Goal: Information Seeking & Learning: Learn about a topic

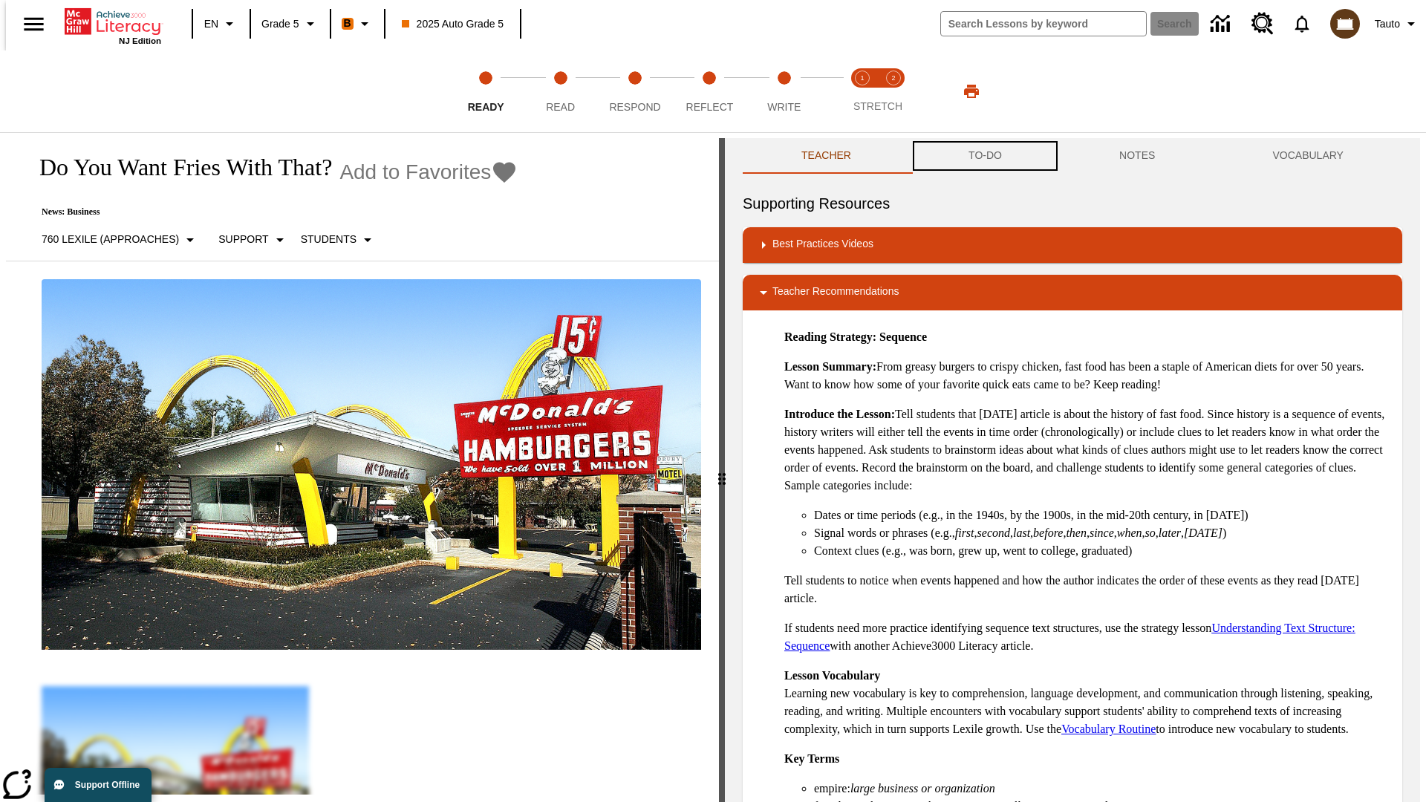
click at [984, 156] on button "TO-DO" at bounding box center [985, 156] width 151 height 36
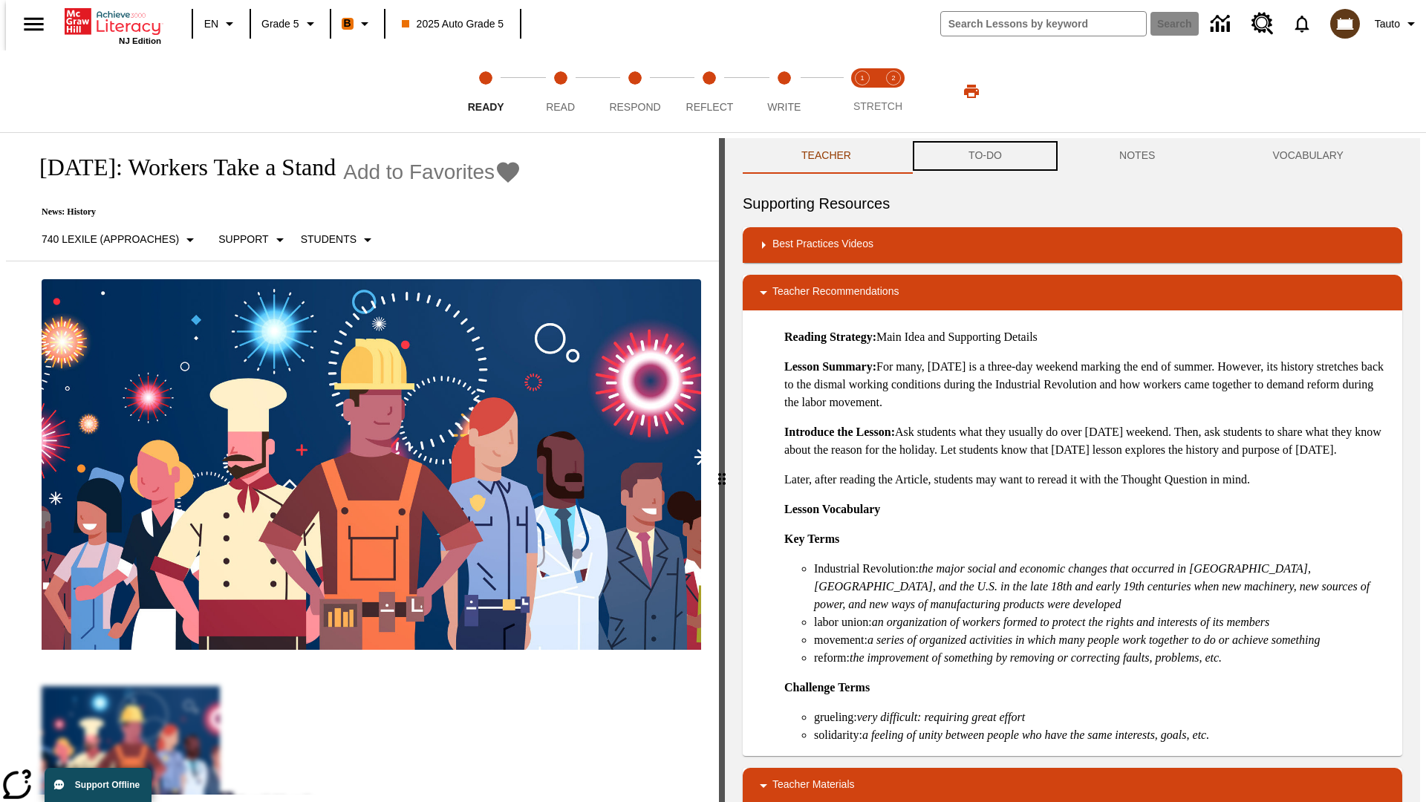
click at [984, 156] on button "TO-DO" at bounding box center [985, 156] width 151 height 36
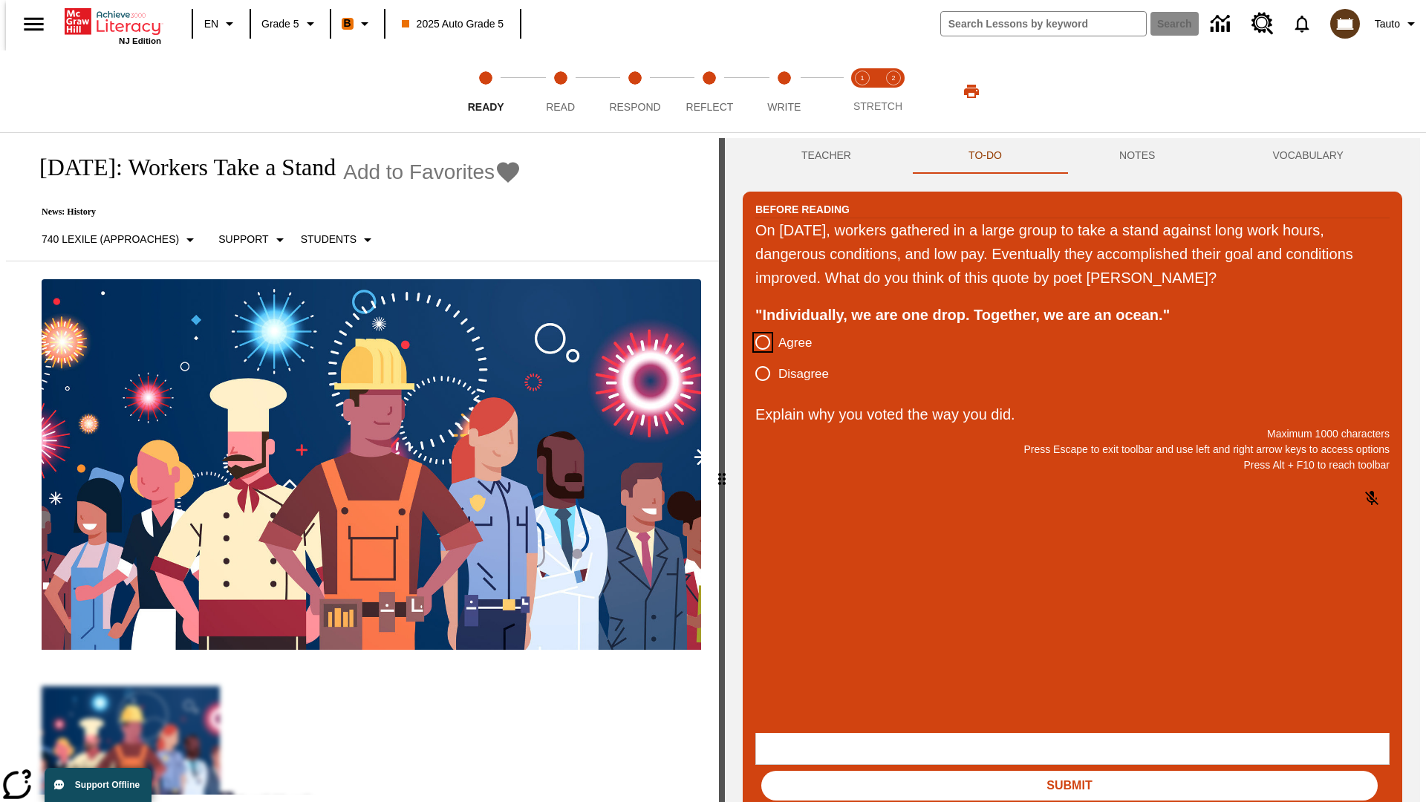
click at [757, 343] on input "Agree" at bounding box center [762, 342] width 31 height 31
radio input "true"
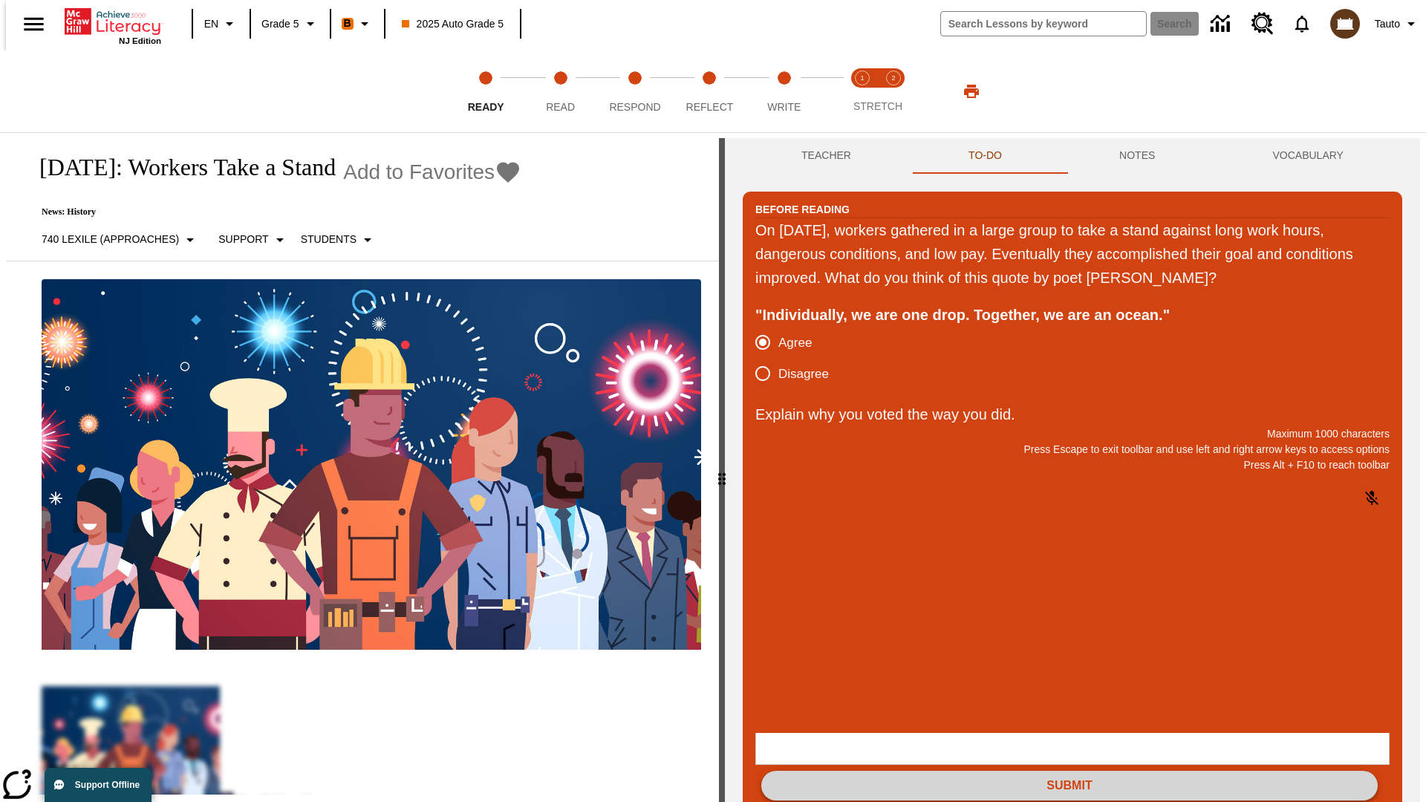
click at [1070, 771] on button "Submit" at bounding box center [1069, 786] width 617 height 30
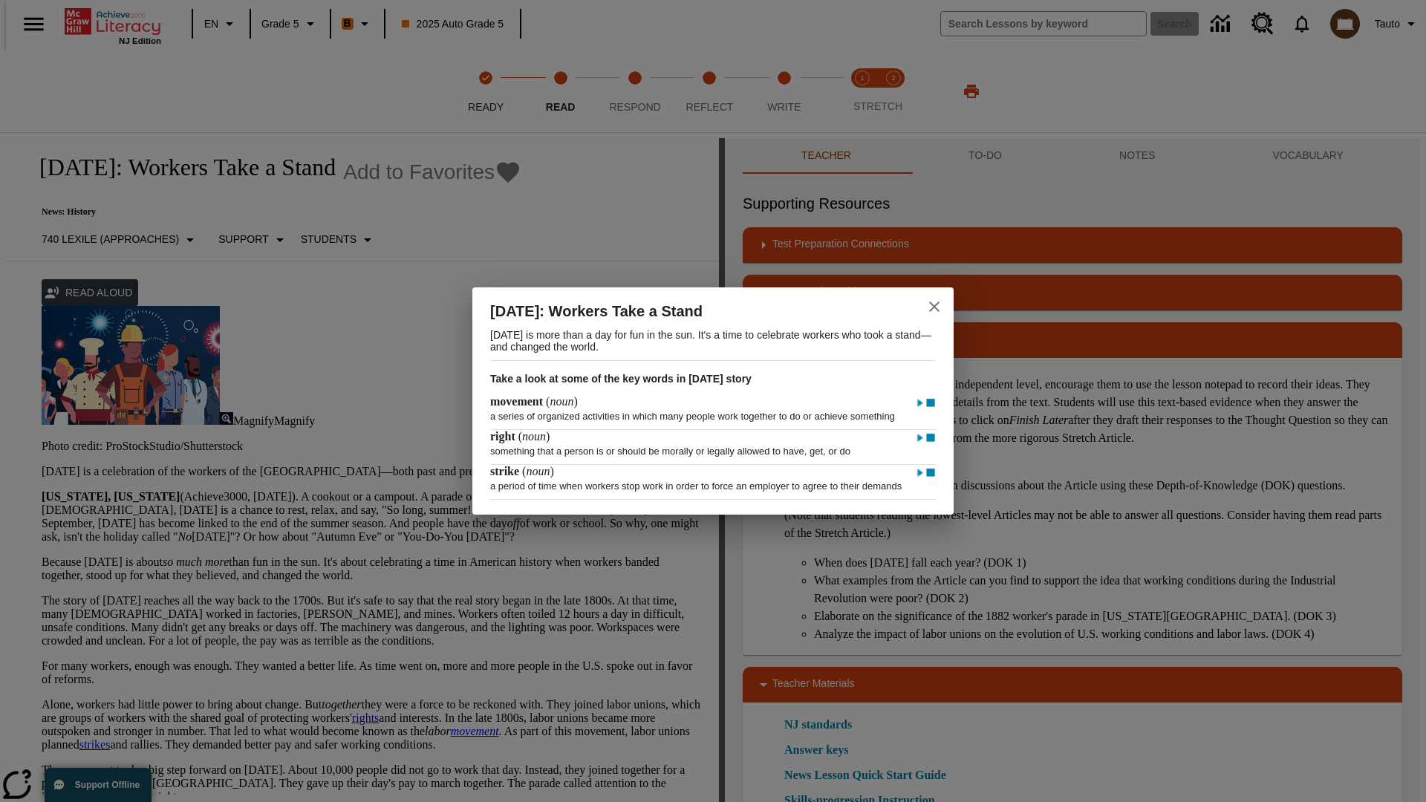
click at [934, 302] on icon "close" at bounding box center [934, 307] width 10 height 10
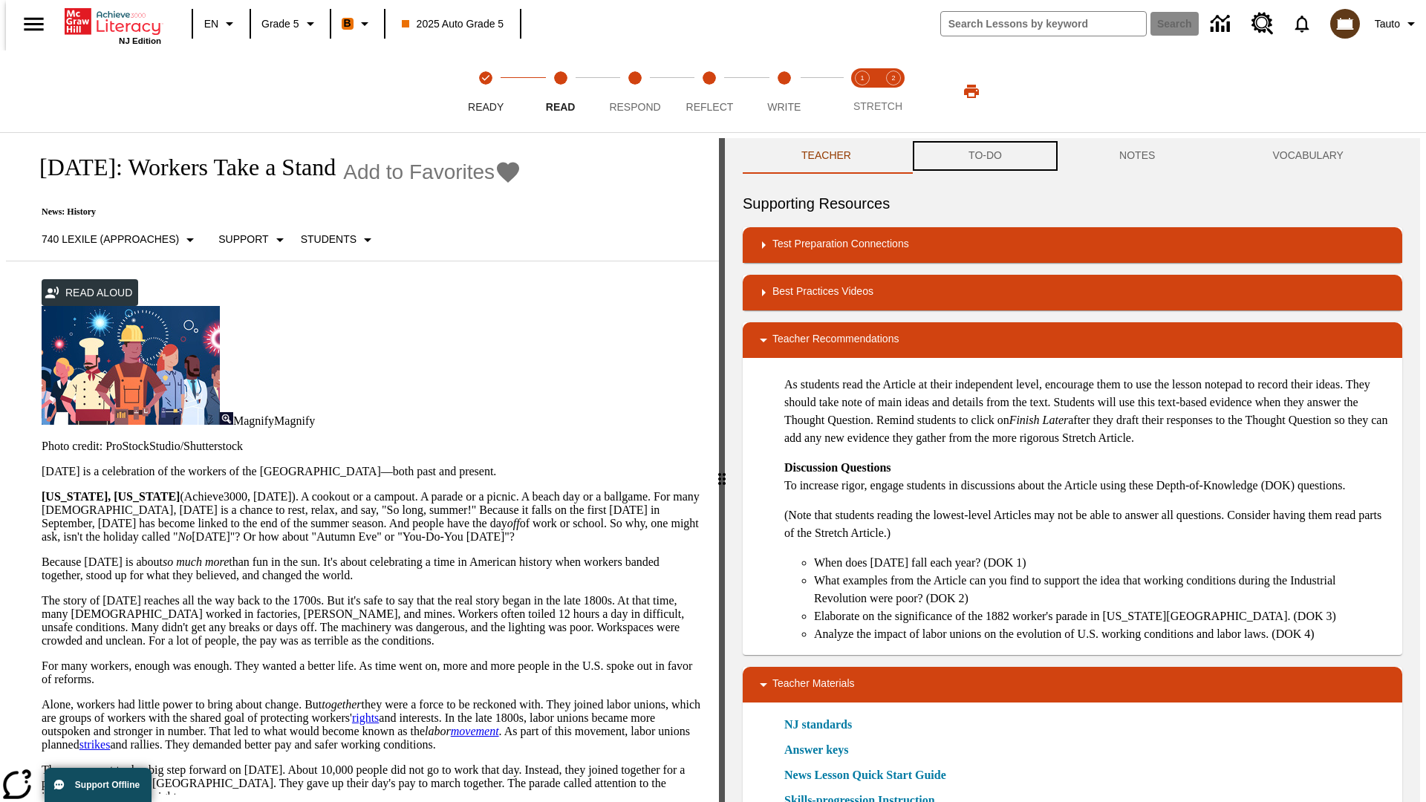
scroll to position [1, 0]
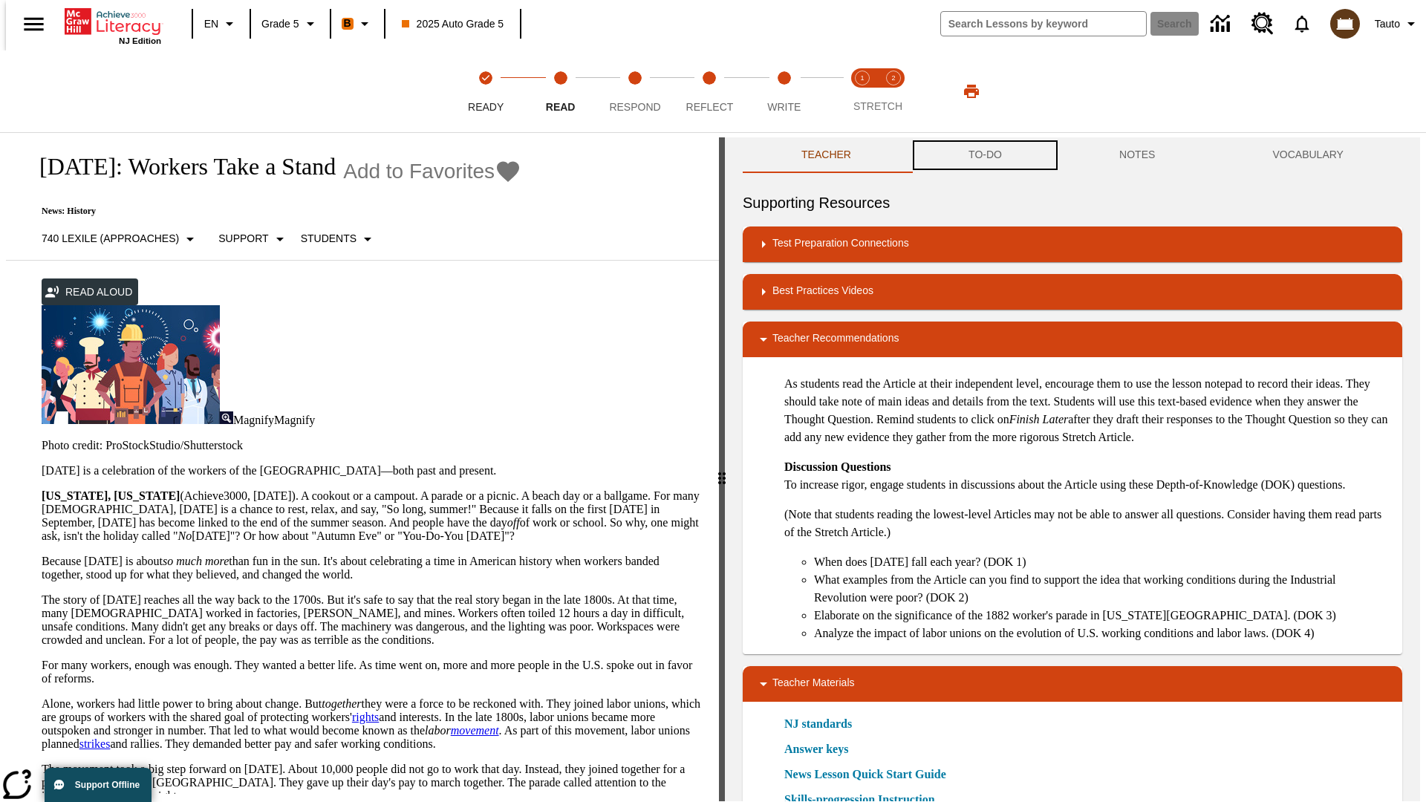
click at [984, 156] on button "TO-DO" at bounding box center [985, 155] width 151 height 36
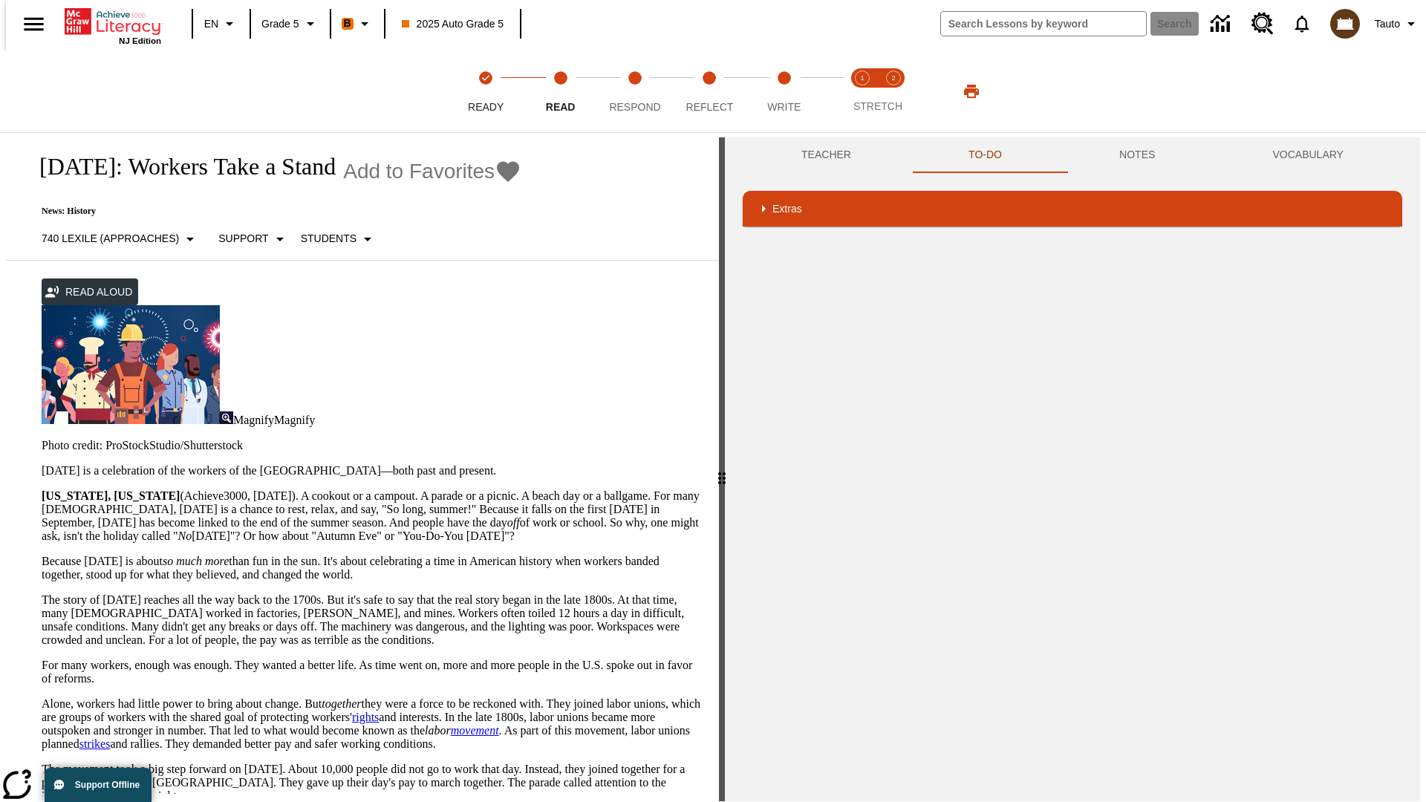
scroll to position [568, 0]
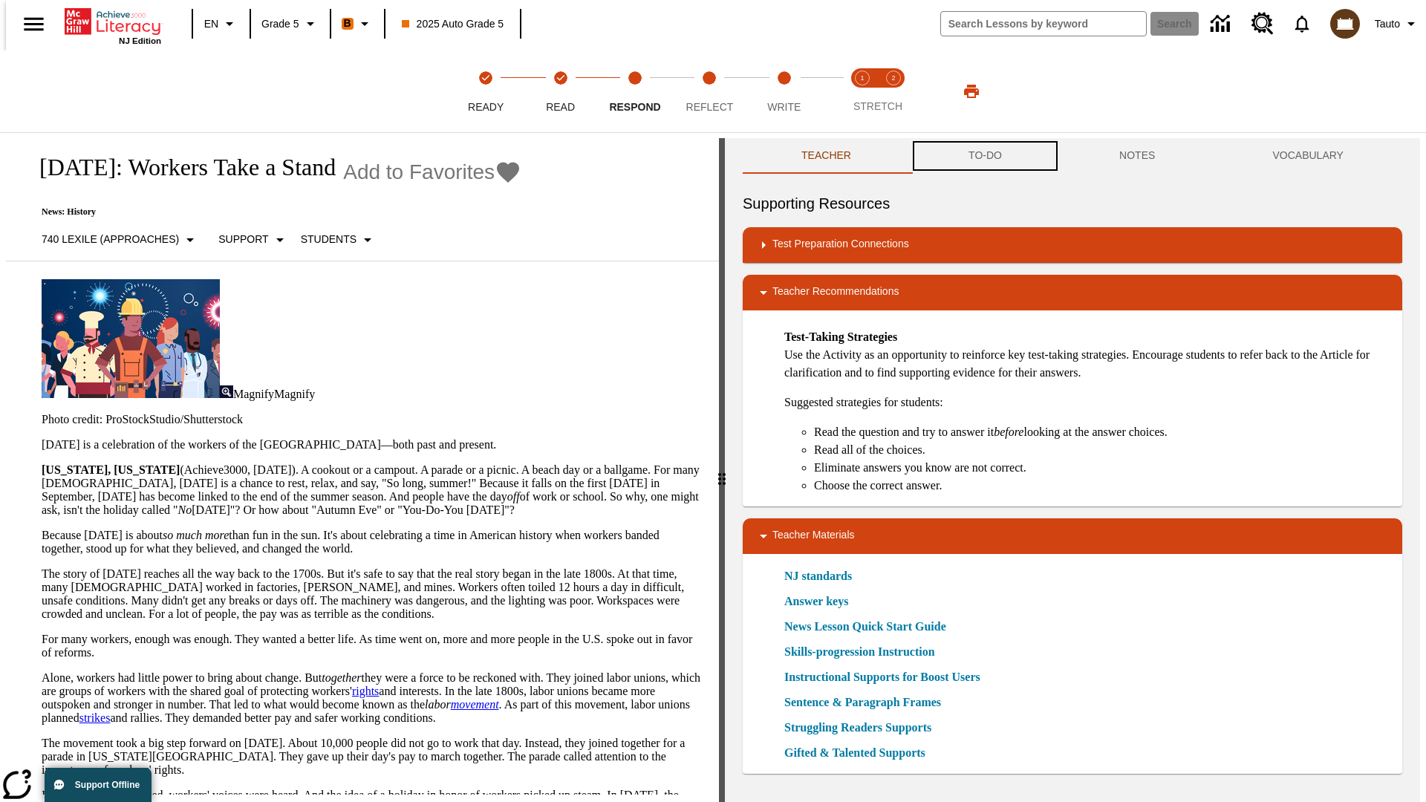
scroll to position [1, 0]
click at [984, 156] on button "TO-DO" at bounding box center [985, 155] width 151 height 36
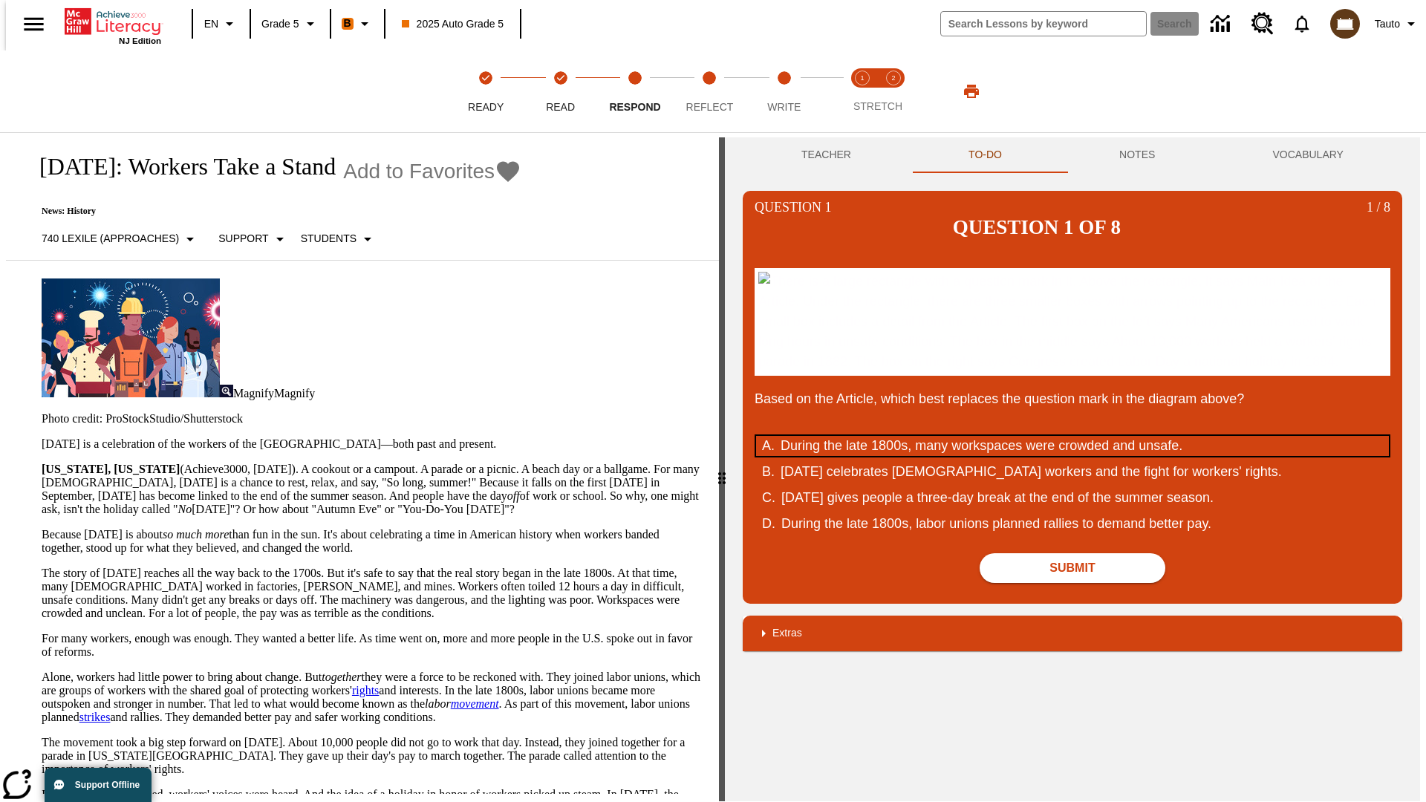
click at [1073, 456] on div "During the late 1800s, many workspaces were crowded and unsafe." at bounding box center [1063, 446] width 565 height 20
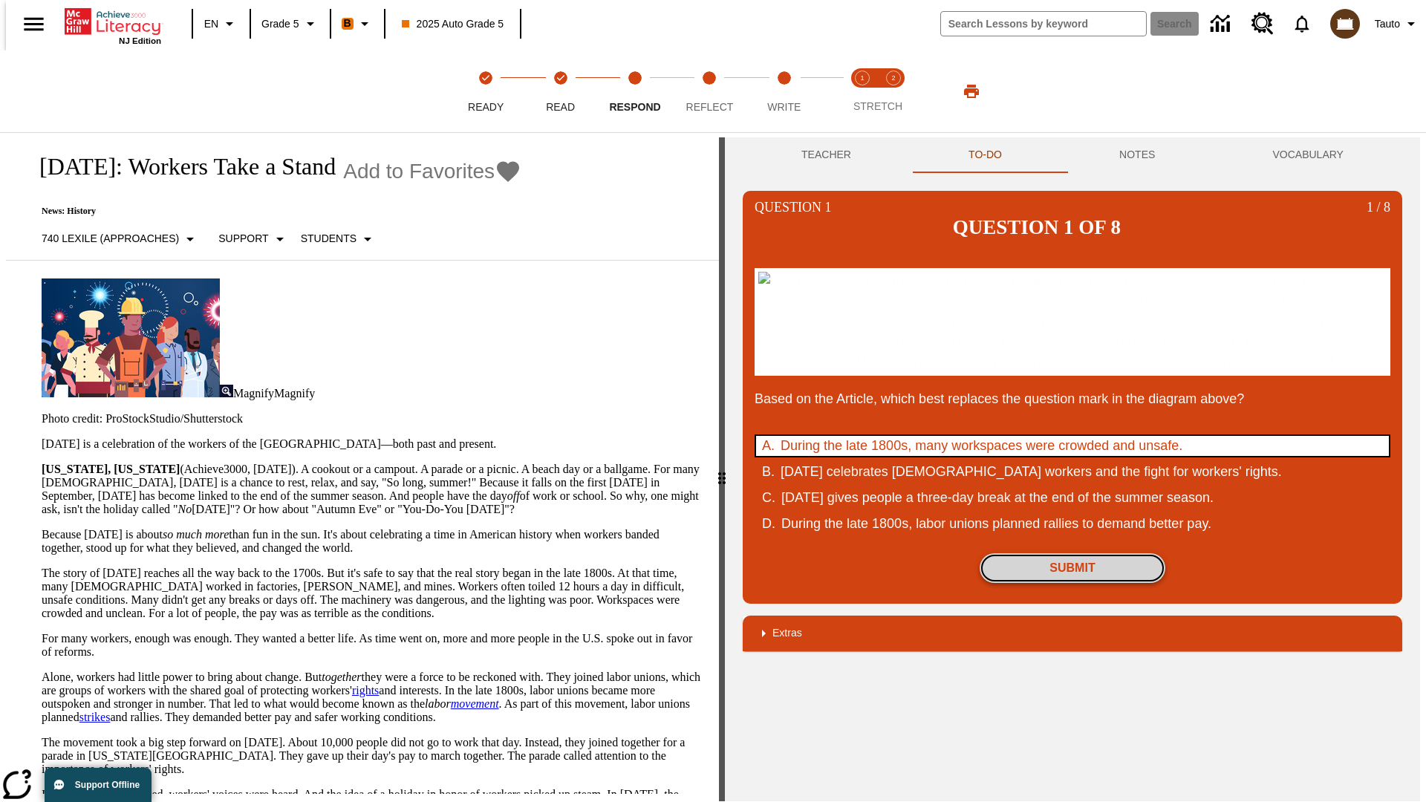
click at [1073, 583] on button "Submit" at bounding box center [1073, 568] width 186 height 30
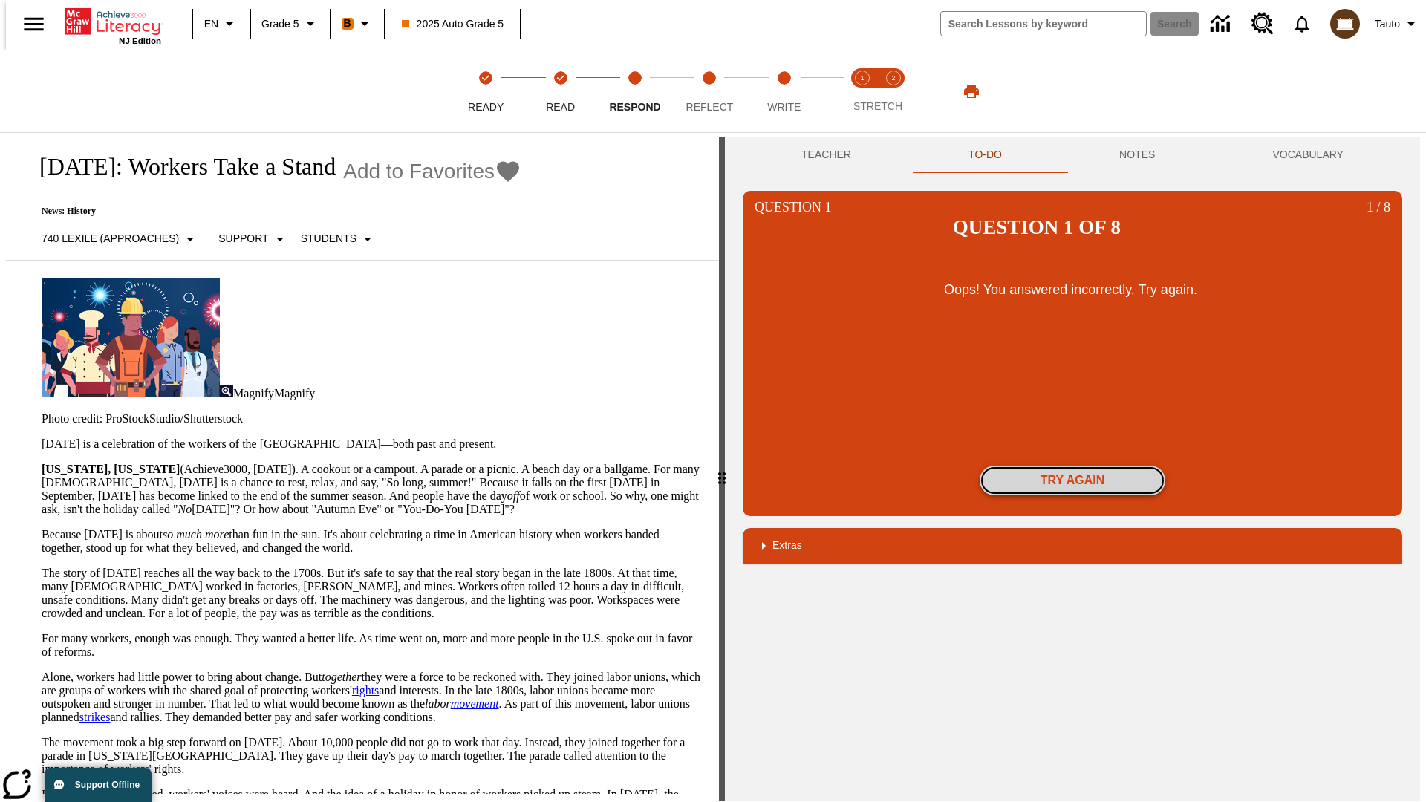
click at [1073, 466] on button "Try again" at bounding box center [1073, 481] width 186 height 30
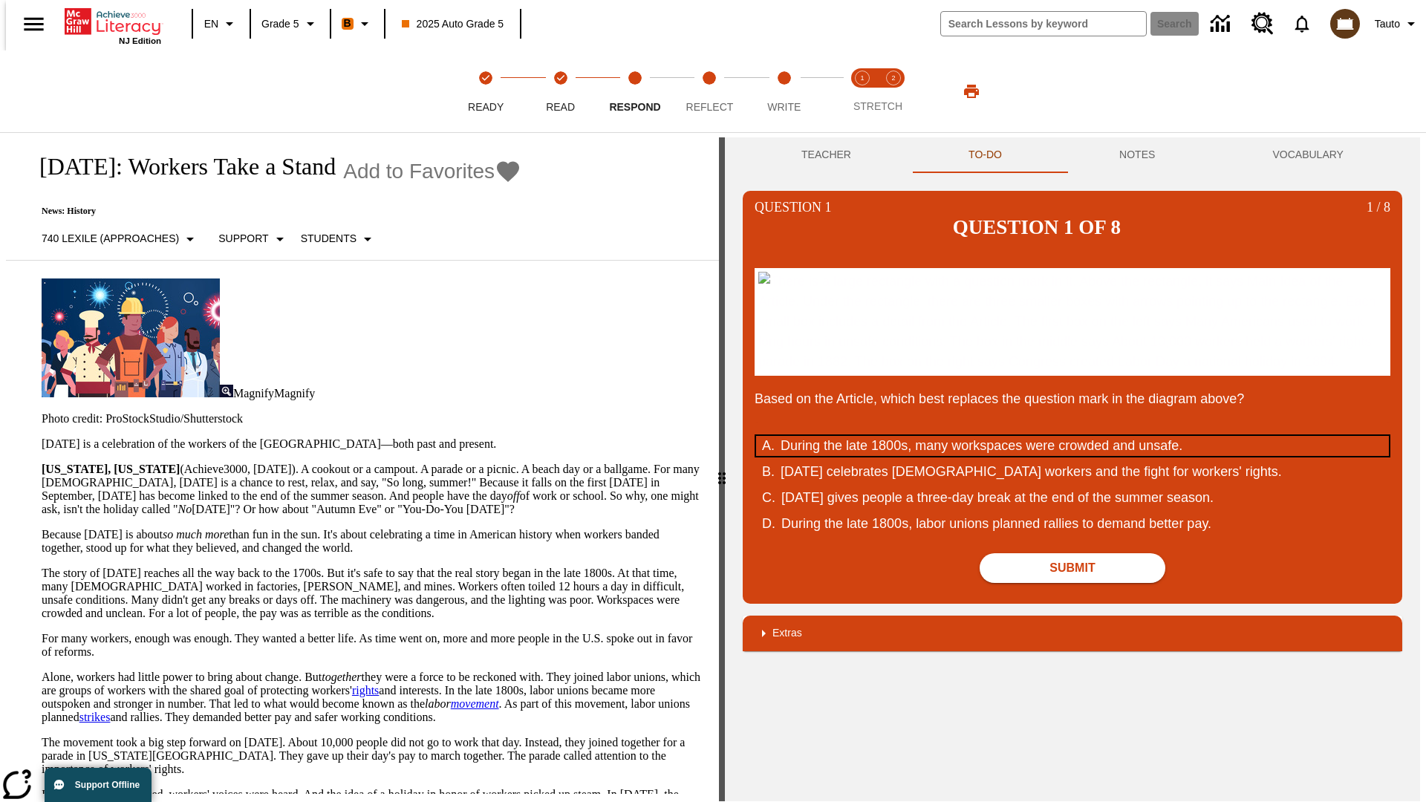
click at [1073, 456] on div "During the late 1800s, many workspaces were crowded and unsafe." at bounding box center [1063, 446] width 565 height 20
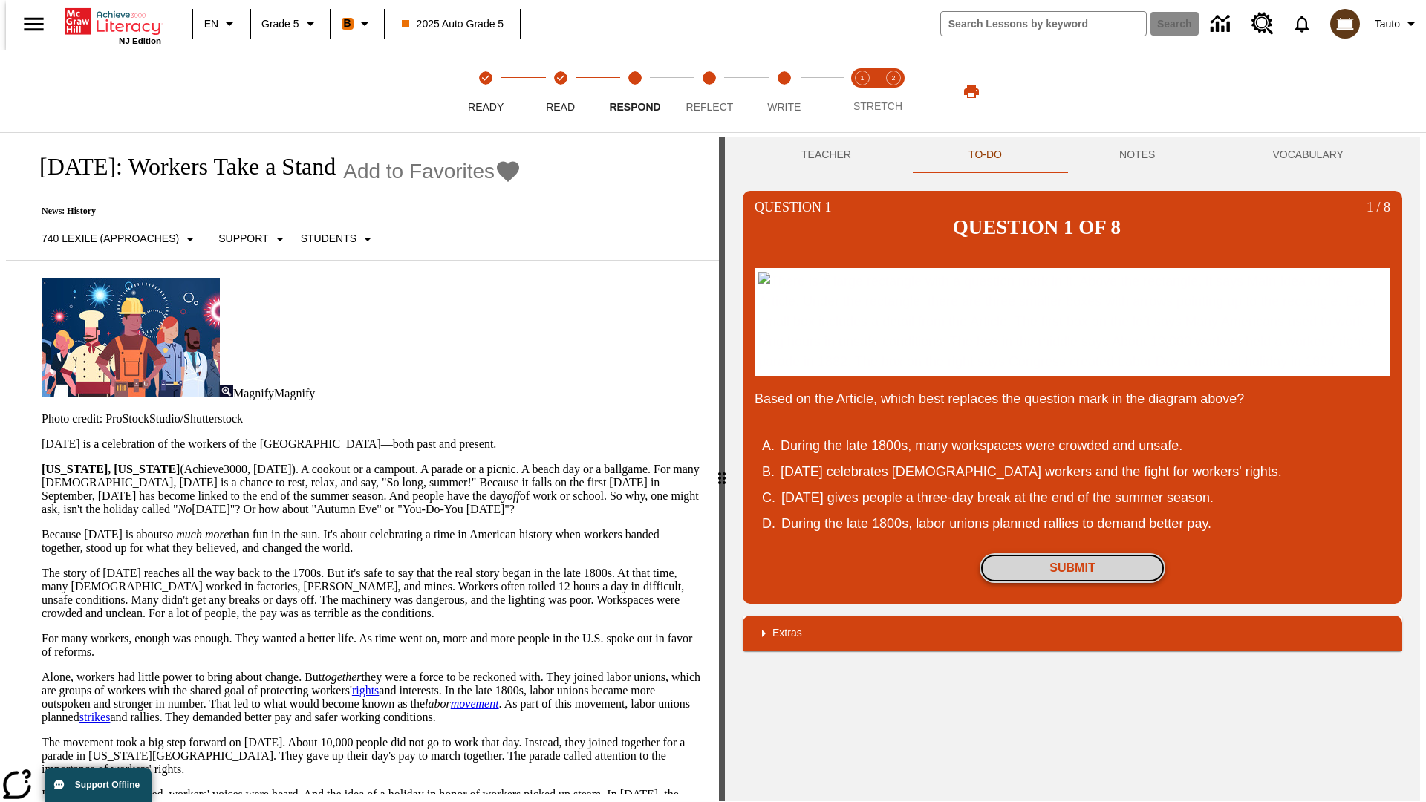
click at [1073, 583] on button "Submit" at bounding box center [1073, 568] width 186 height 30
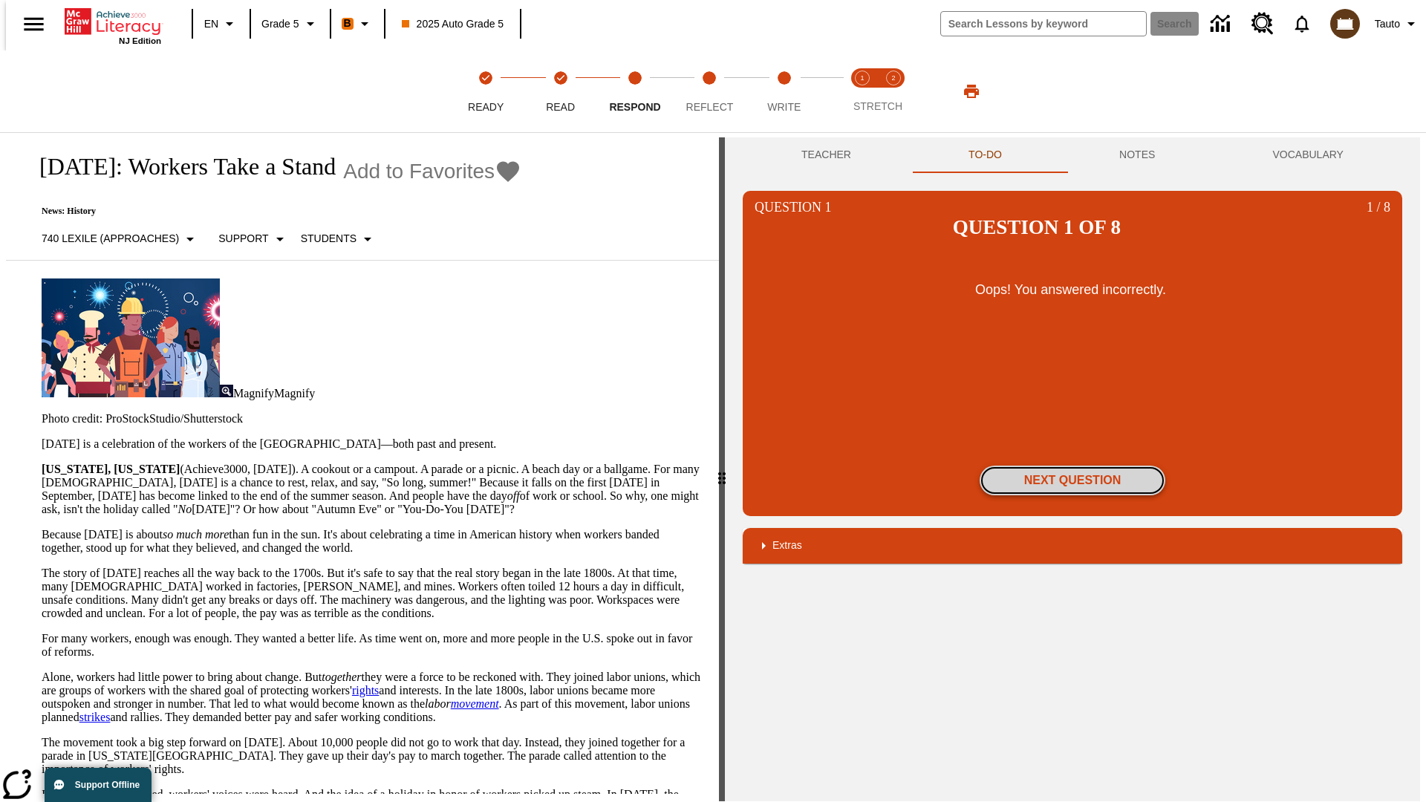
click at [1073, 466] on button "Next Question" at bounding box center [1073, 481] width 186 height 30
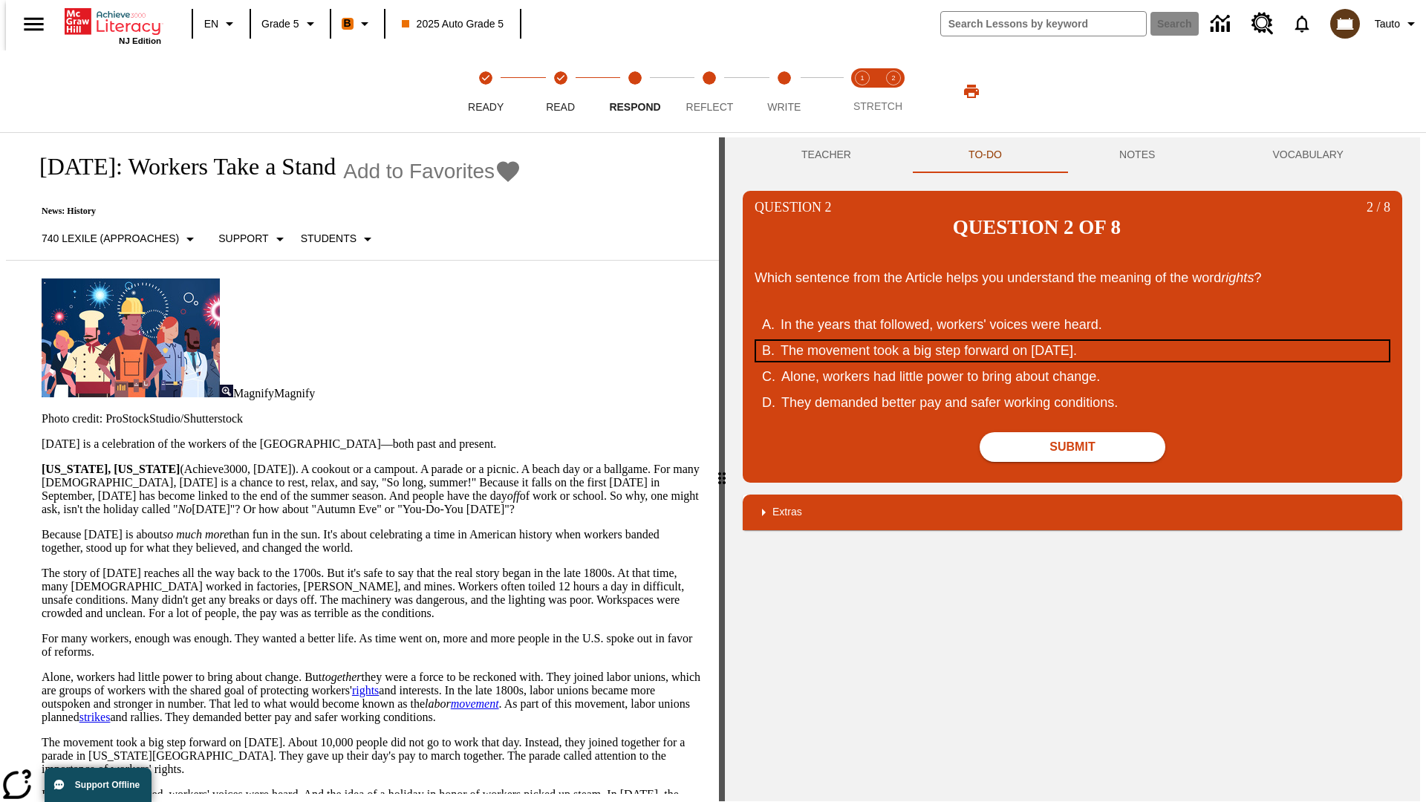
click at [1073, 341] on div "The movement took a big step forward on September 5, 1882." at bounding box center [1063, 351] width 565 height 20
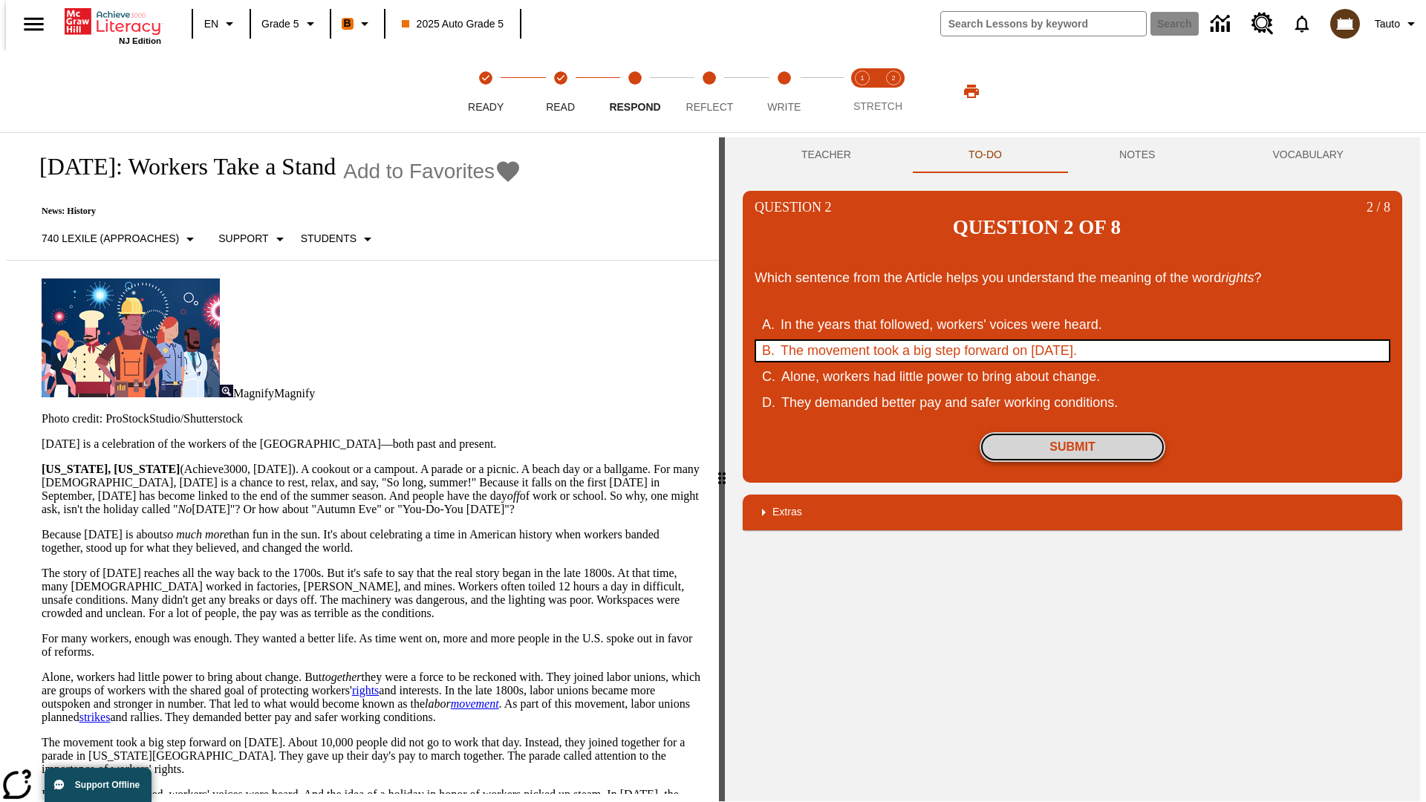
click at [1073, 432] on button "Submit" at bounding box center [1073, 447] width 186 height 30
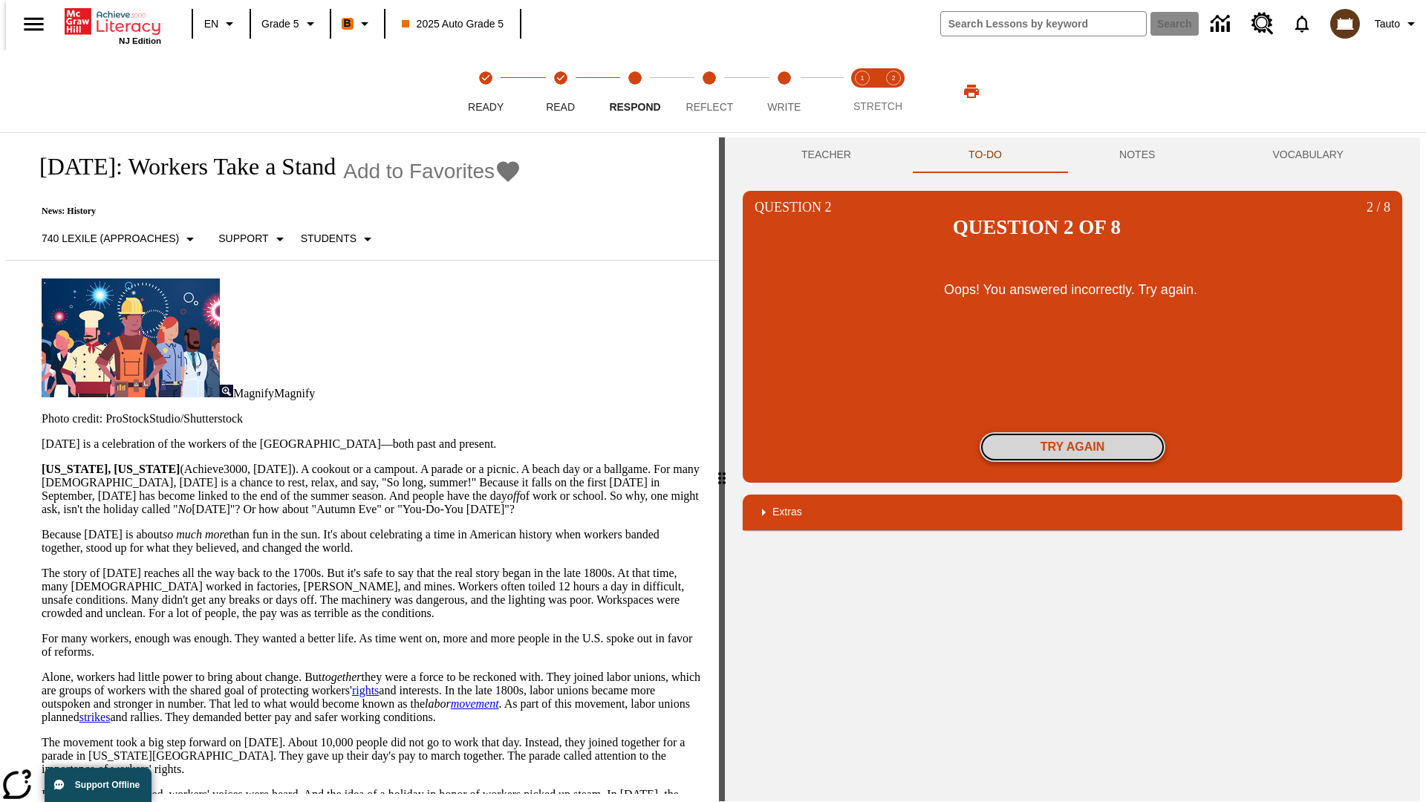
click at [1073, 432] on button "Try again" at bounding box center [1073, 447] width 186 height 30
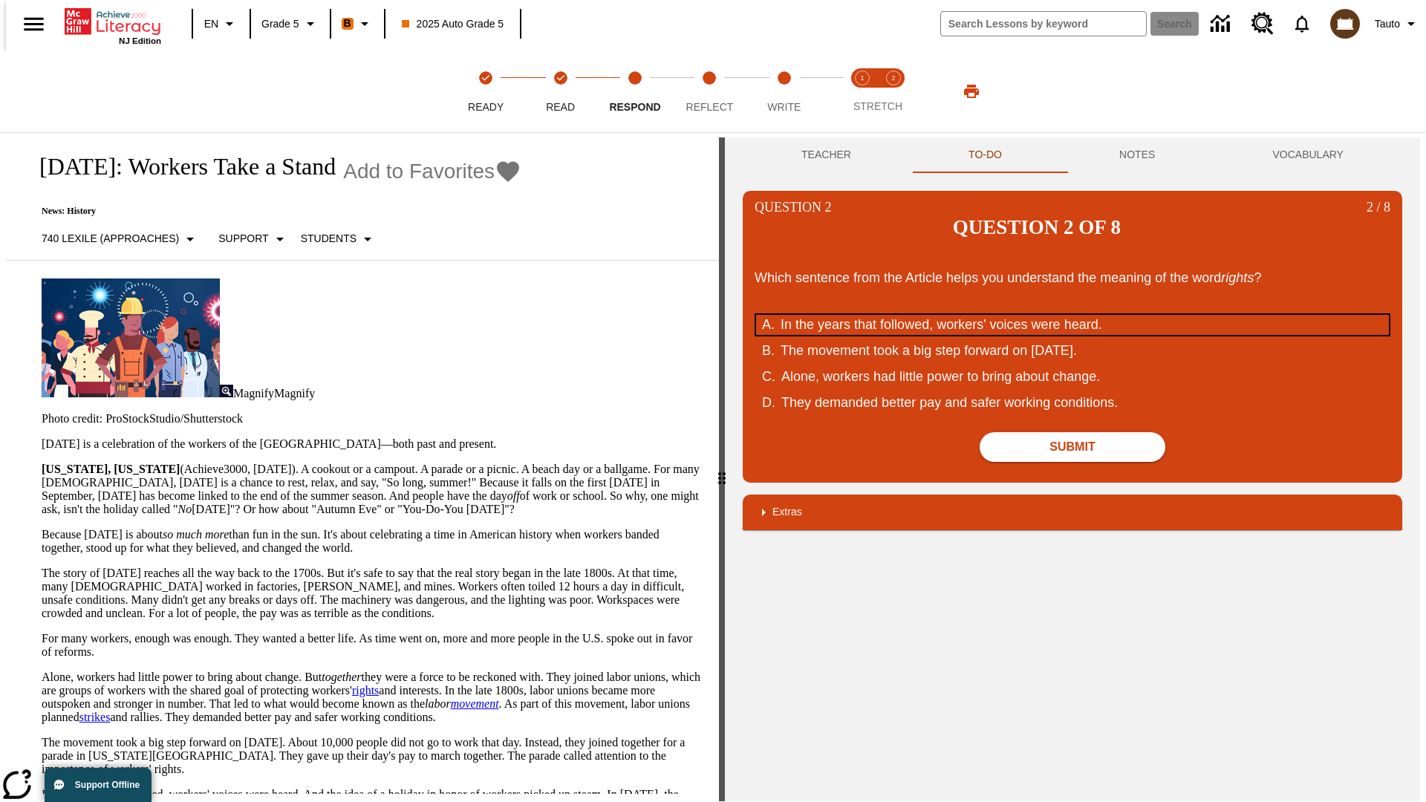
click at [1073, 315] on div "In the years that followed, workers' voices were heard." at bounding box center [1063, 325] width 565 height 20
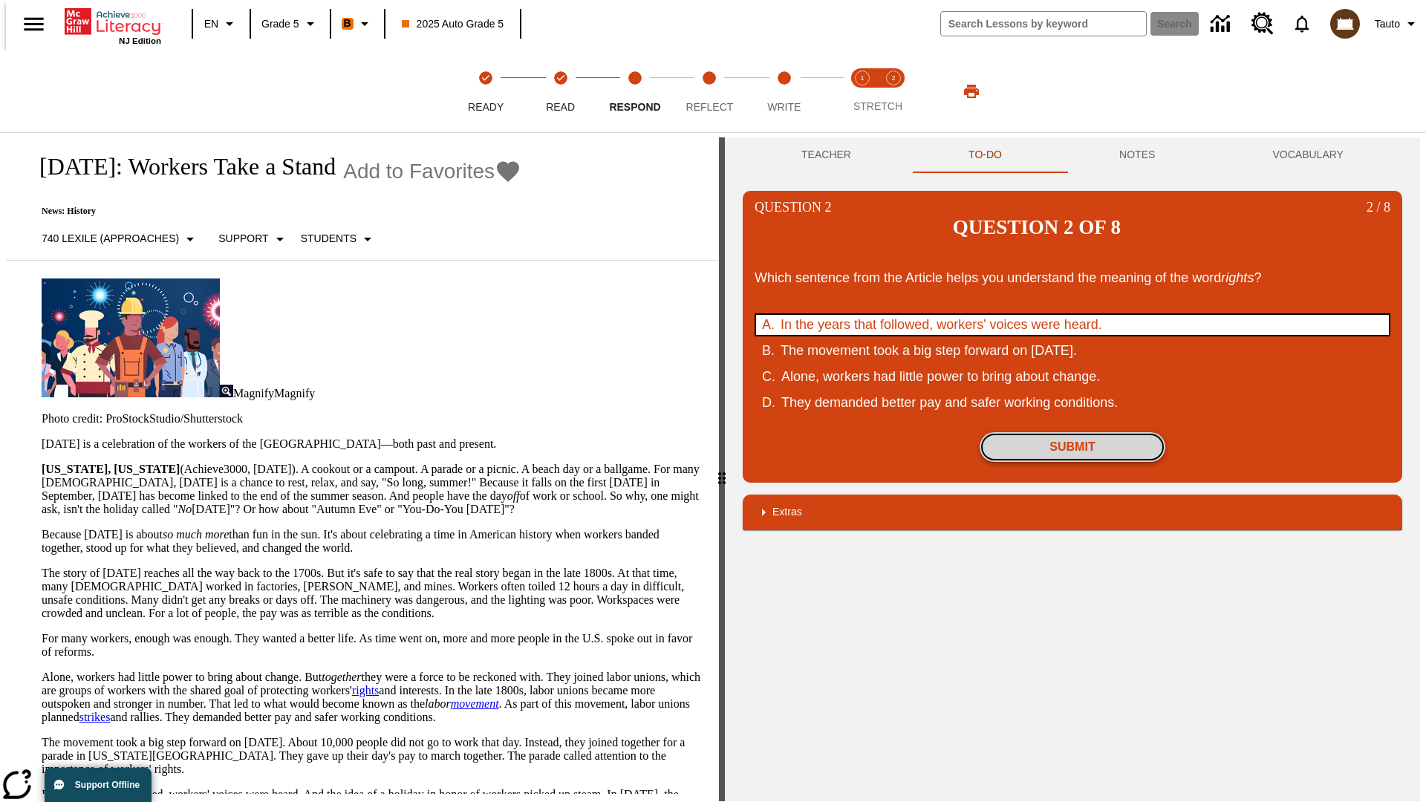
click at [1073, 432] on button "Submit" at bounding box center [1073, 447] width 186 height 30
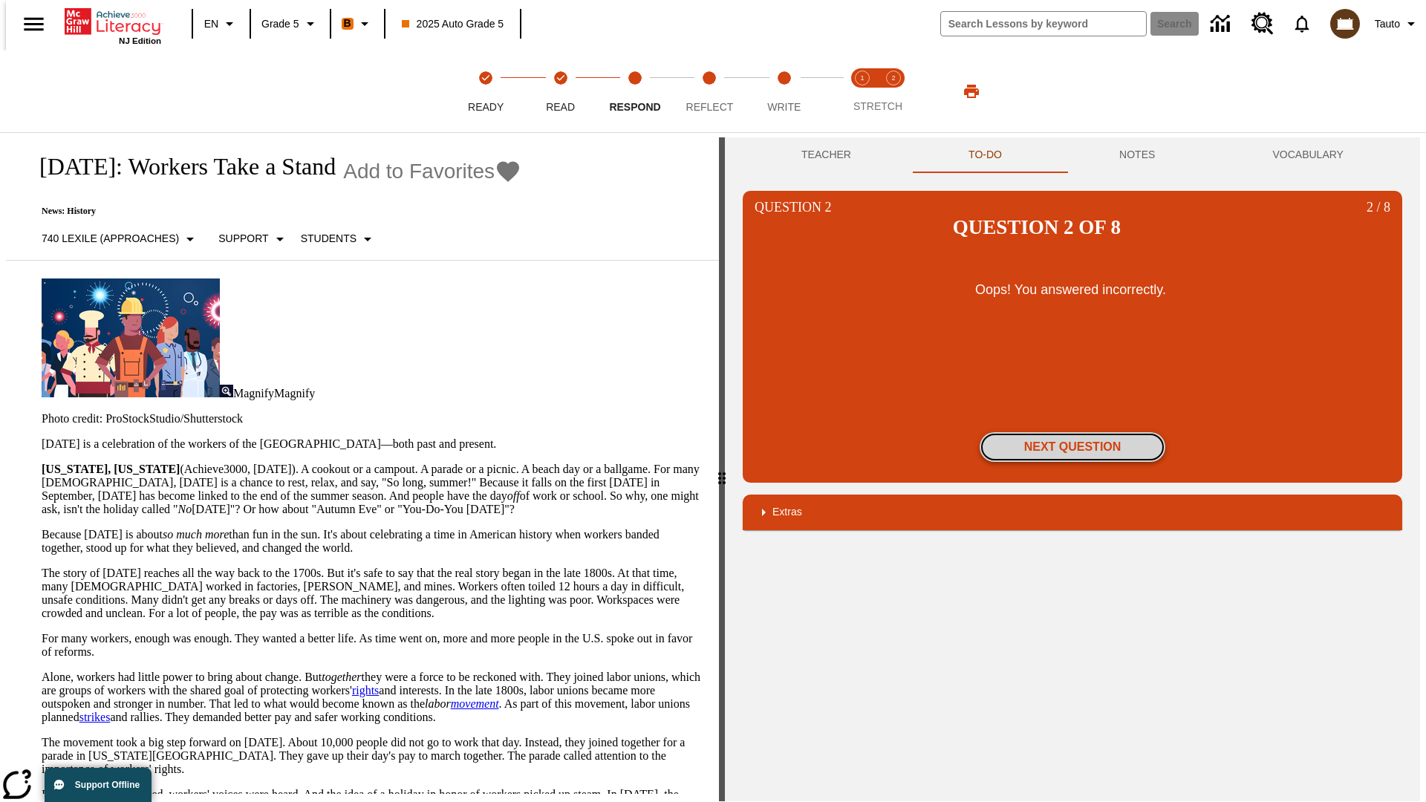
click at [1073, 432] on button "Next Question" at bounding box center [1073, 447] width 186 height 30
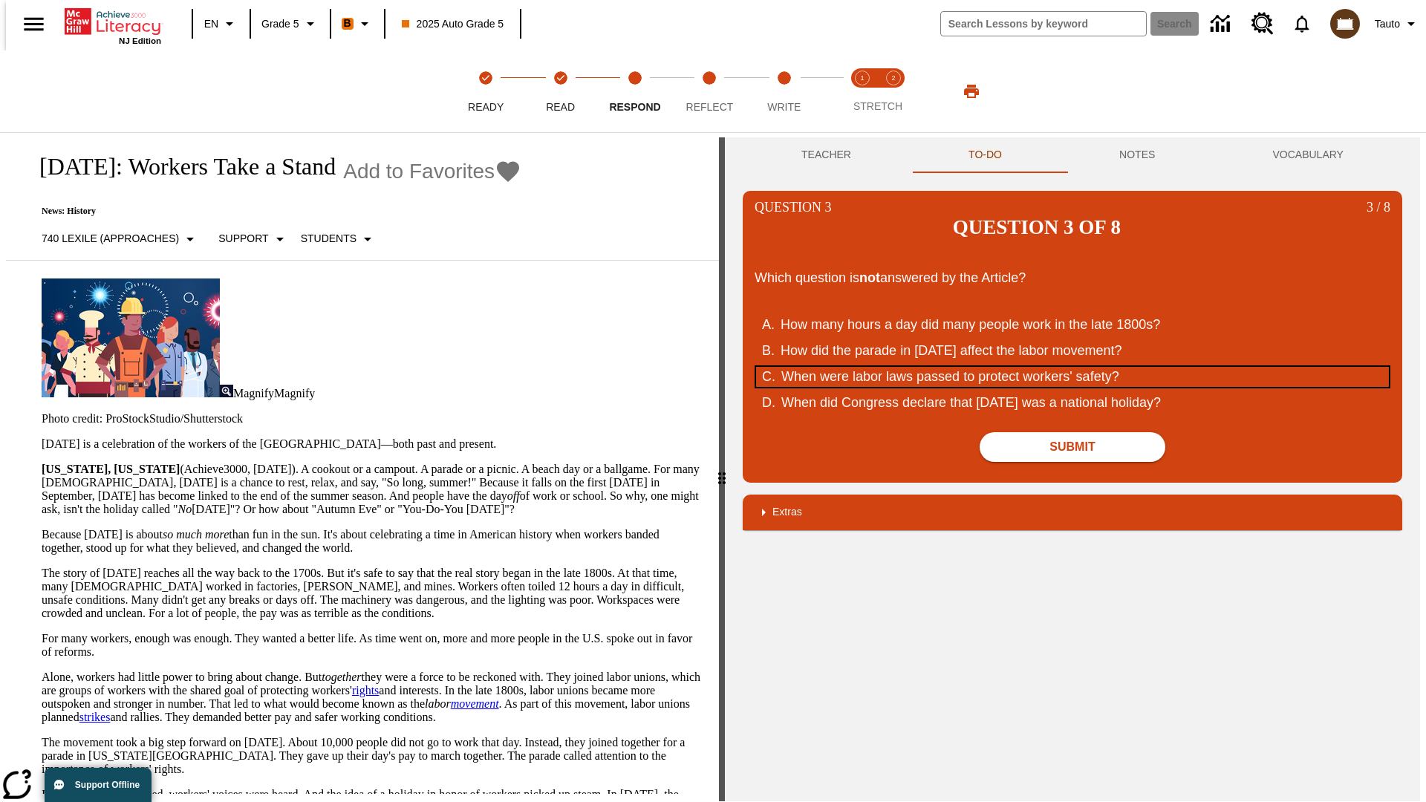
click at [1073, 367] on div "When were labor laws passed to protect workers' safety?" at bounding box center [1063, 377] width 565 height 20
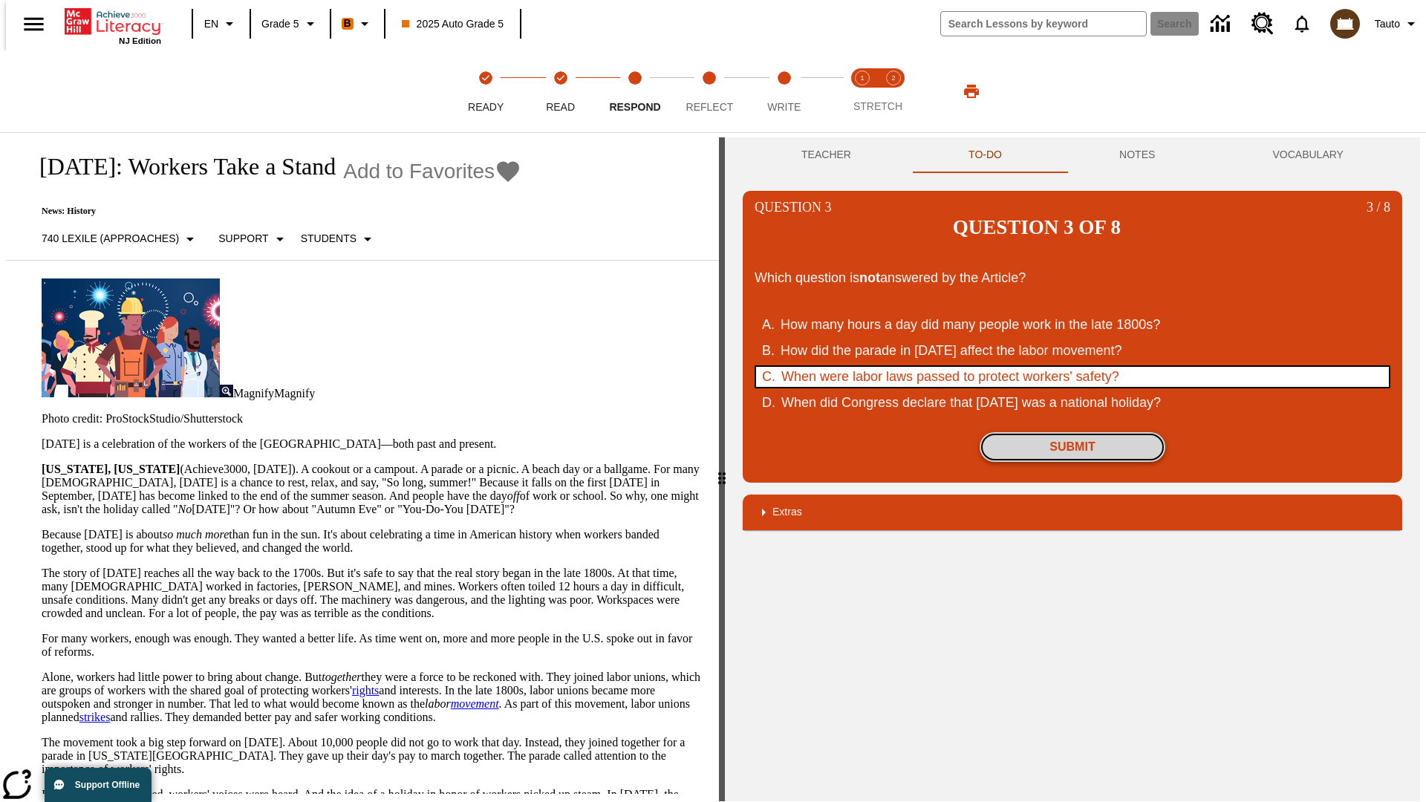
click at [1073, 432] on button "Submit" at bounding box center [1073, 447] width 186 height 30
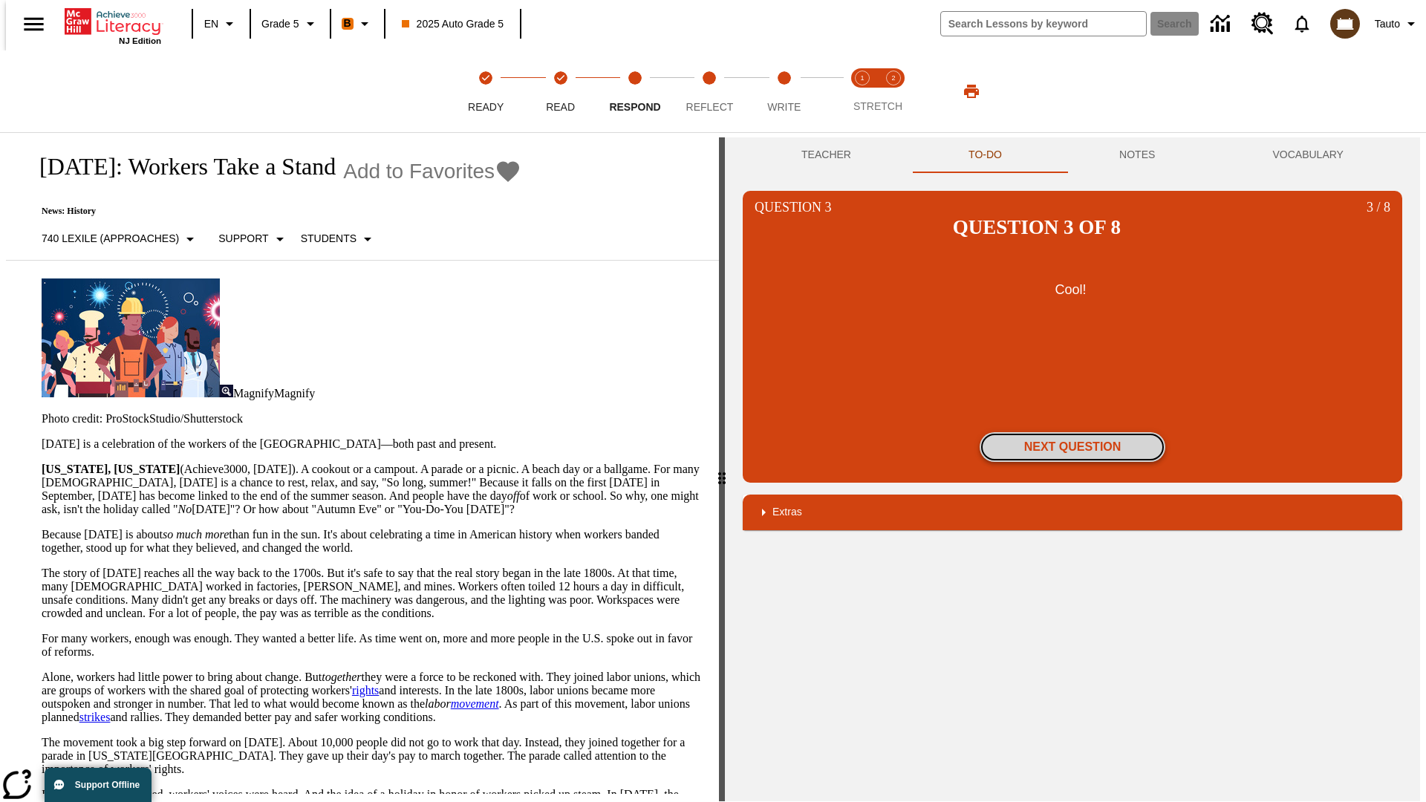
click at [1073, 432] on button "Next Question" at bounding box center [1073, 447] width 186 height 30
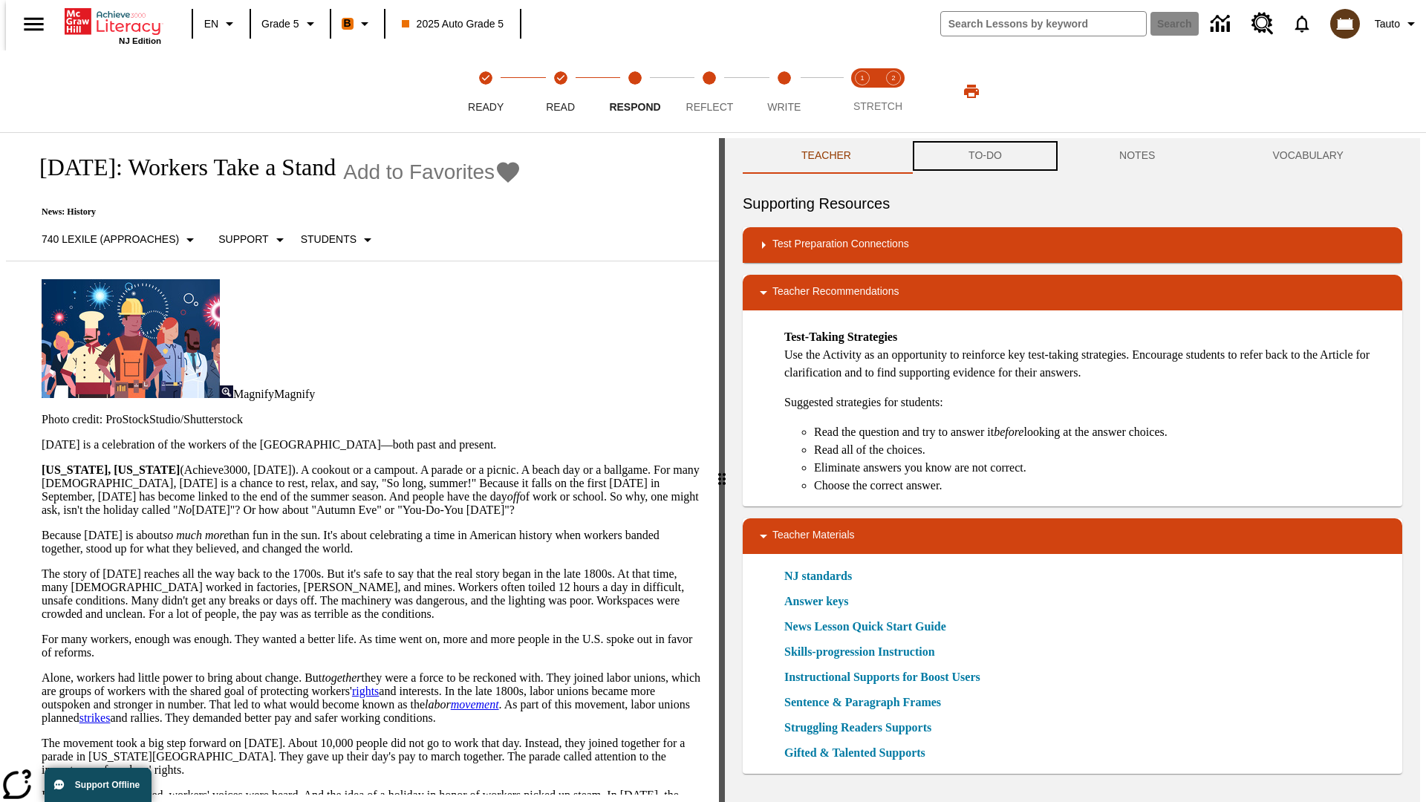
click at [984, 156] on button "TO-DO" at bounding box center [985, 156] width 151 height 36
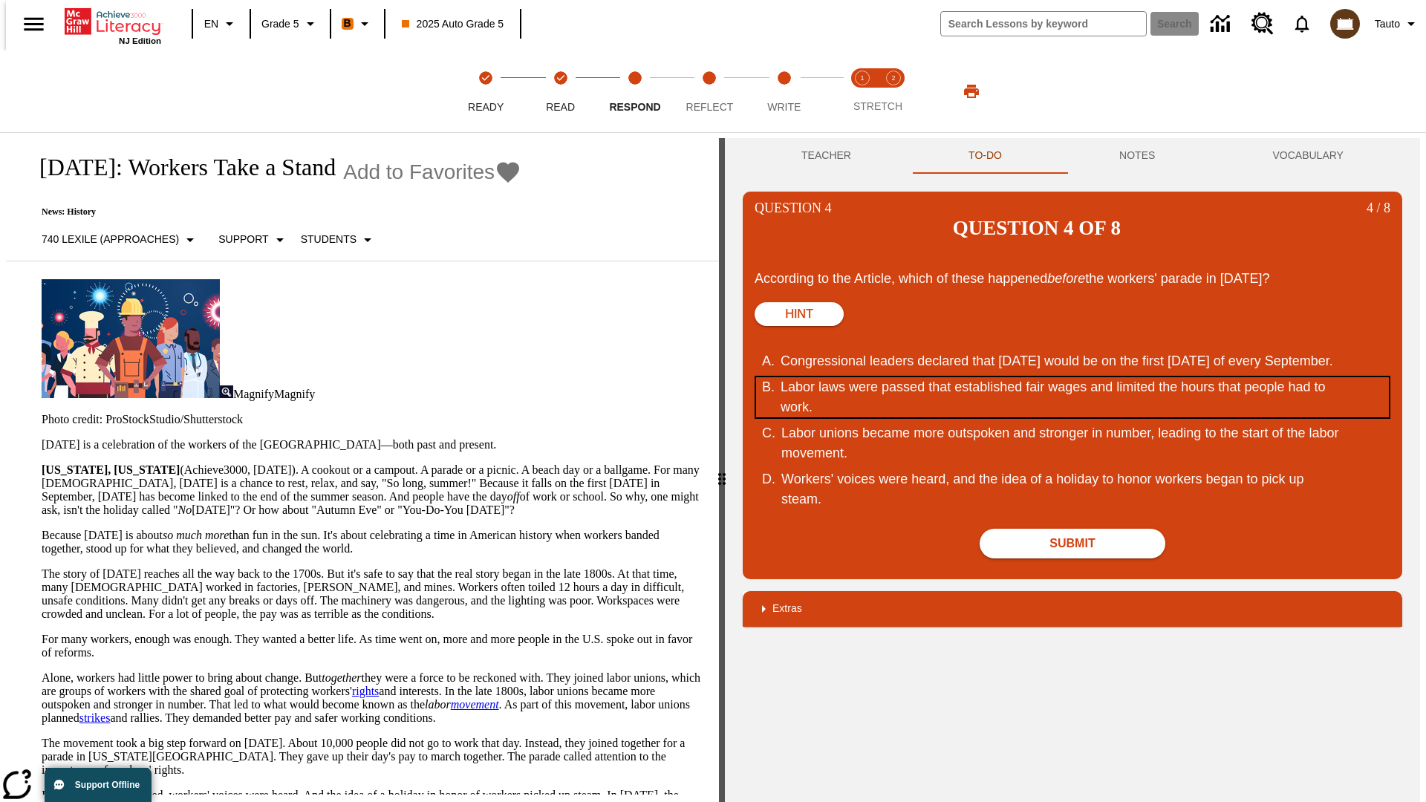
click at [1073, 377] on div "Labor laws were passed that established fair wages and limited the hours that p…" at bounding box center [1063, 397] width 565 height 40
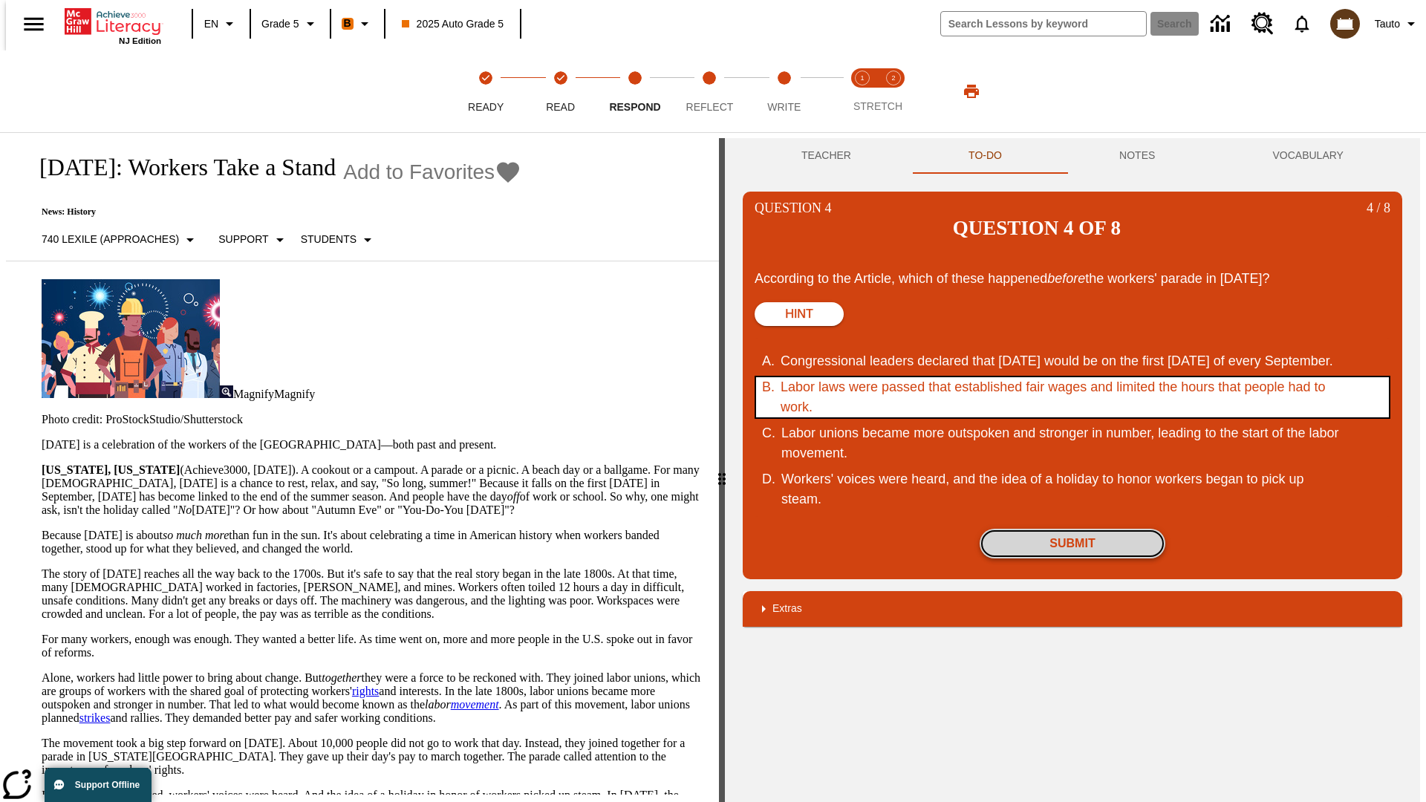
click at [1073, 529] on button "Submit" at bounding box center [1073, 544] width 186 height 30
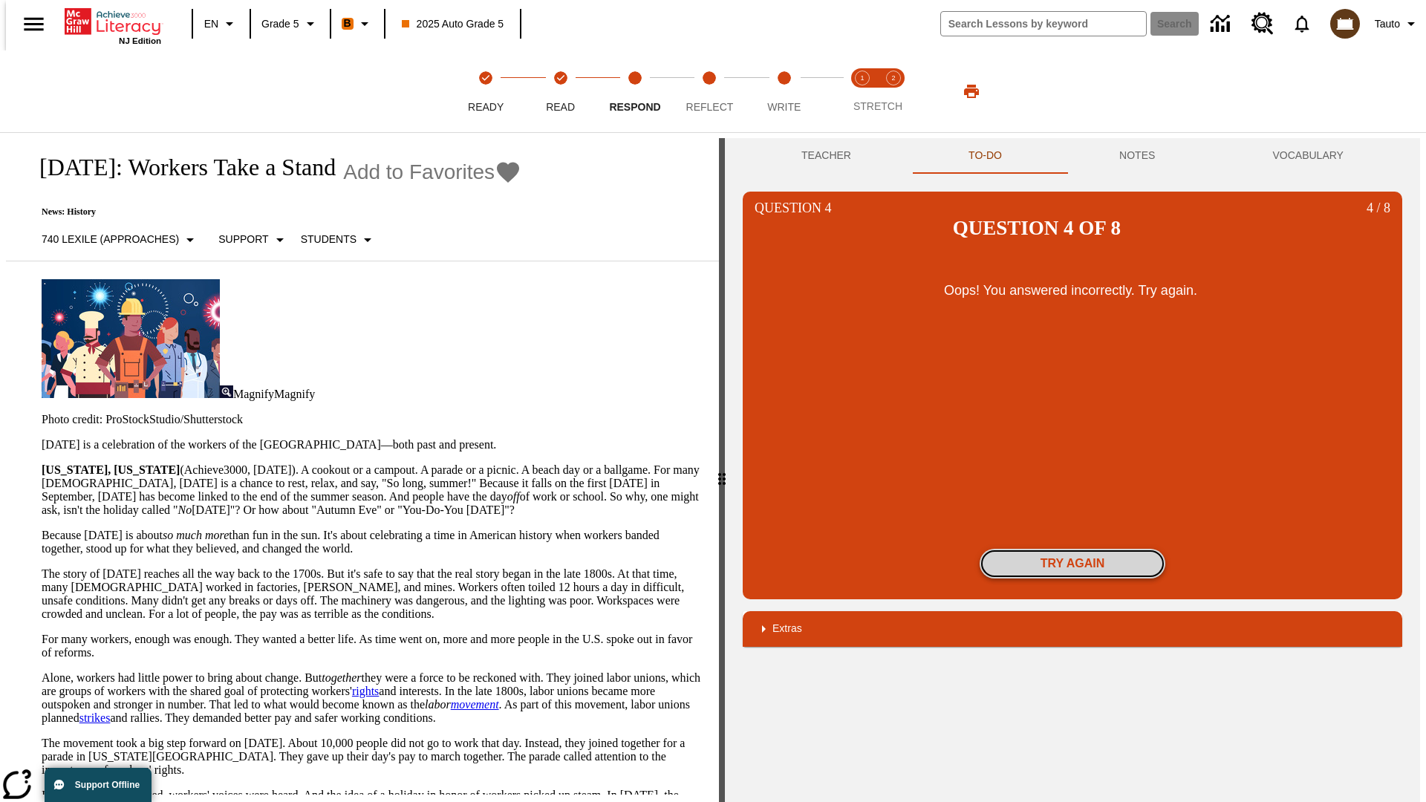
click at [1073, 549] on button "Try again" at bounding box center [1073, 564] width 186 height 30
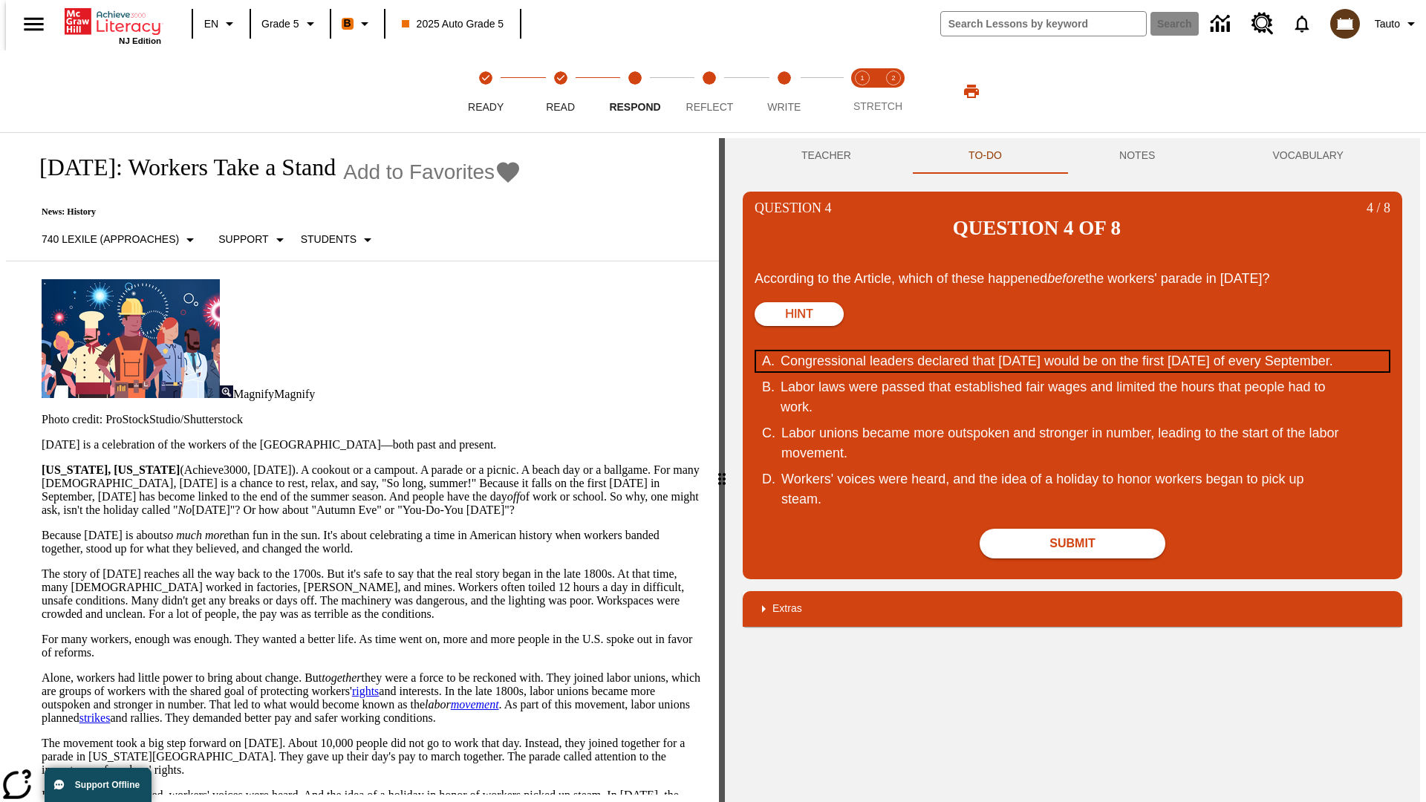
click at [1073, 351] on div "Congressional leaders declared that Labor Day would be on the first Monday of e…" at bounding box center [1063, 361] width 565 height 20
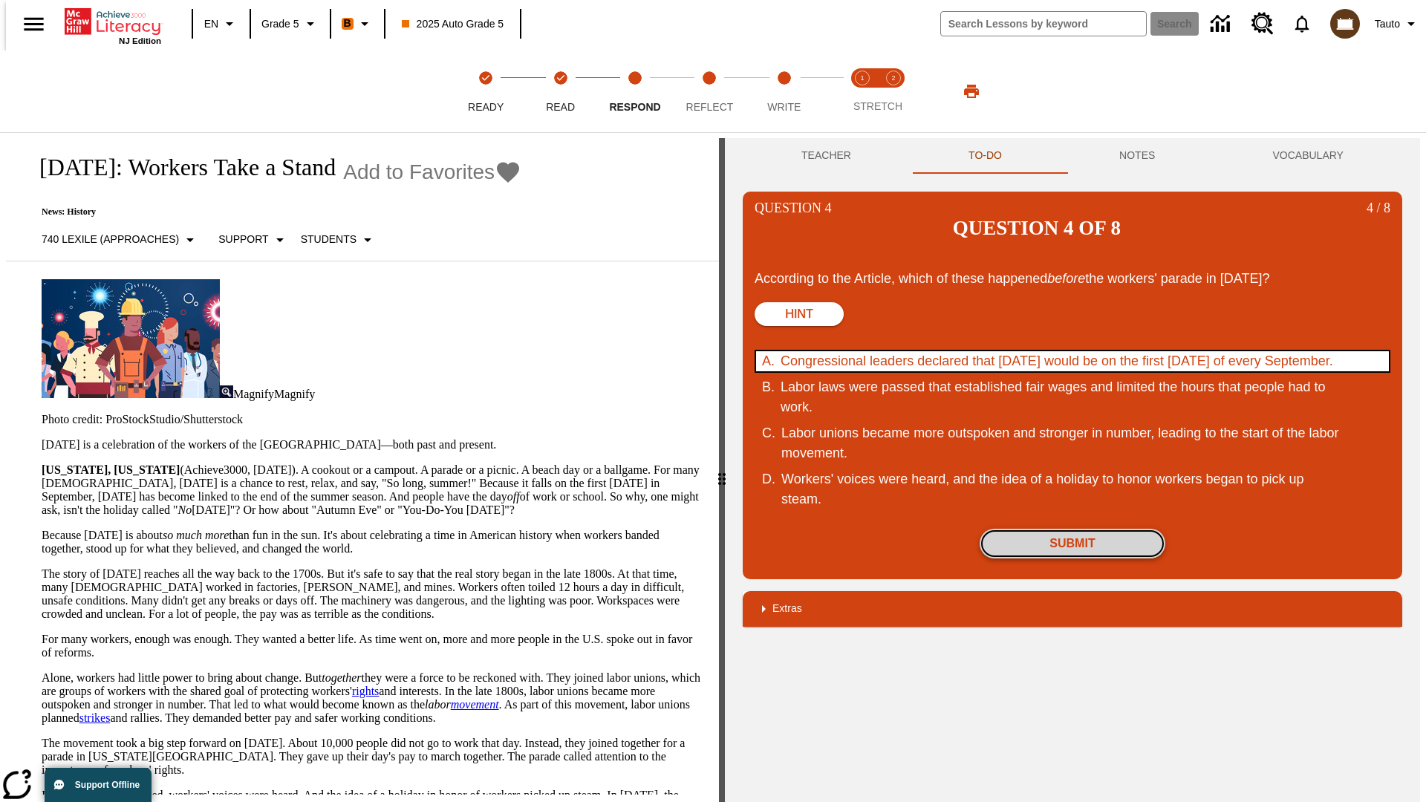
click at [1073, 529] on button "Submit" at bounding box center [1073, 544] width 186 height 30
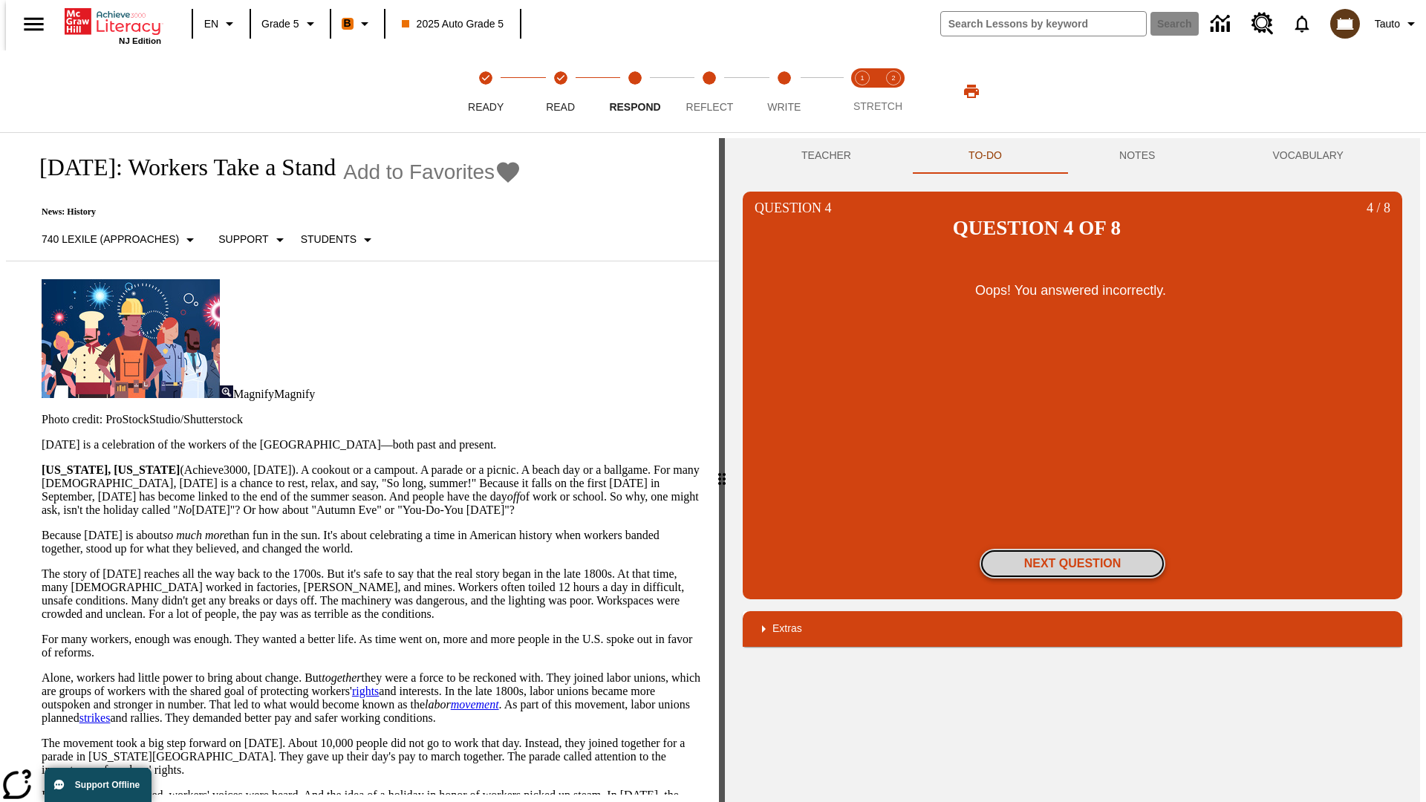
click at [1073, 549] on button "Next Question" at bounding box center [1073, 564] width 186 height 30
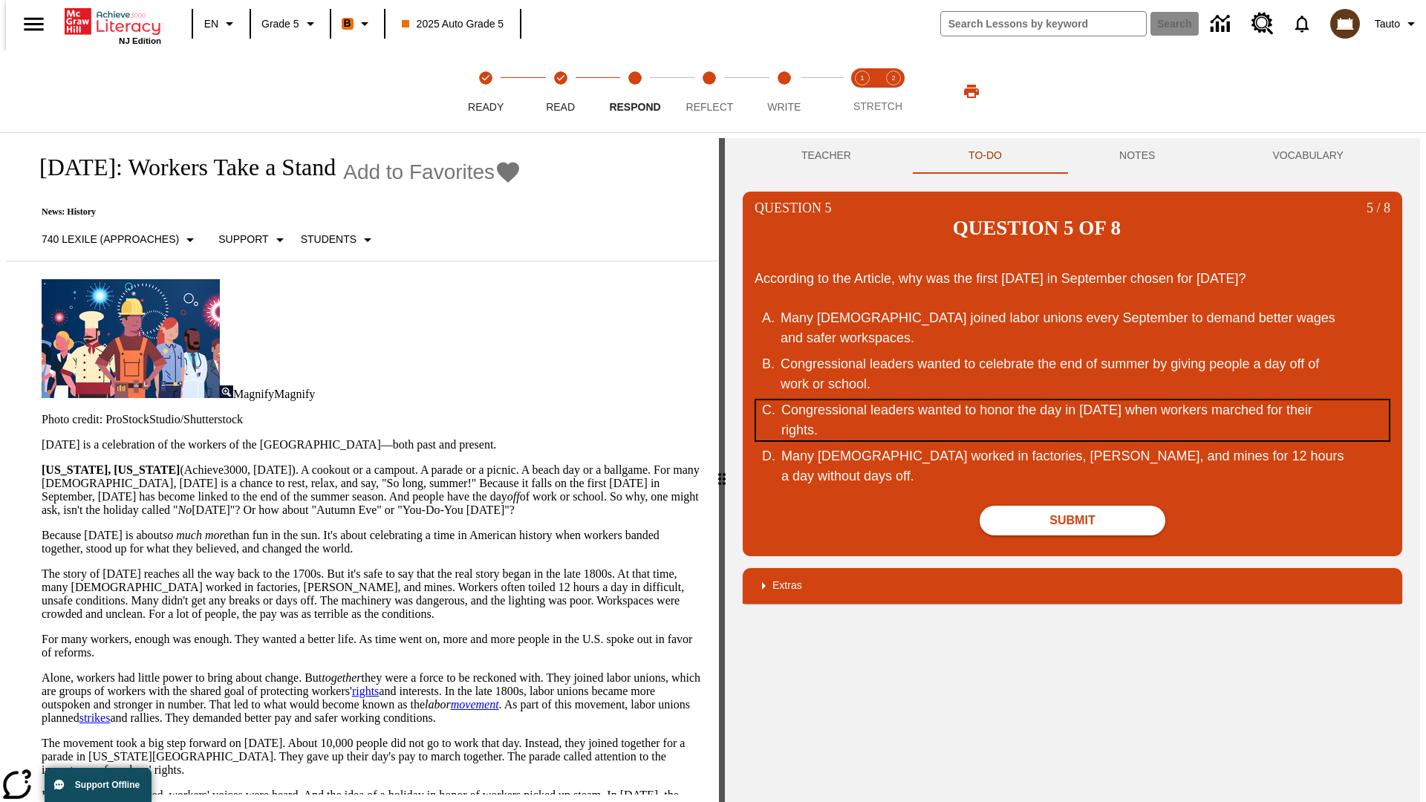
click at [1073, 400] on div "Congressional leaders wanted to honor the day in September of 1882 when workers…" at bounding box center [1063, 420] width 565 height 40
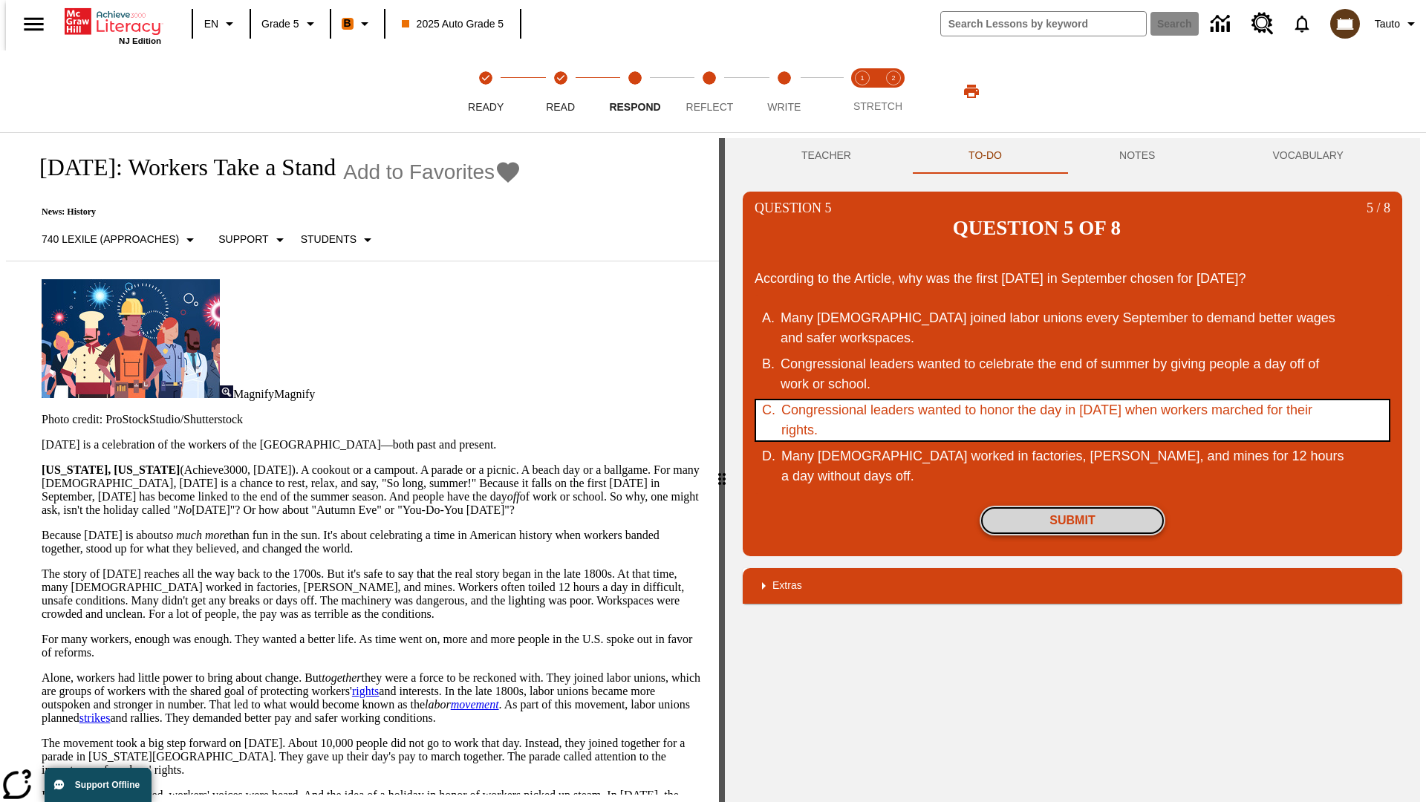
click at [1073, 506] on button "Submit" at bounding box center [1073, 521] width 186 height 30
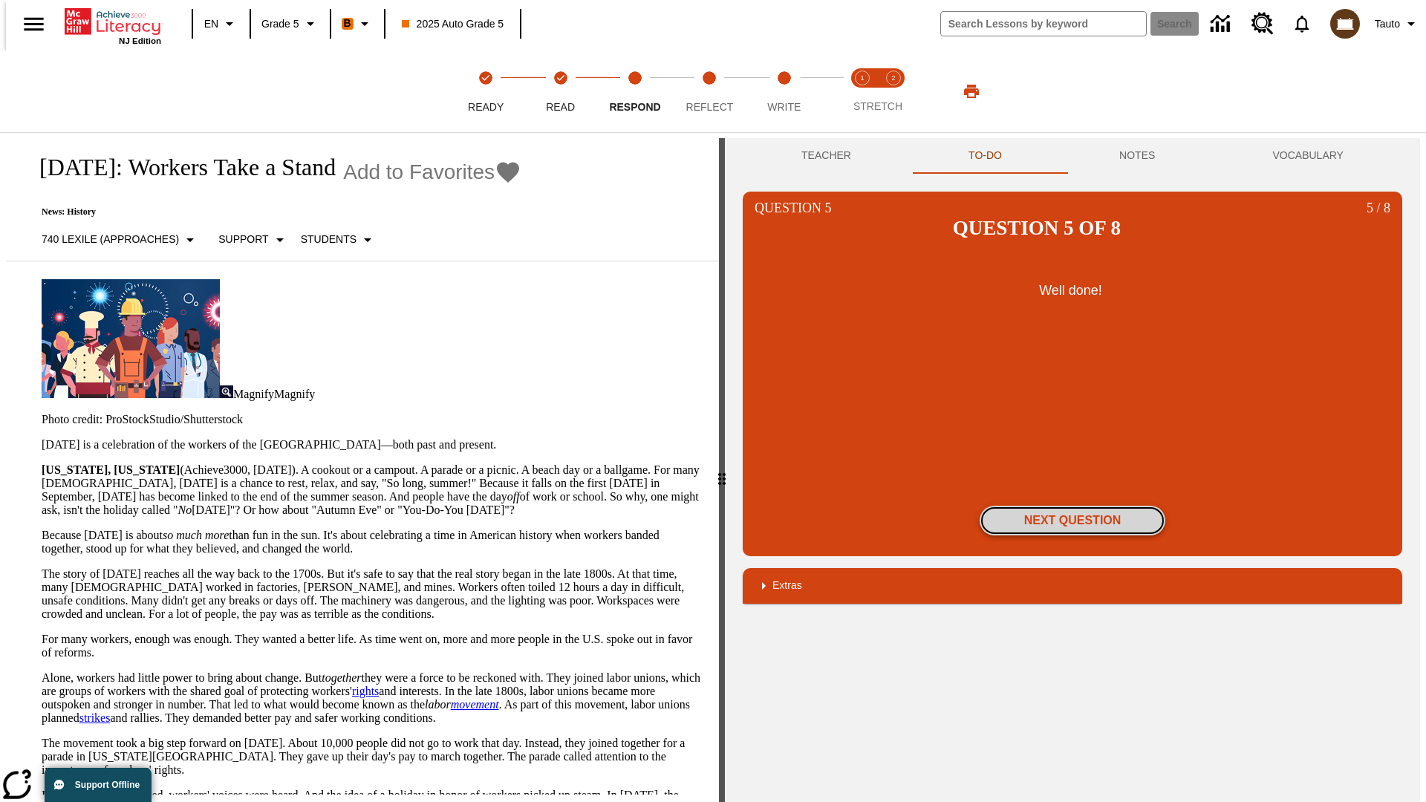
click at [1073, 506] on button "Next Question" at bounding box center [1073, 521] width 186 height 30
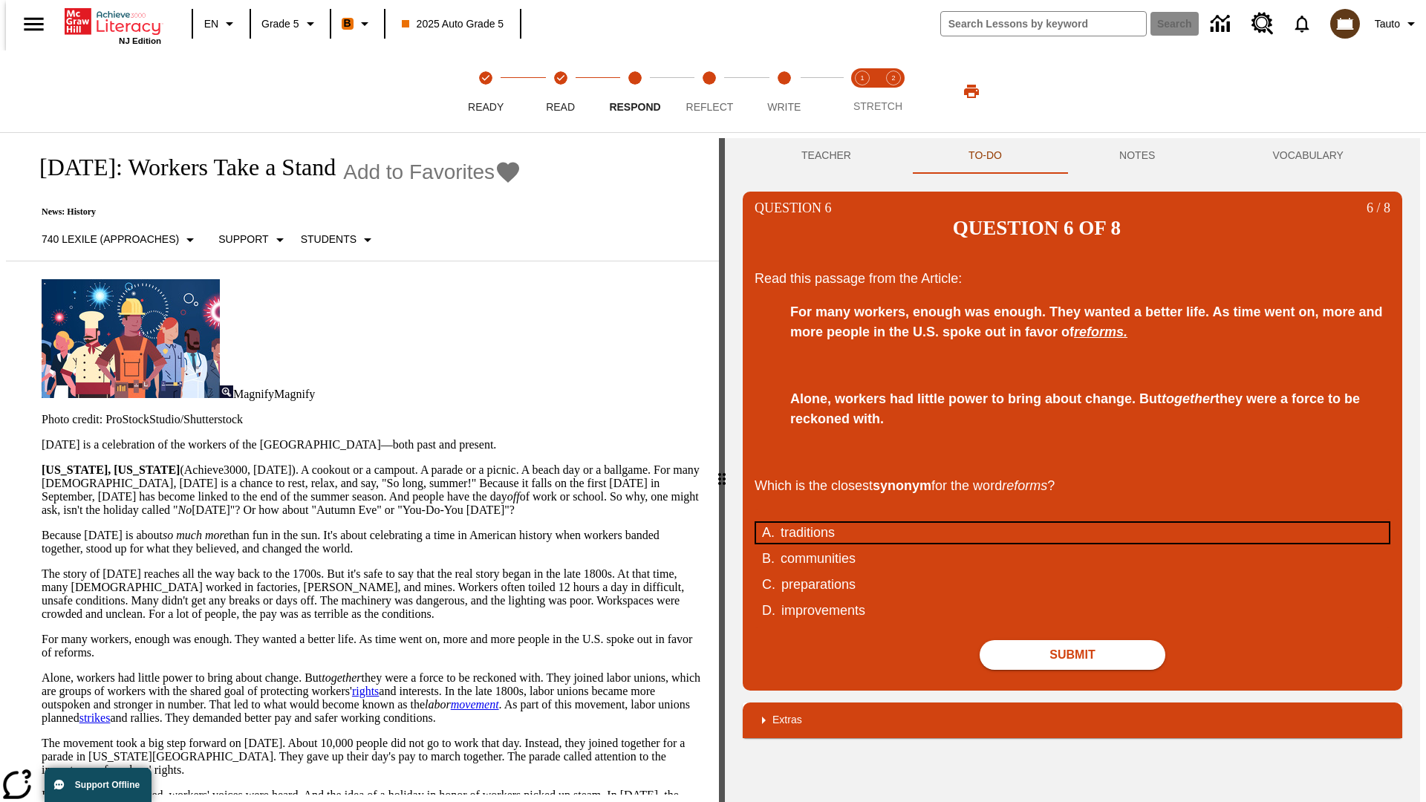
click at [1073, 523] on div "traditions" at bounding box center [1063, 533] width 565 height 20
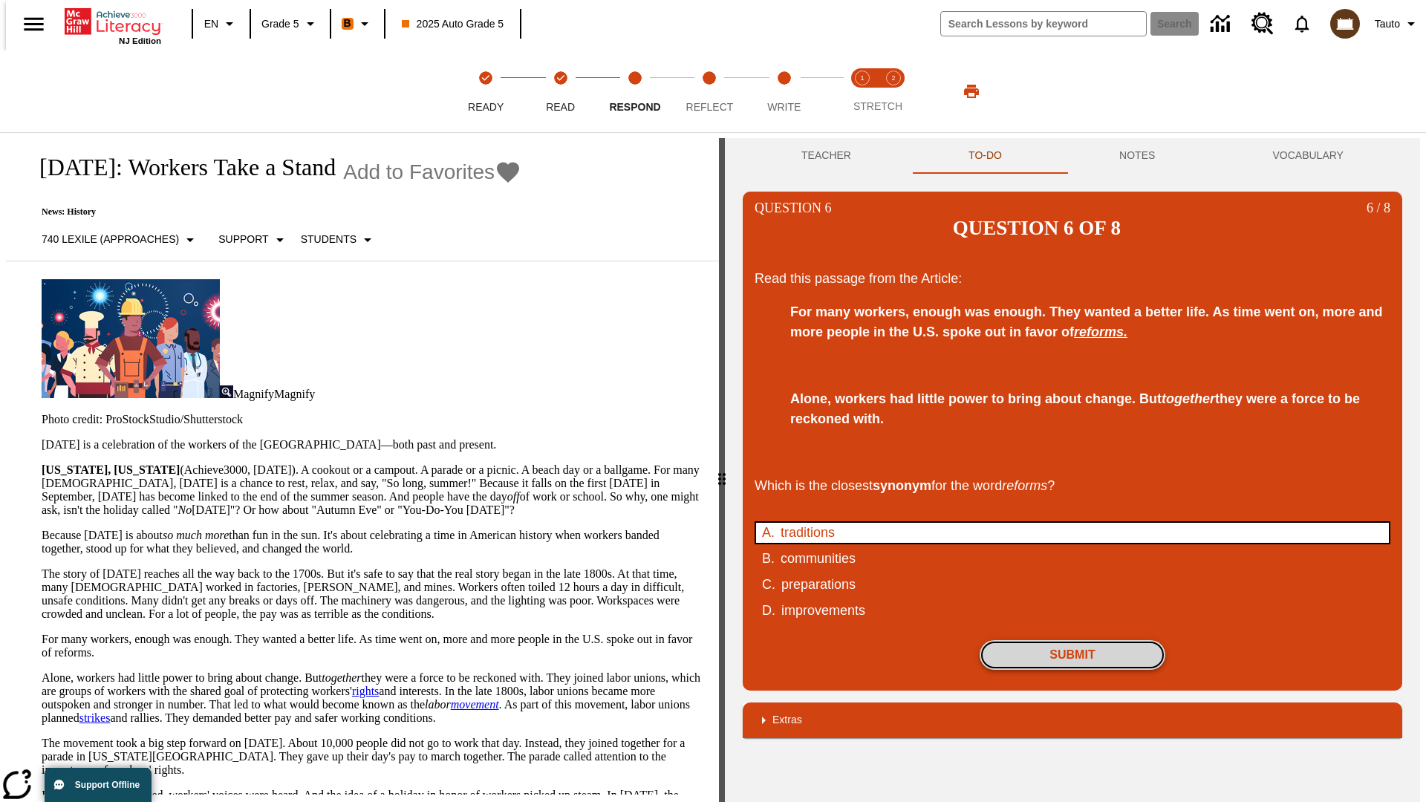
click at [1073, 640] on button "Submit" at bounding box center [1073, 655] width 186 height 30
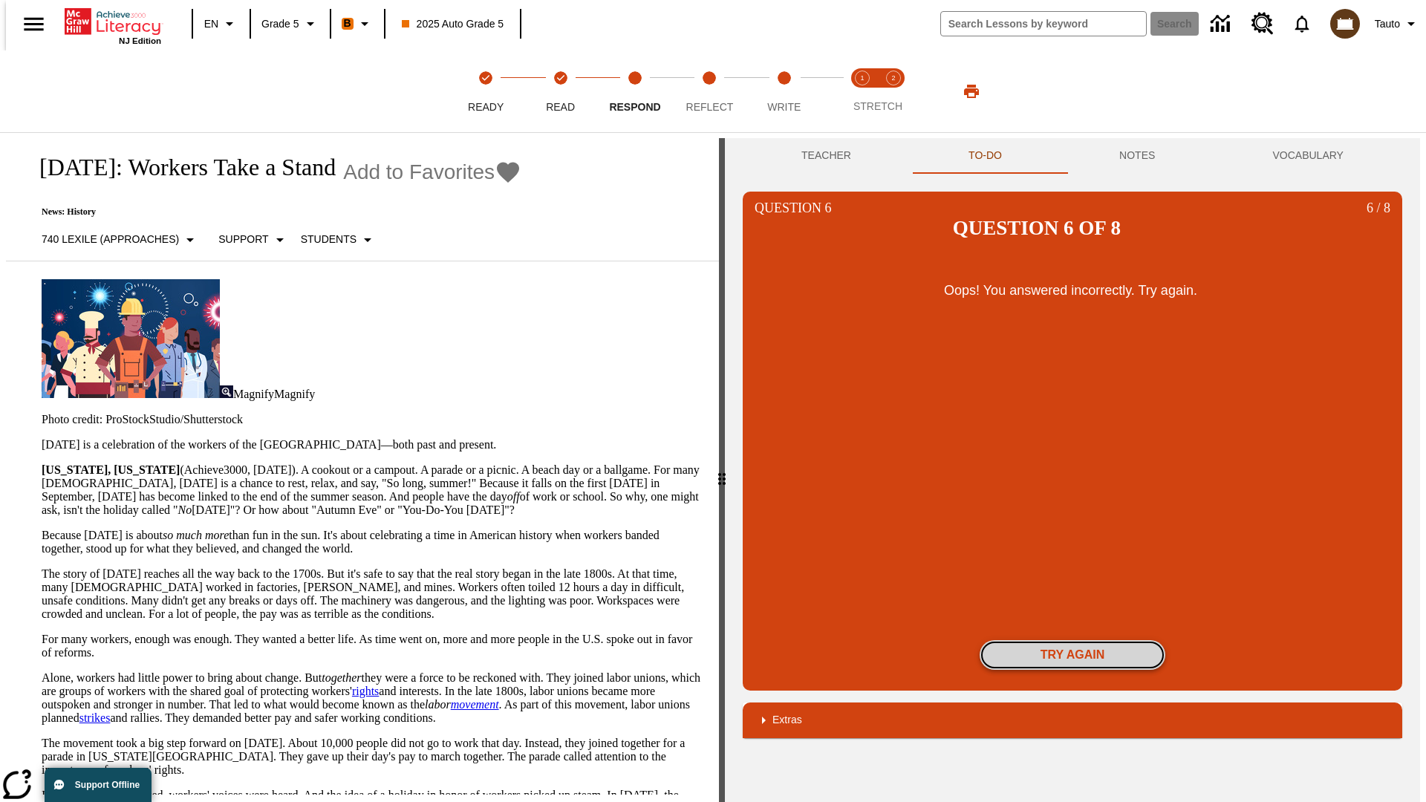
click at [1073, 640] on button "Try again" at bounding box center [1073, 655] width 186 height 30
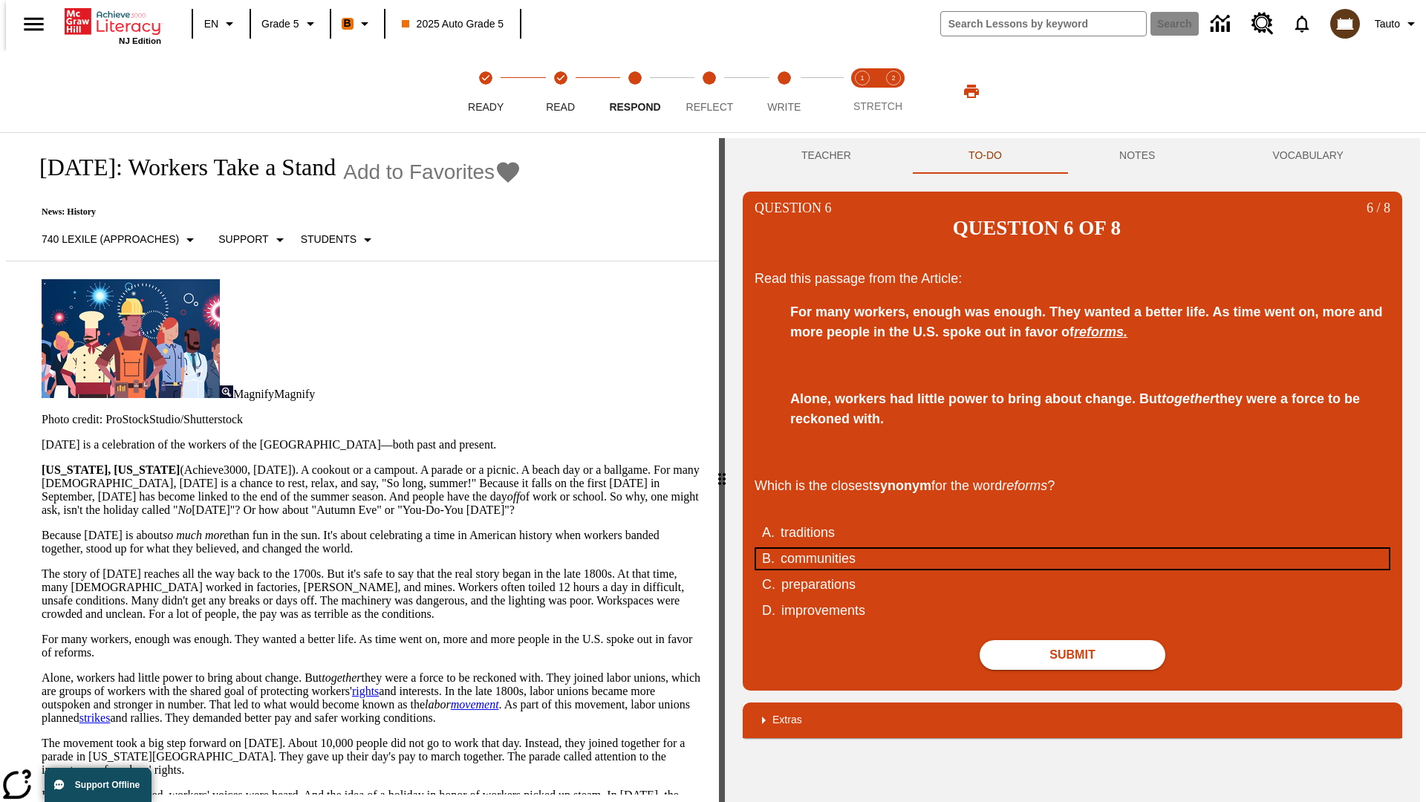
click at [1073, 549] on div "communities" at bounding box center [1063, 559] width 565 height 20
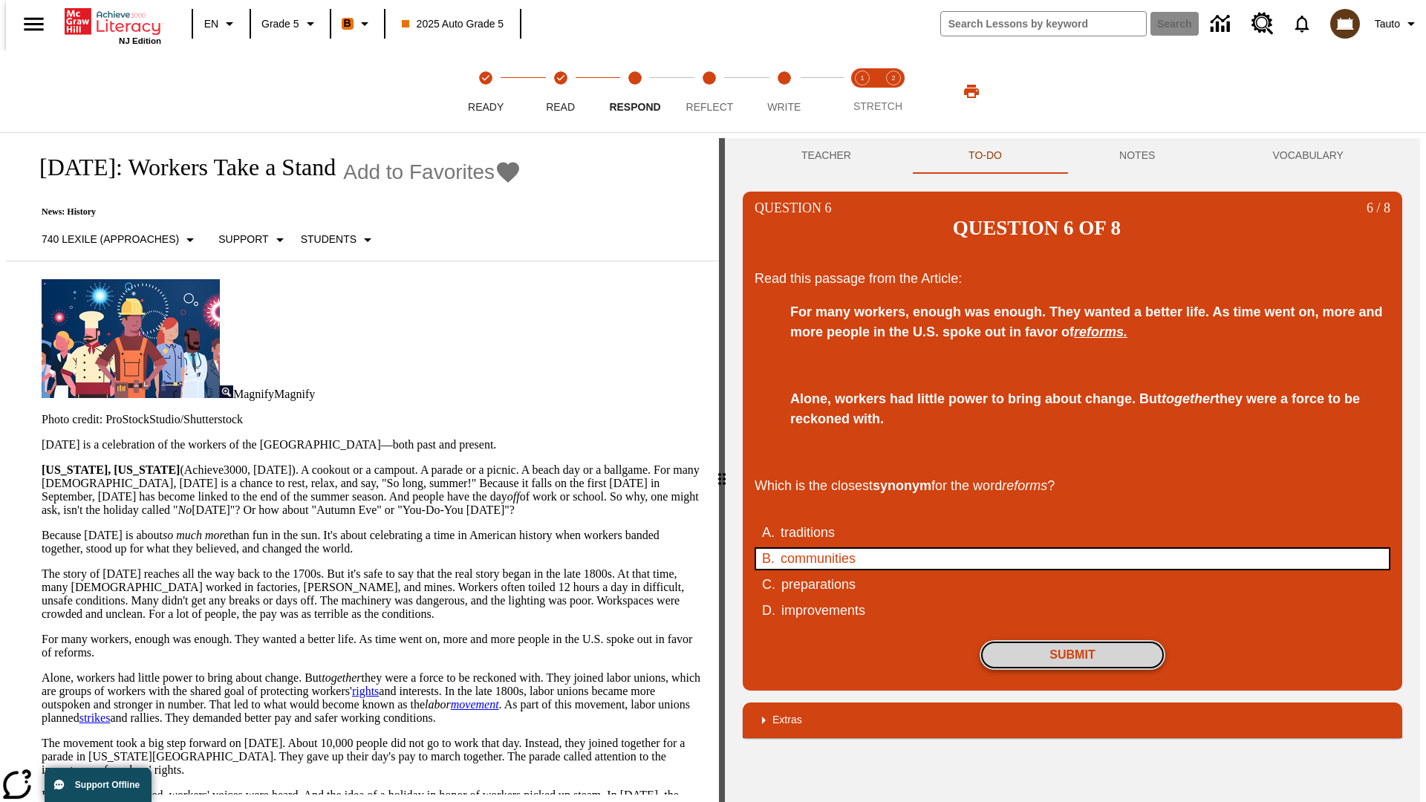
click at [1073, 640] on button "Submit" at bounding box center [1073, 655] width 186 height 30
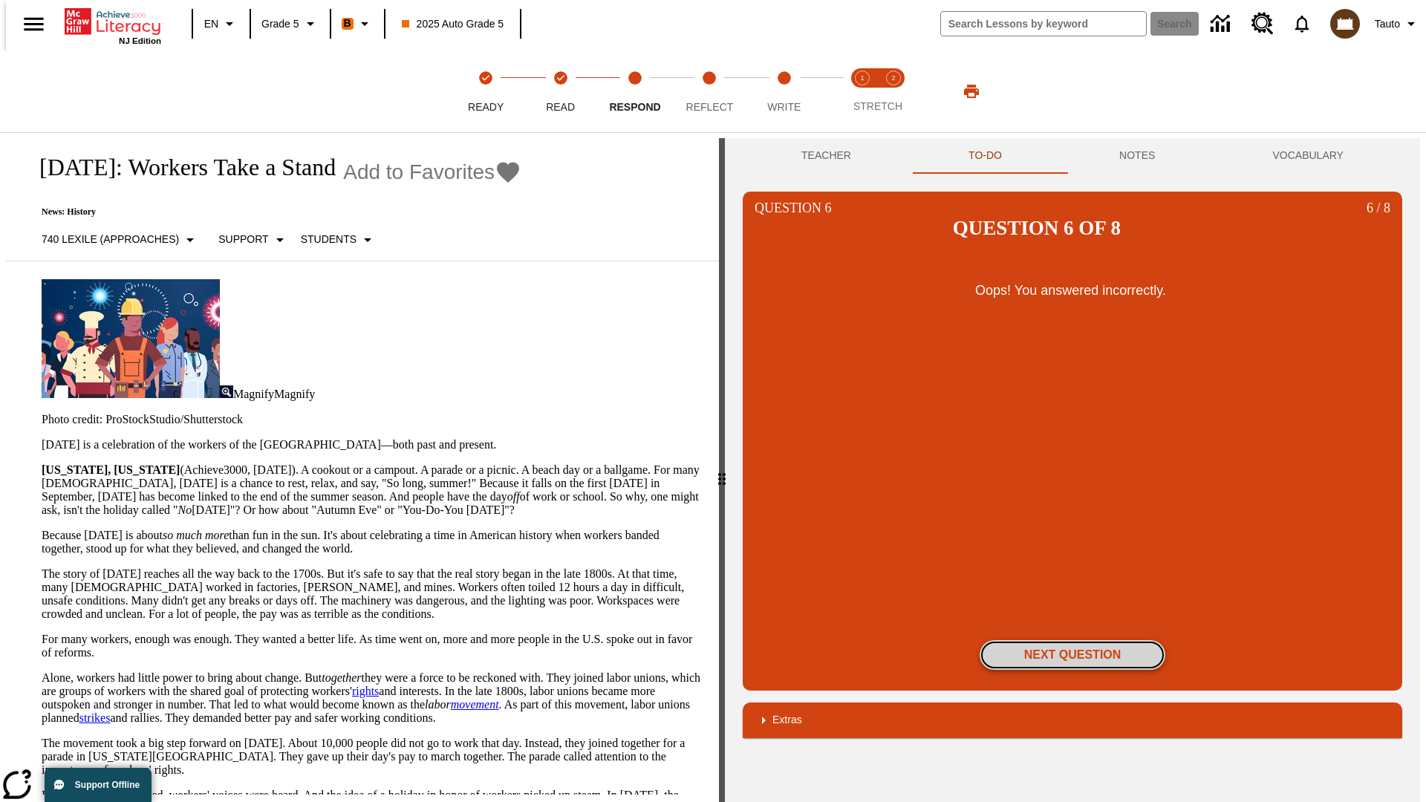
click at [1073, 640] on button "Next Question" at bounding box center [1073, 655] width 186 height 30
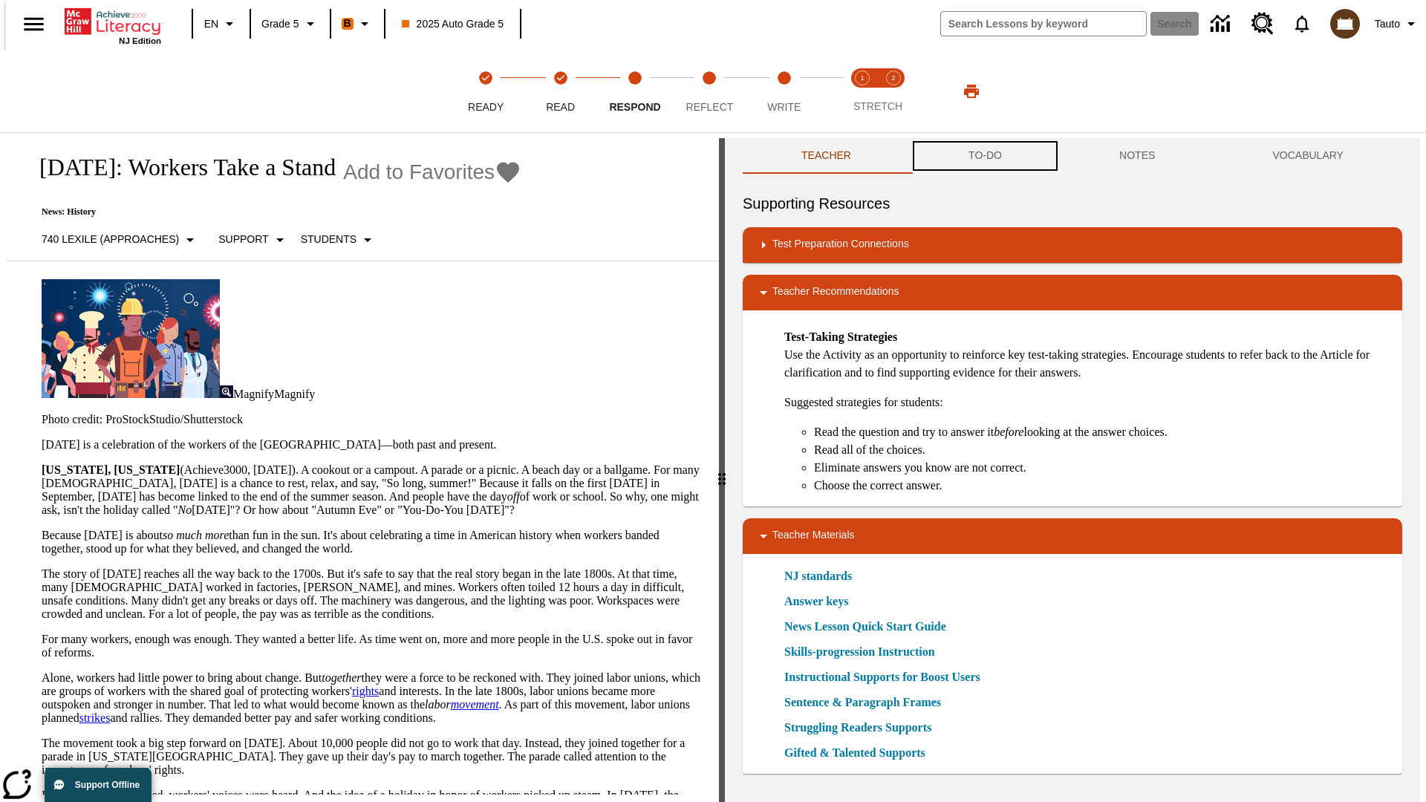
click at [984, 156] on button "TO-DO" at bounding box center [985, 156] width 151 height 36
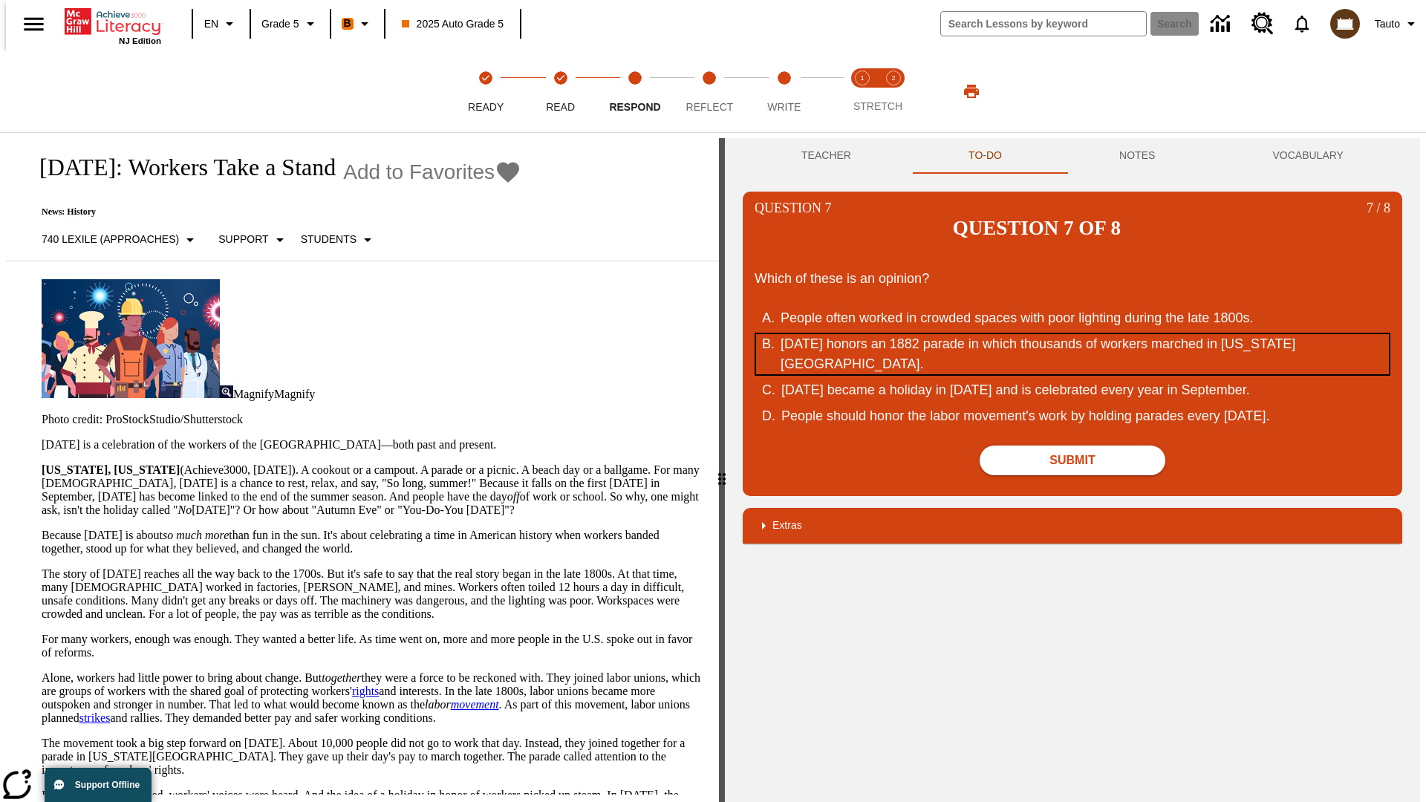
click at [1073, 334] on div "[DATE] honors an 1882 parade in which thousands of workers marched in [US_STATE…" at bounding box center [1063, 354] width 565 height 40
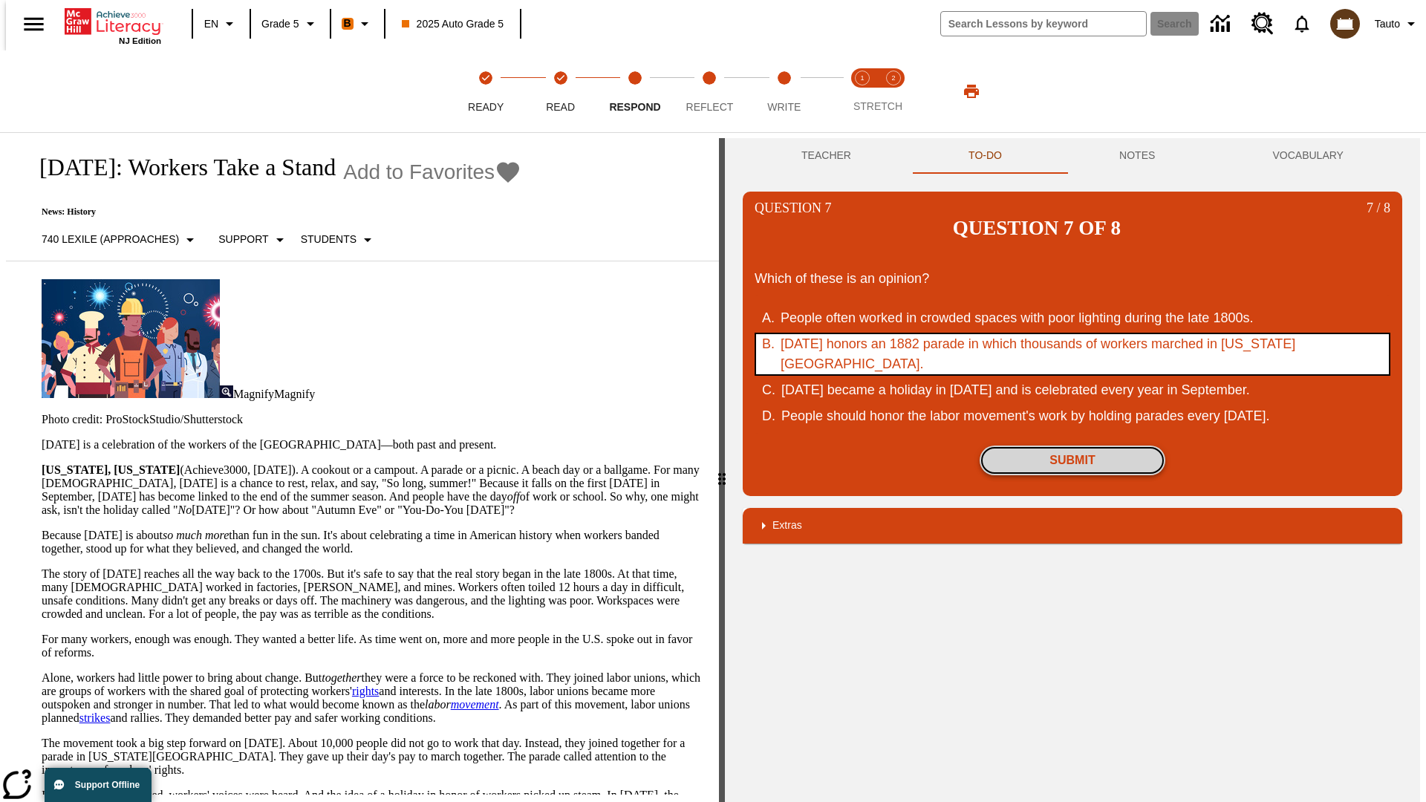
click at [1073, 446] on button "Submit" at bounding box center [1073, 461] width 186 height 30
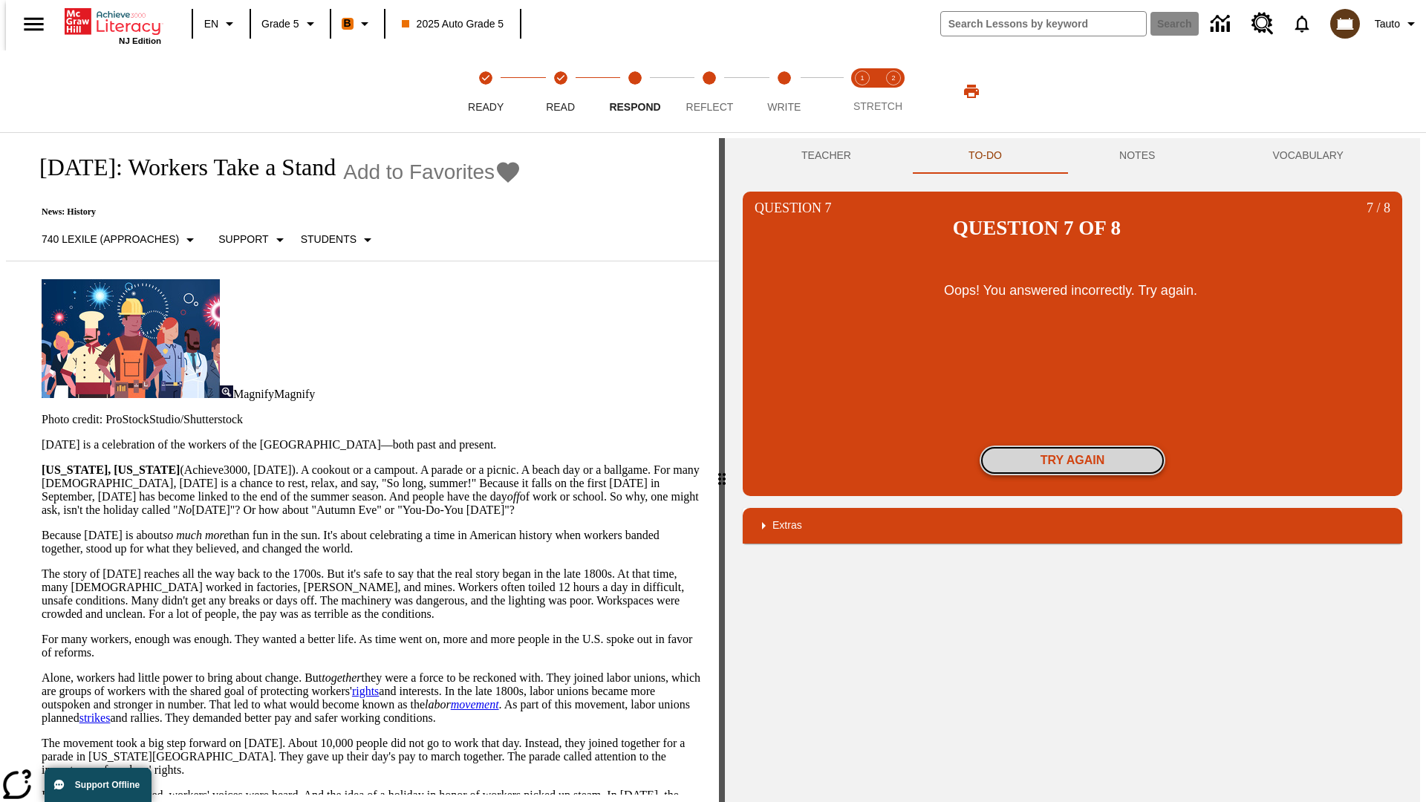
click at [1073, 446] on button "Try again" at bounding box center [1073, 461] width 186 height 30
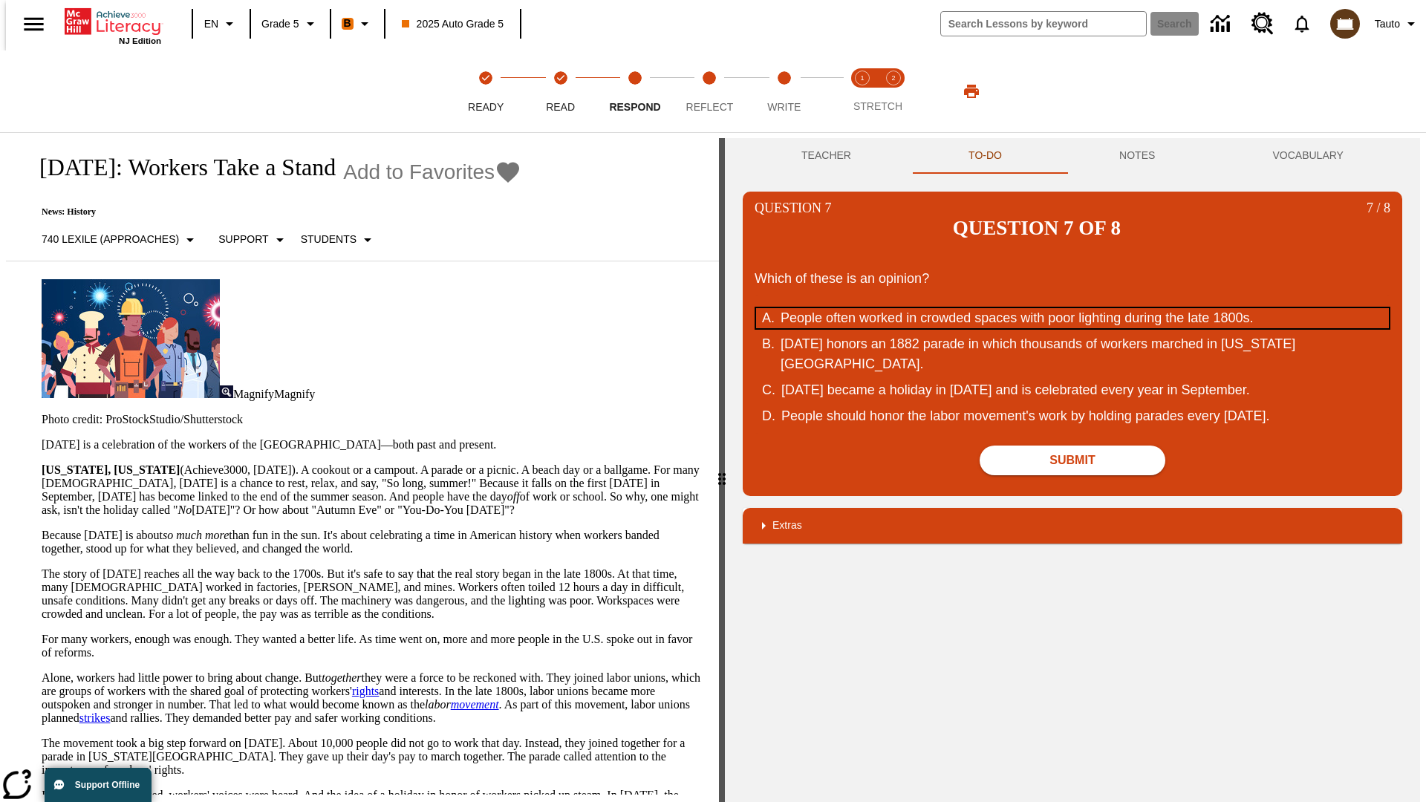
click at [1073, 308] on div "People often worked in crowded spaces with poor lighting during the late 1800s." at bounding box center [1063, 318] width 565 height 20
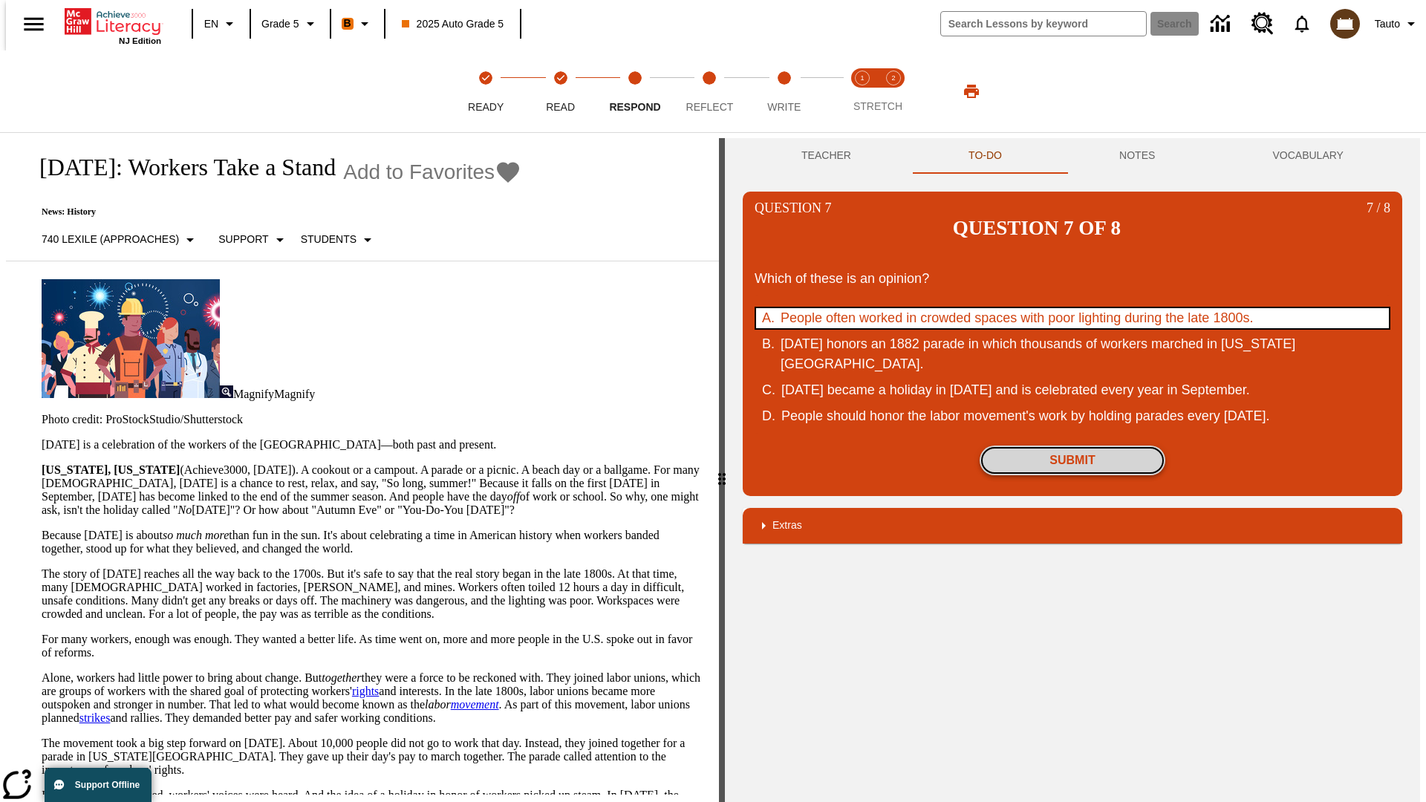
click at [1073, 446] on button "Submit" at bounding box center [1073, 461] width 186 height 30
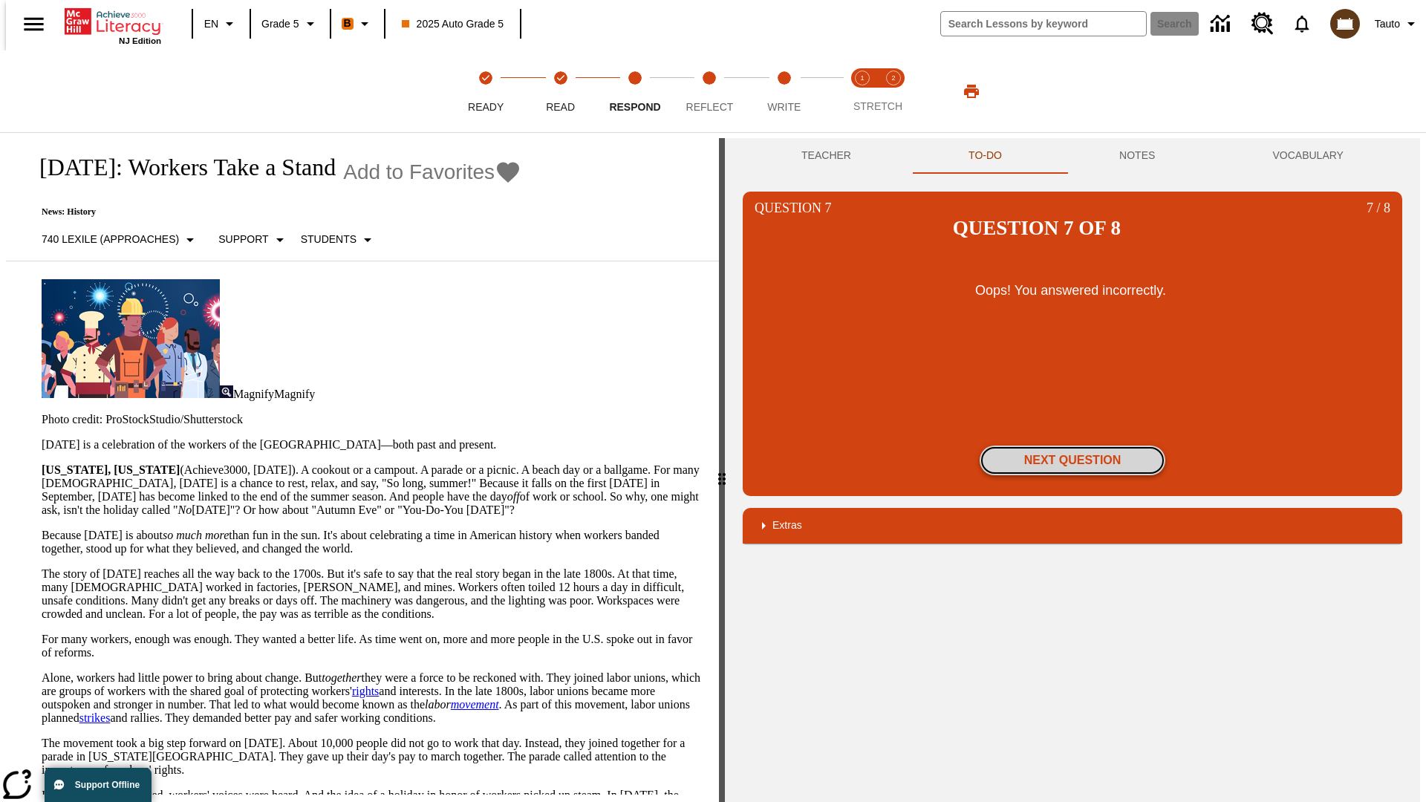
click at [1073, 446] on button "Next Question" at bounding box center [1073, 461] width 186 height 30
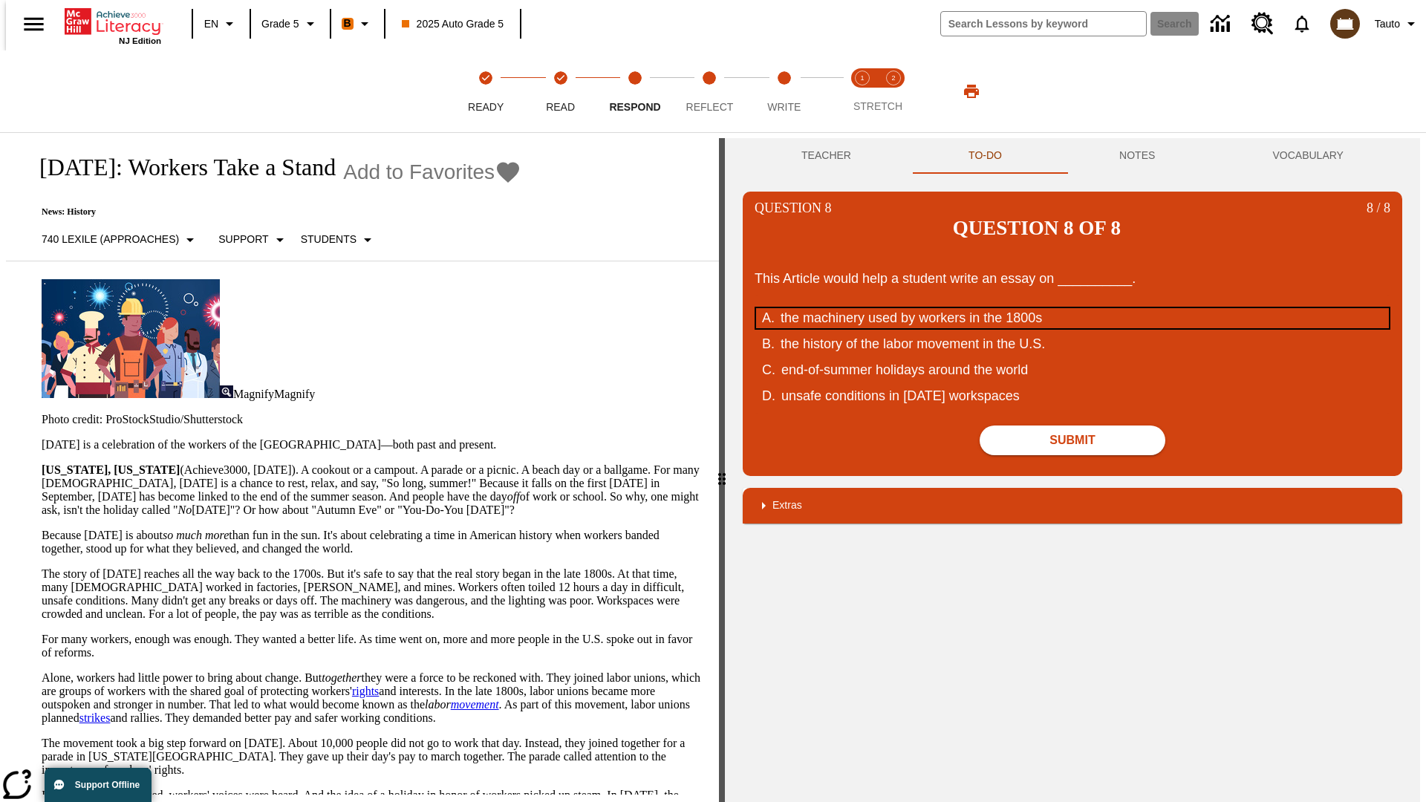
click at [1073, 308] on div "the machinery used by workers in the 1800s" at bounding box center [1063, 318] width 565 height 20
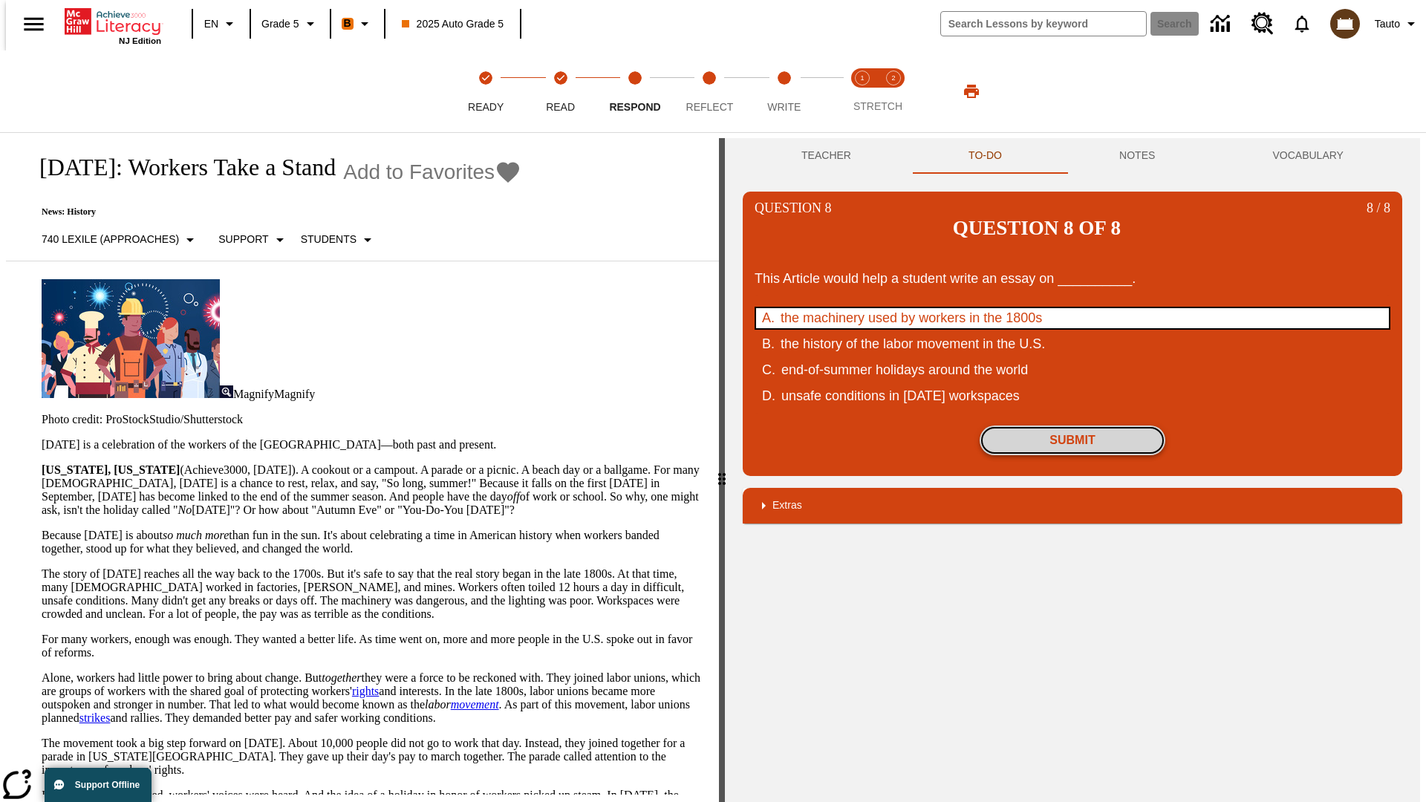
click at [1073, 426] on button "Submit" at bounding box center [1073, 441] width 186 height 30
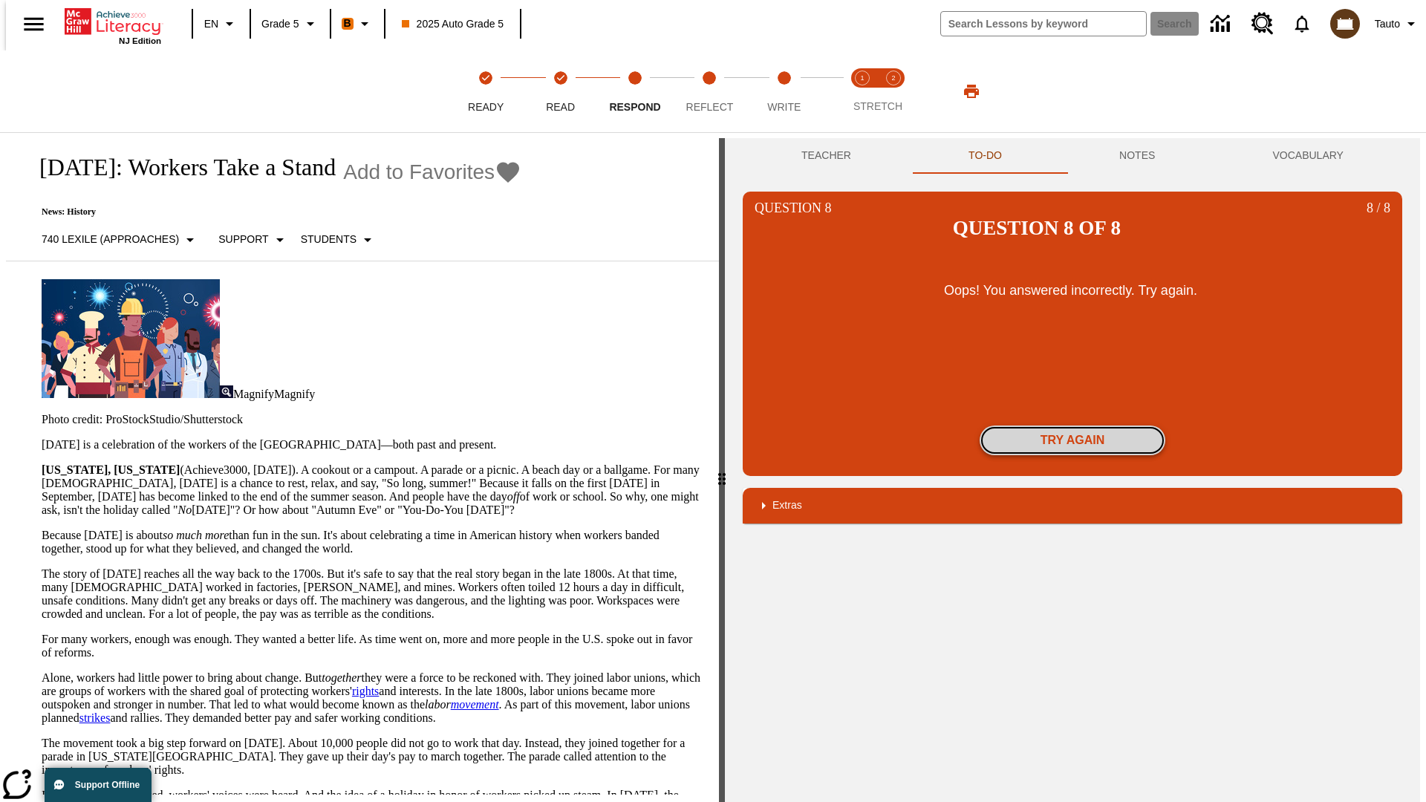
click at [1073, 426] on button "Try again" at bounding box center [1073, 441] width 186 height 30
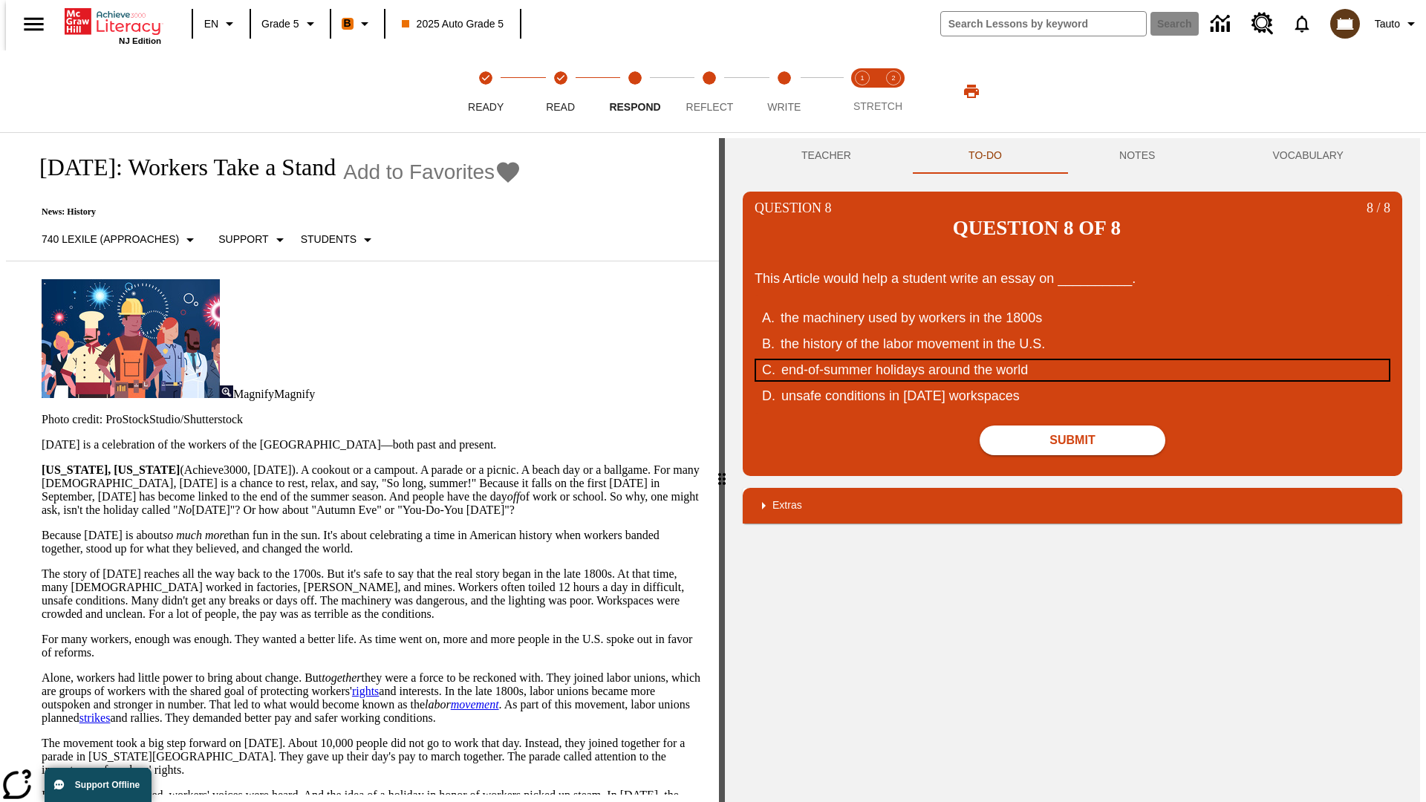
click at [1073, 360] on div "end-of-summer holidays around the world" at bounding box center [1063, 370] width 565 height 20
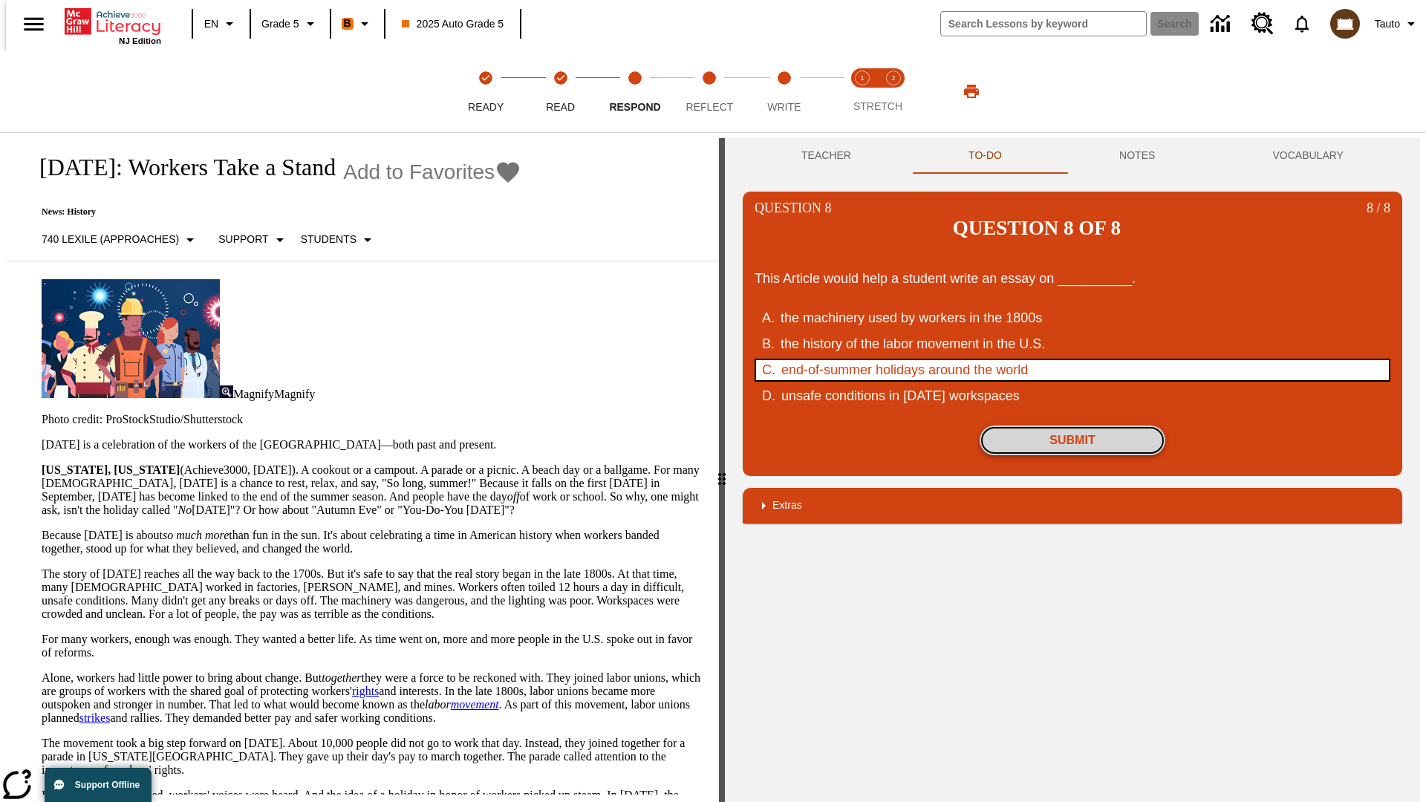
click at [1073, 426] on button "Submit" at bounding box center [1073, 441] width 186 height 30
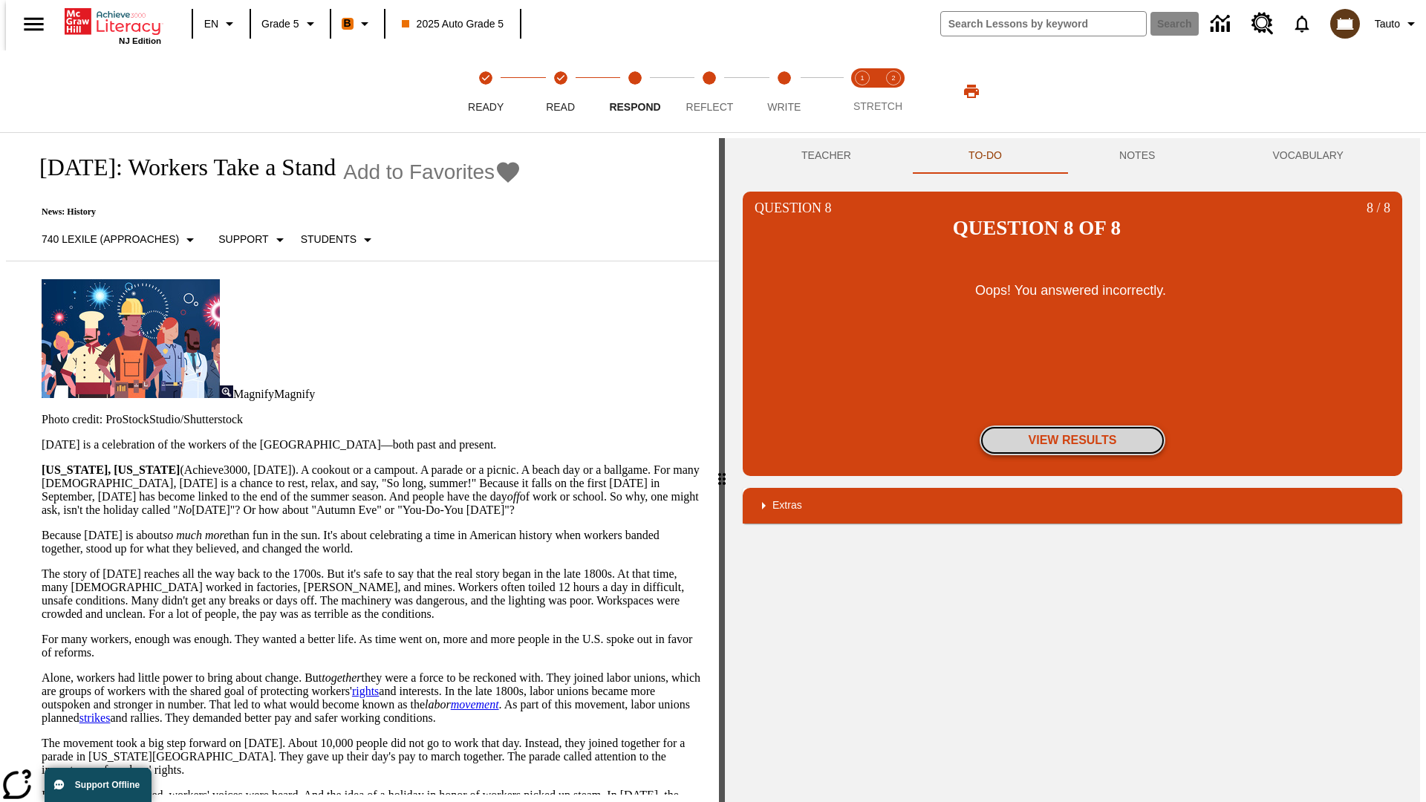
click at [1073, 426] on button "View Results" at bounding box center [1073, 441] width 186 height 30
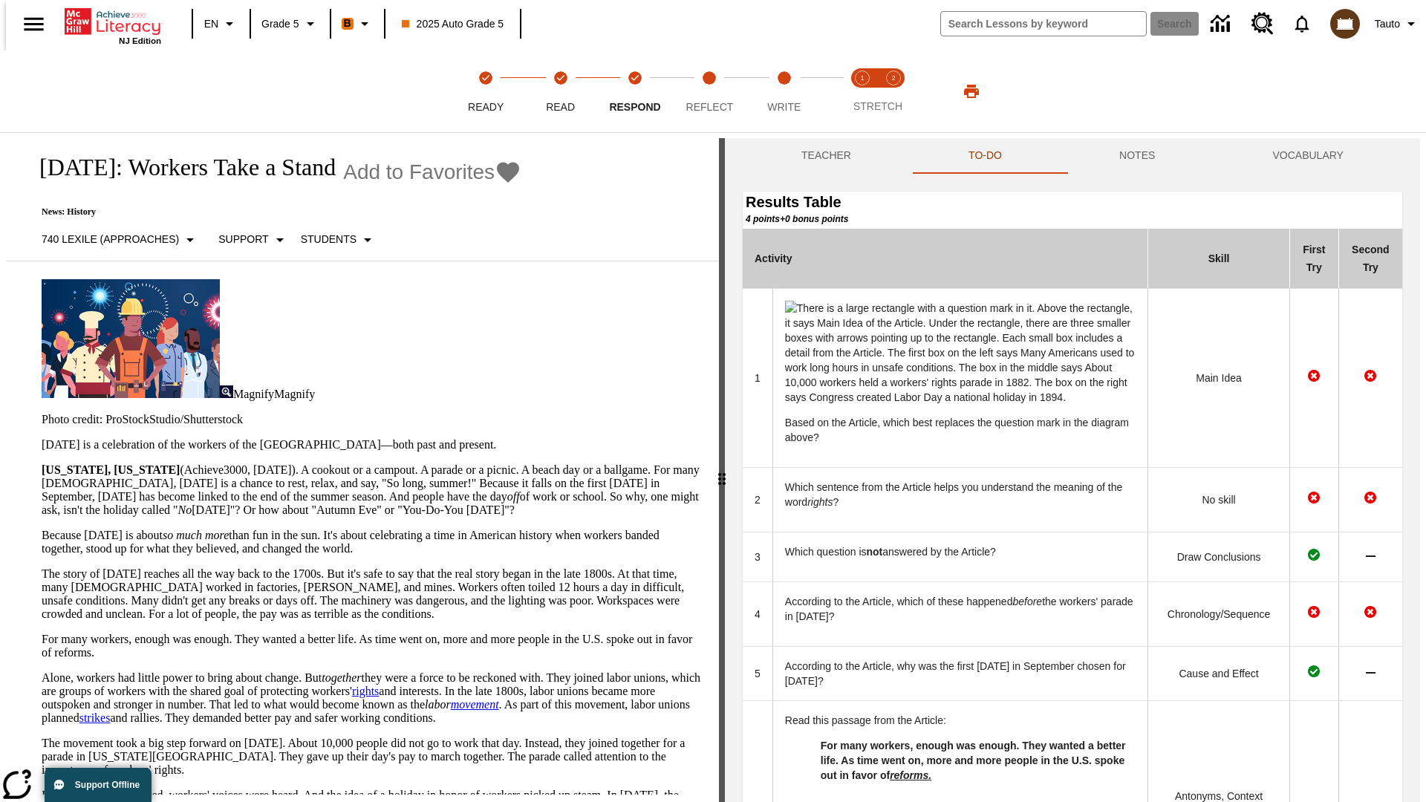
scroll to position [529, 0]
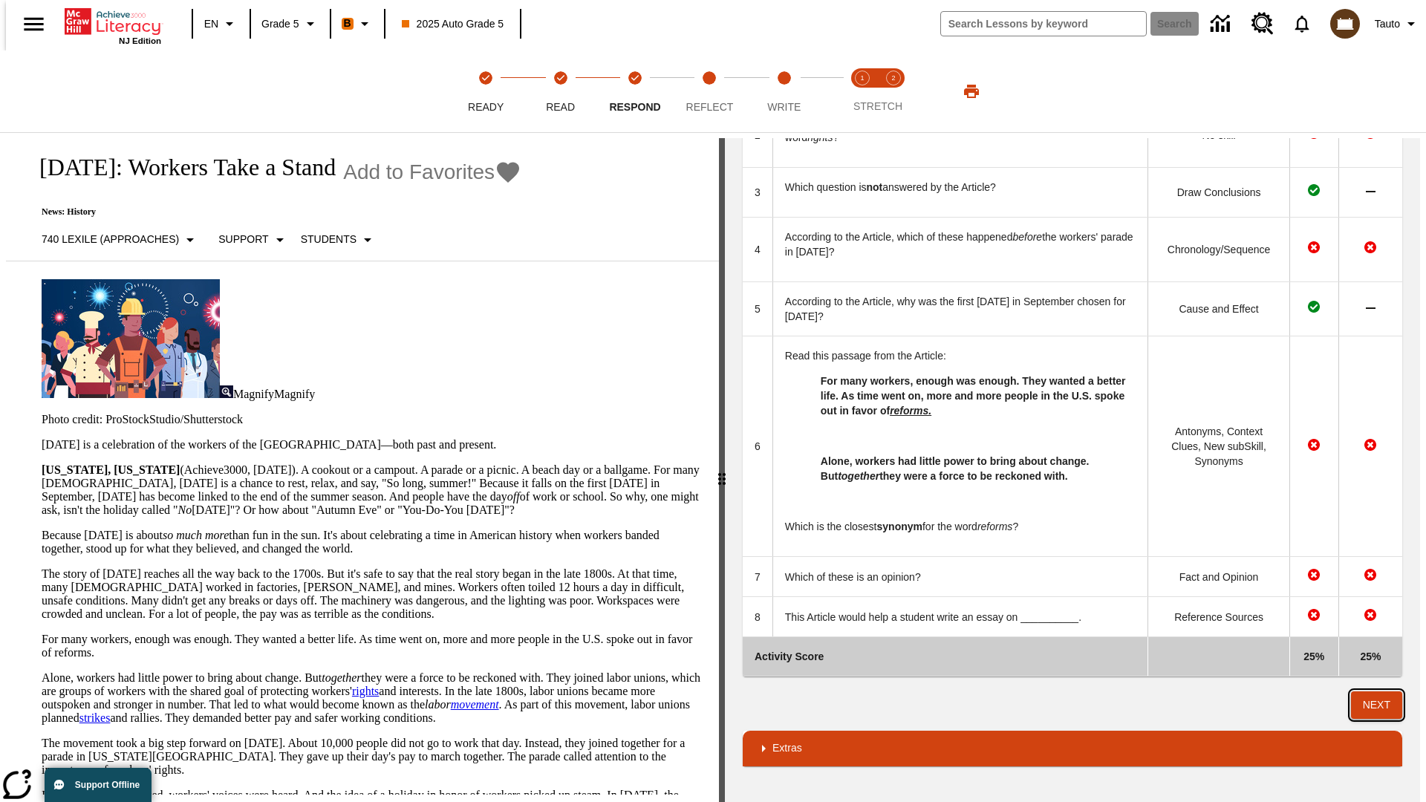
click at [1383, 705] on button "Next" at bounding box center [1376, 705] width 51 height 27
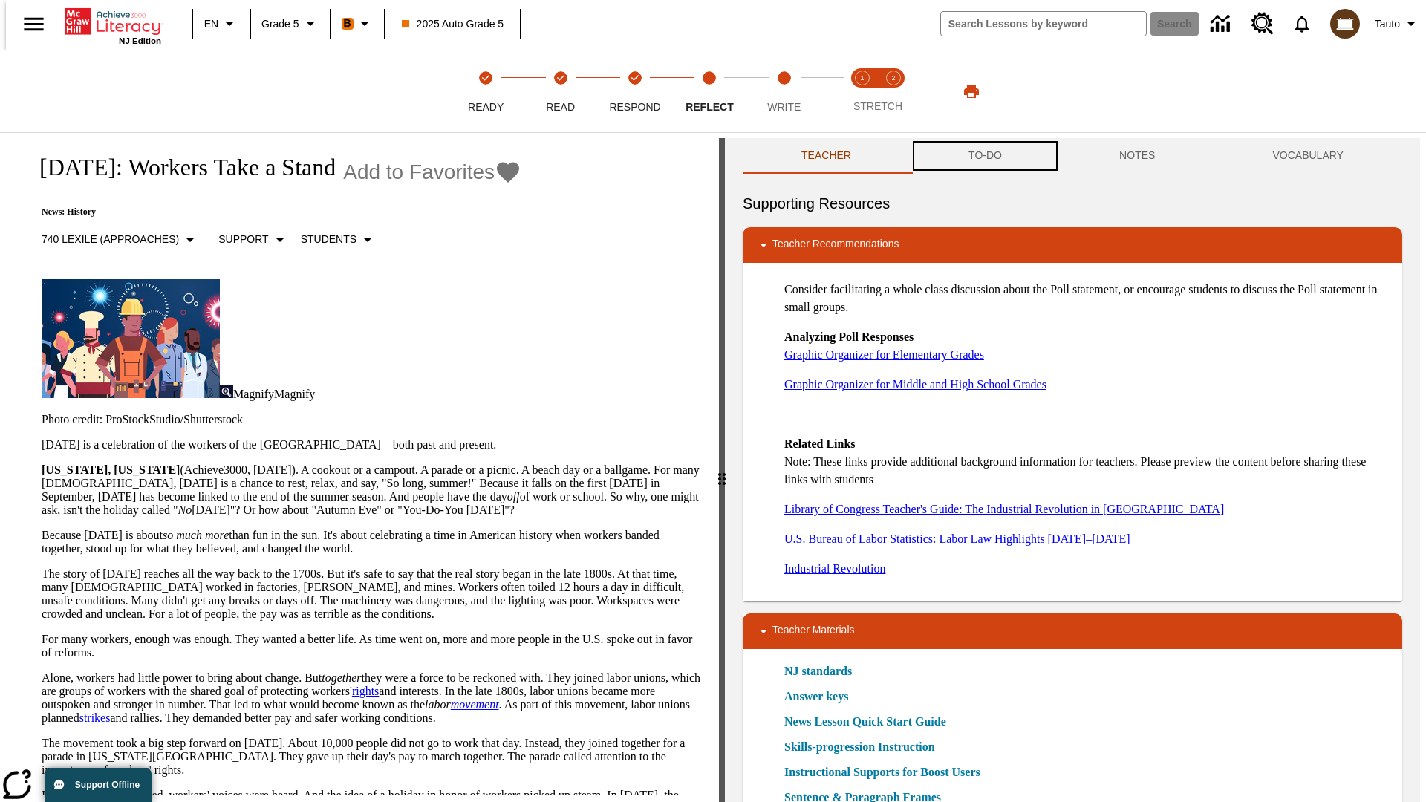
click at [984, 156] on button "TO-DO" at bounding box center [985, 156] width 151 height 36
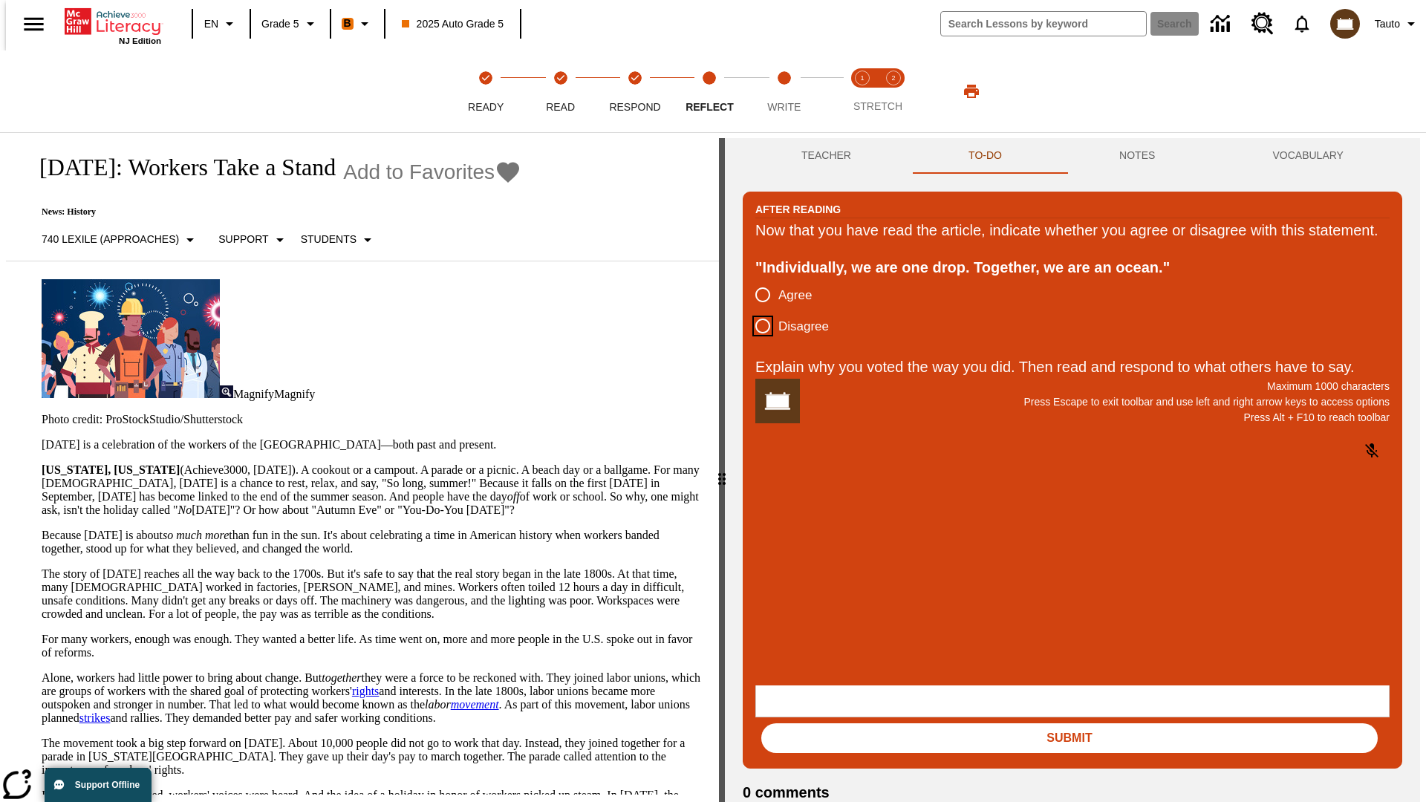
click at [757, 342] on input "Disagree" at bounding box center [762, 326] width 31 height 31
radio input "true"
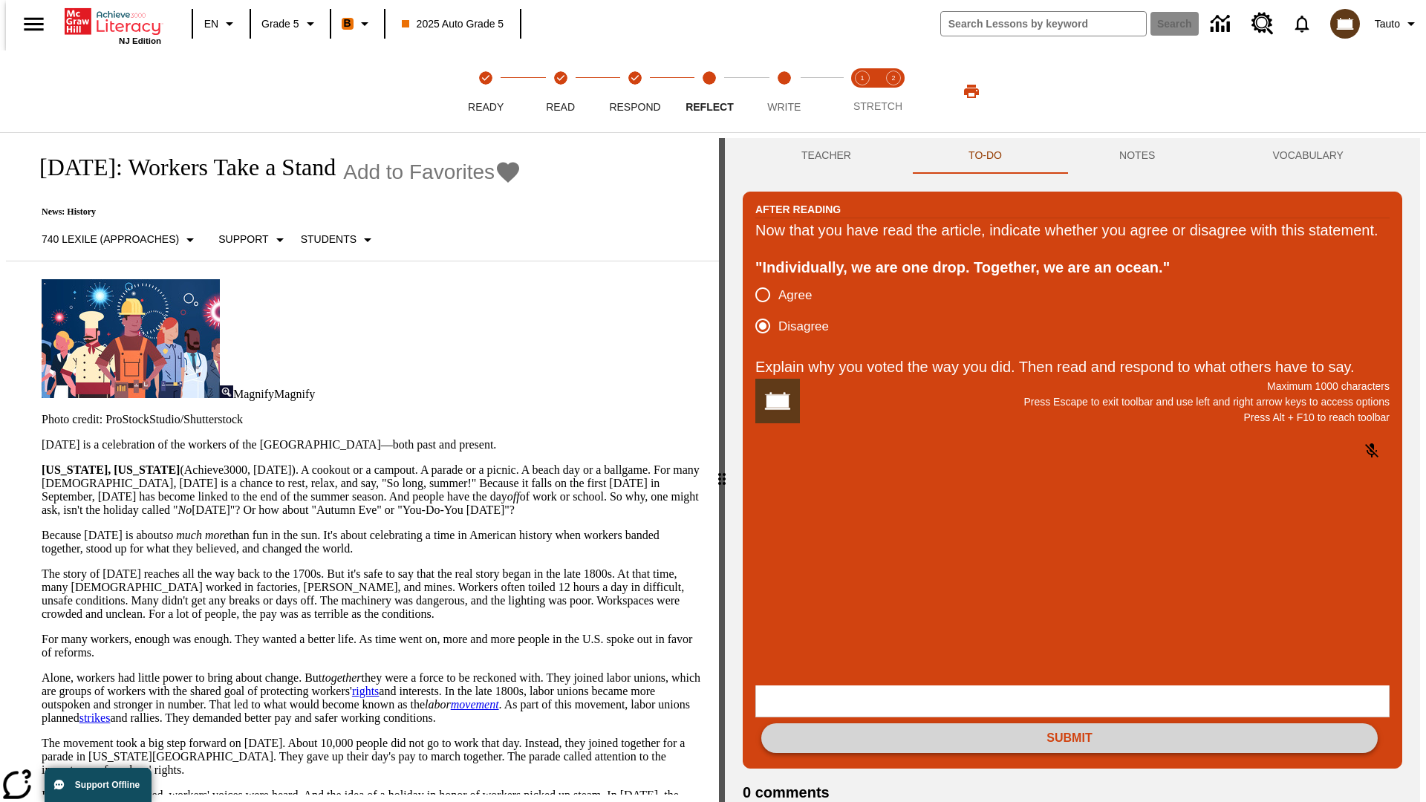
click at [1070, 724] on button "Submit" at bounding box center [1069, 739] width 617 height 30
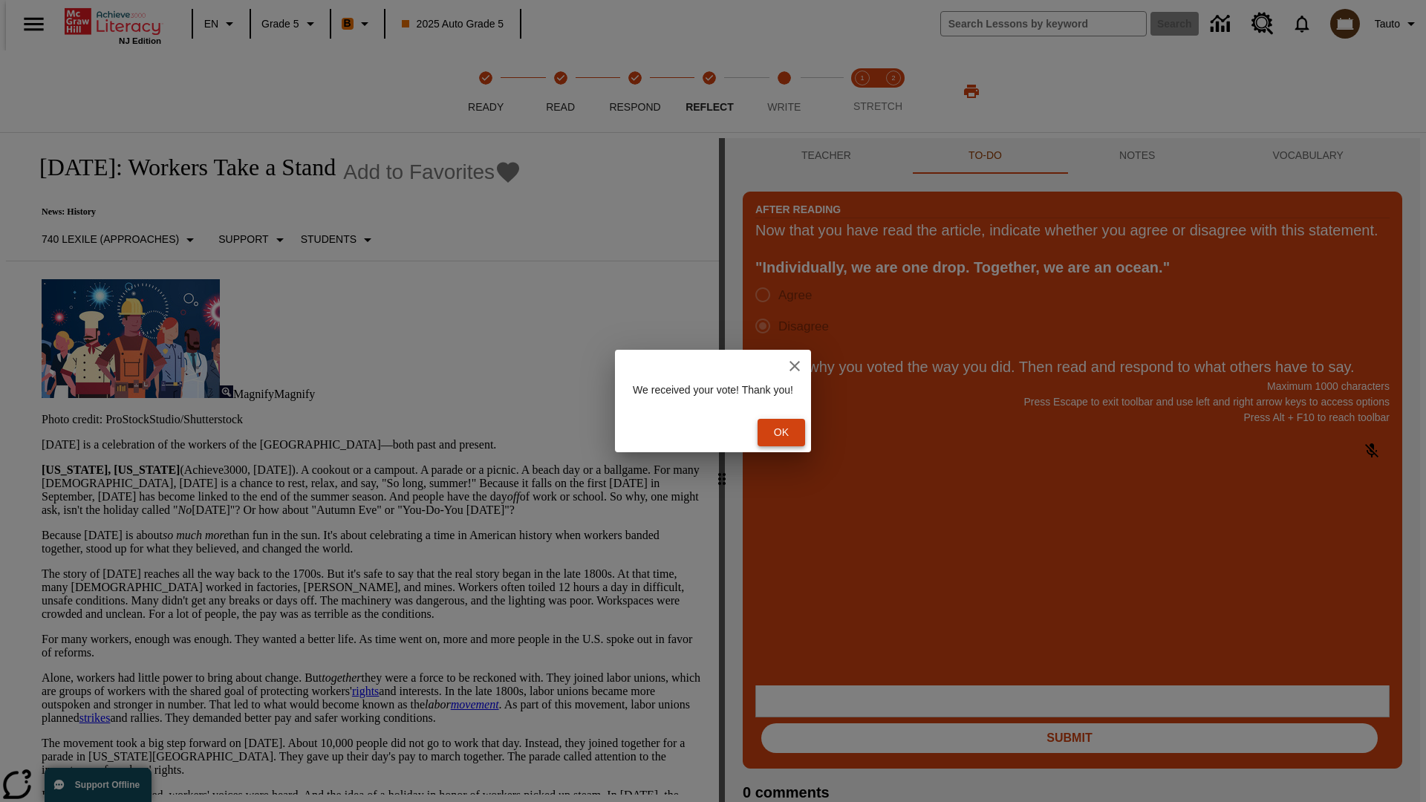
click at [789, 432] on button "Ok" at bounding box center [782, 432] width 48 height 27
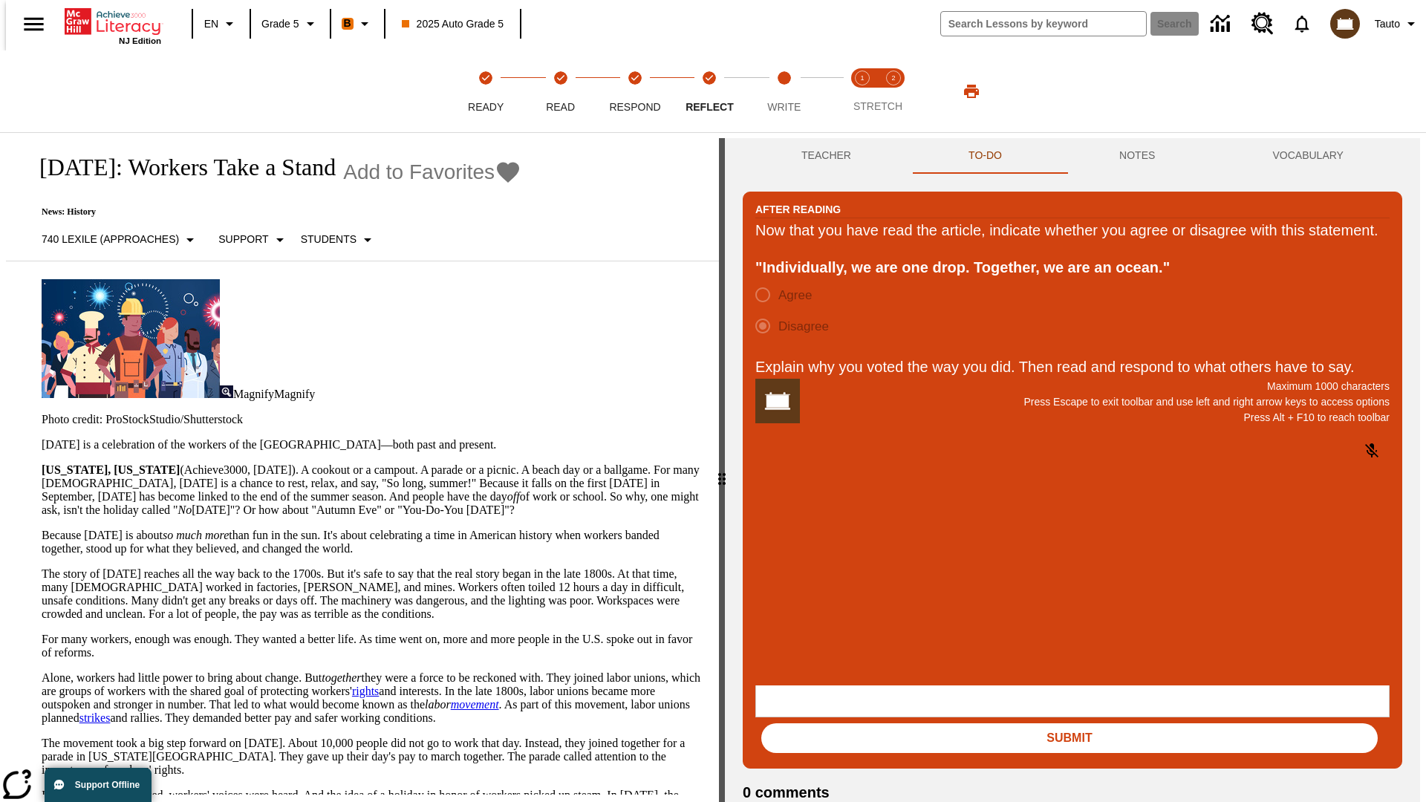
scroll to position [23, 0]
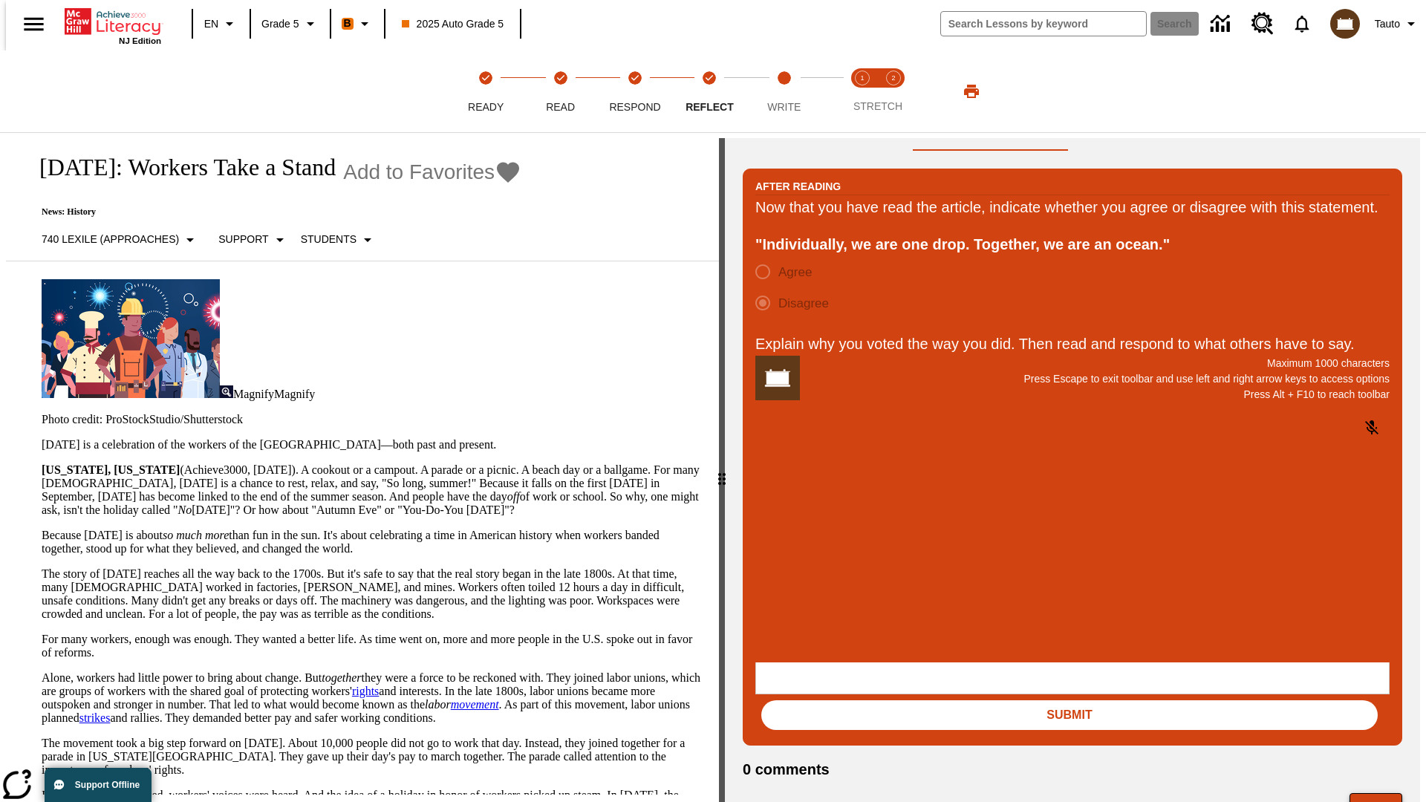
click at [1382, 793] on button "Next" at bounding box center [1376, 807] width 53 height 28
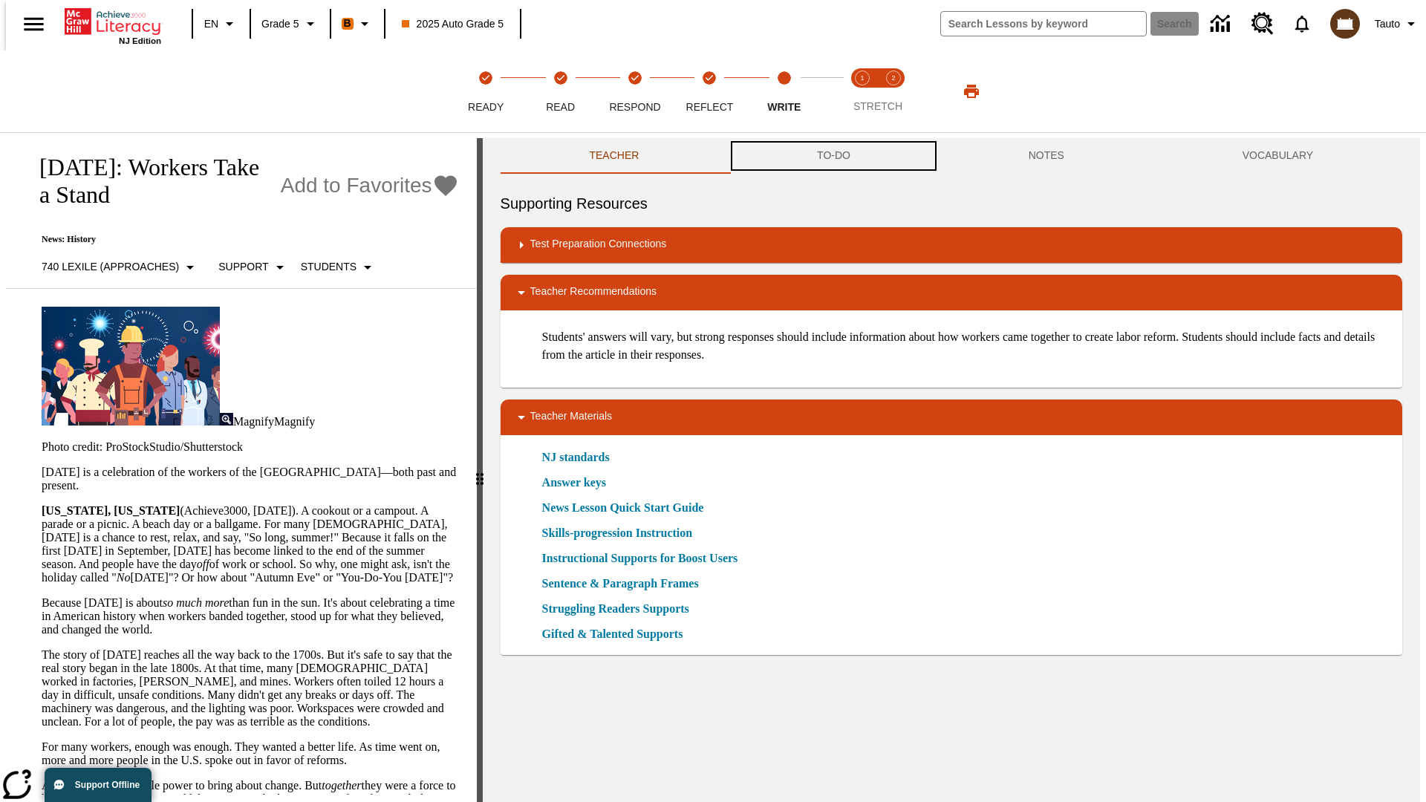
scroll to position [1, 0]
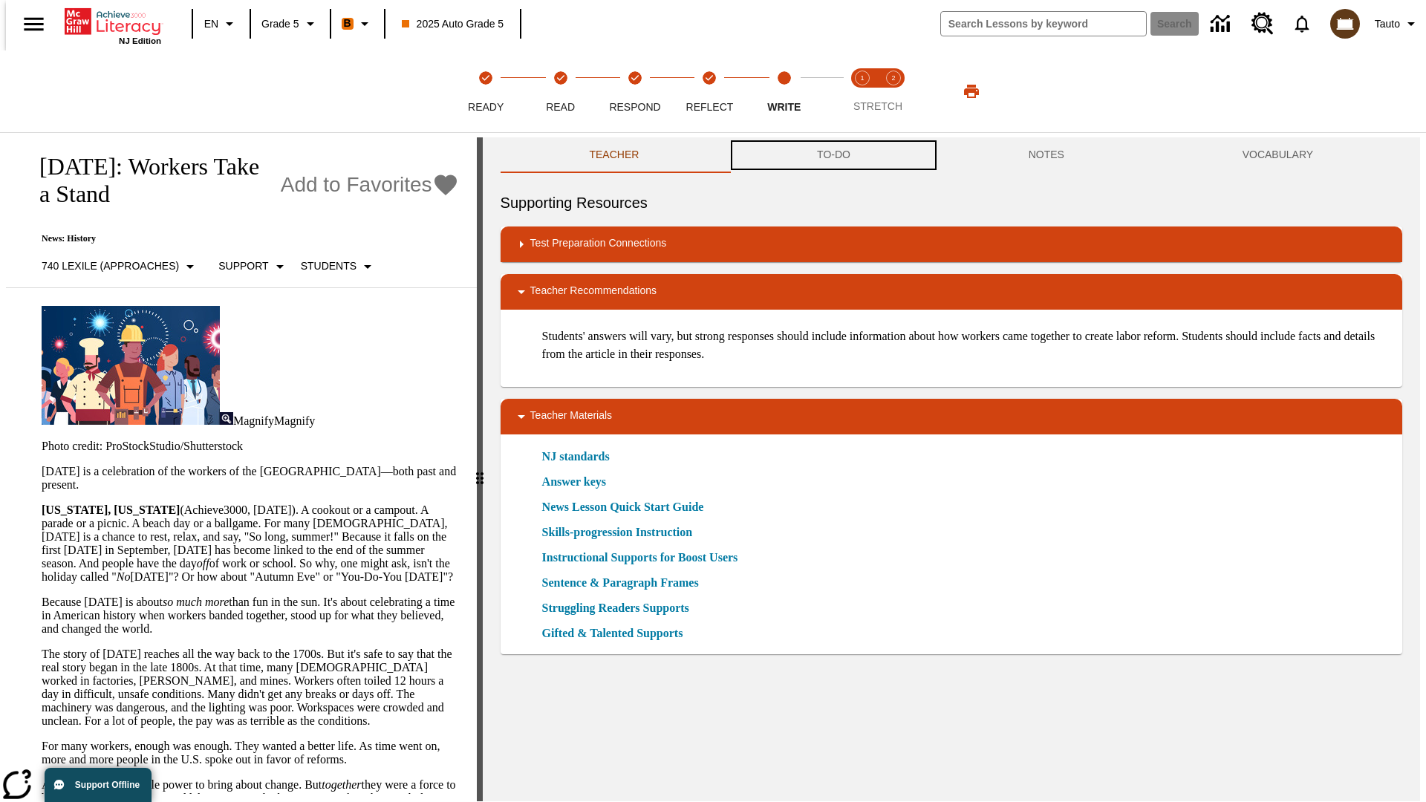
click at [833, 156] on button "TO-DO" at bounding box center [834, 155] width 212 height 36
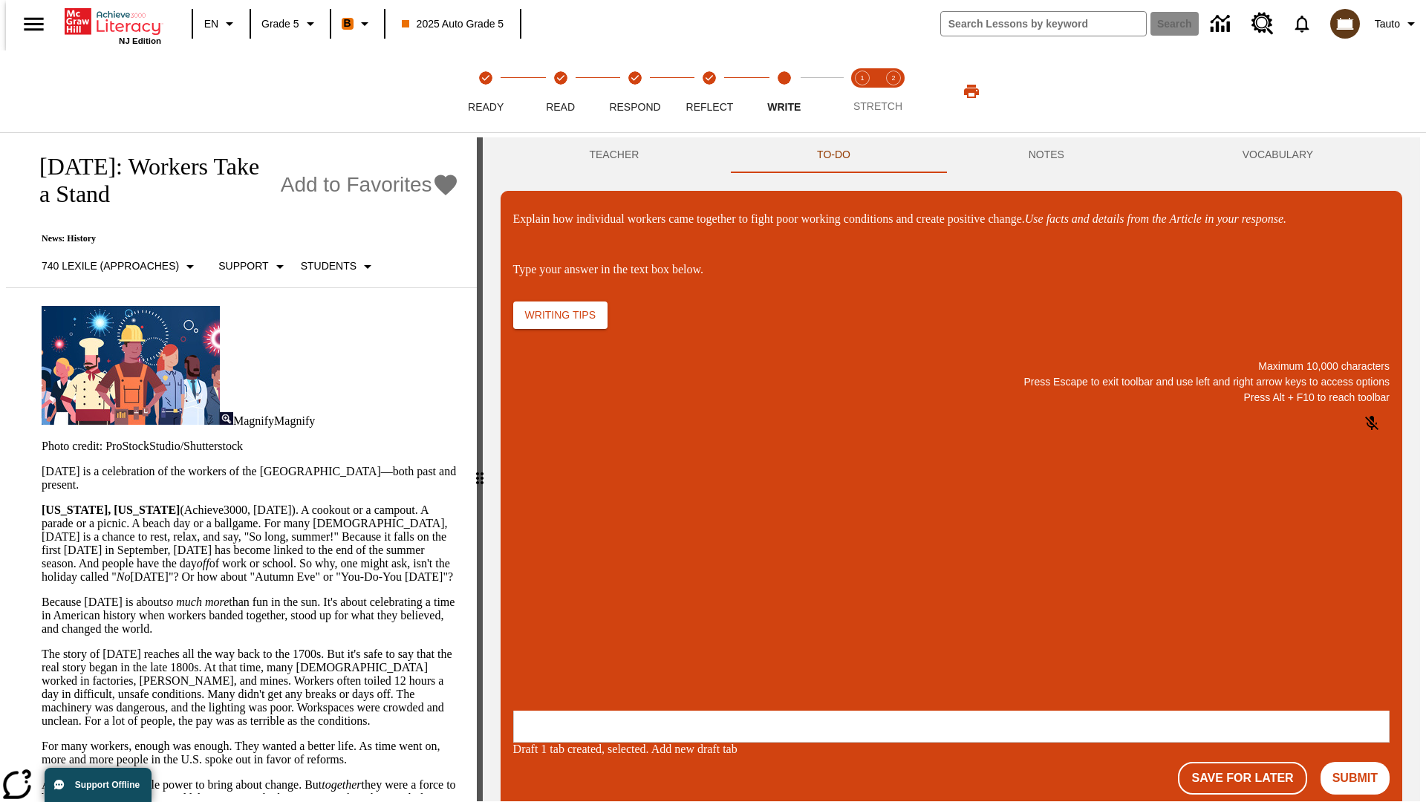
scroll to position [0, 0]
click at [729, 616] on p "\a\9Explain how individual workers came together to fight poor working conditio…" at bounding box center [624, 614] width 211 height 13
click at [1362, 762] on button "Submit" at bounding box center [1355, 778] width 69 height 33
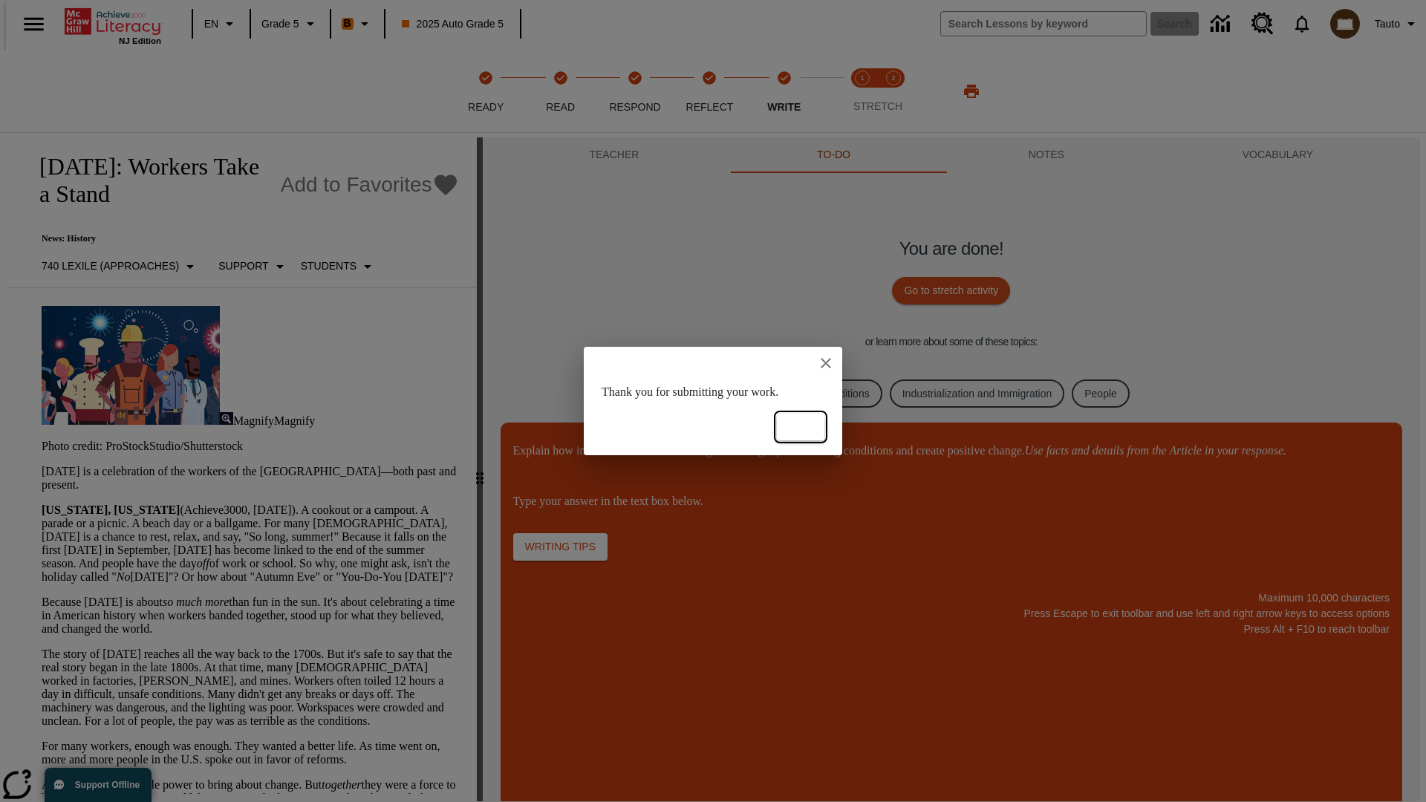
click at [801, 427] on button "Ok" at bounding box center [801, 427] width 48 height 27
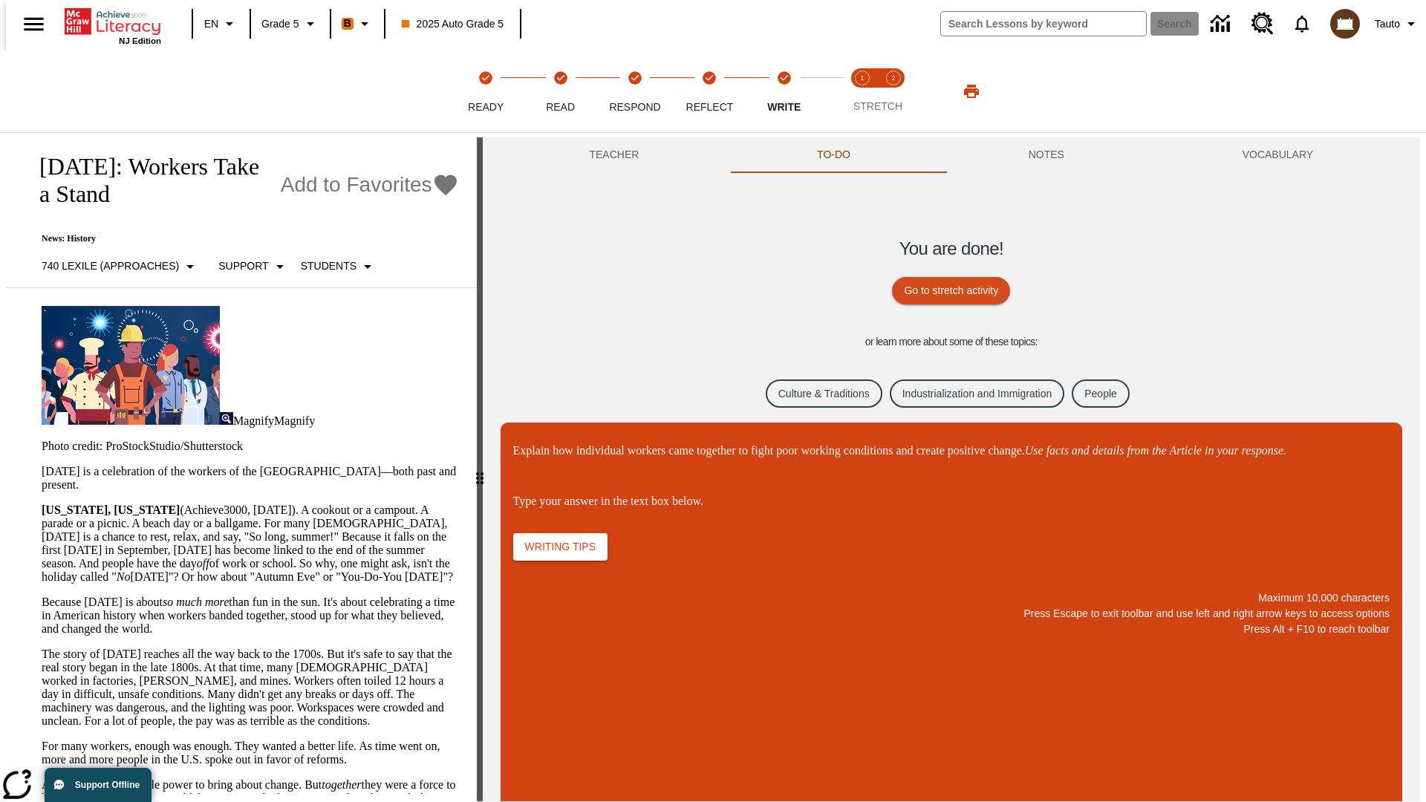
click at [812, 393] on link "Culture & Traditions" at bounding box center [824, 394] width 117 height 29
